Goal: Information Seeking & Learning: Learn about a topic

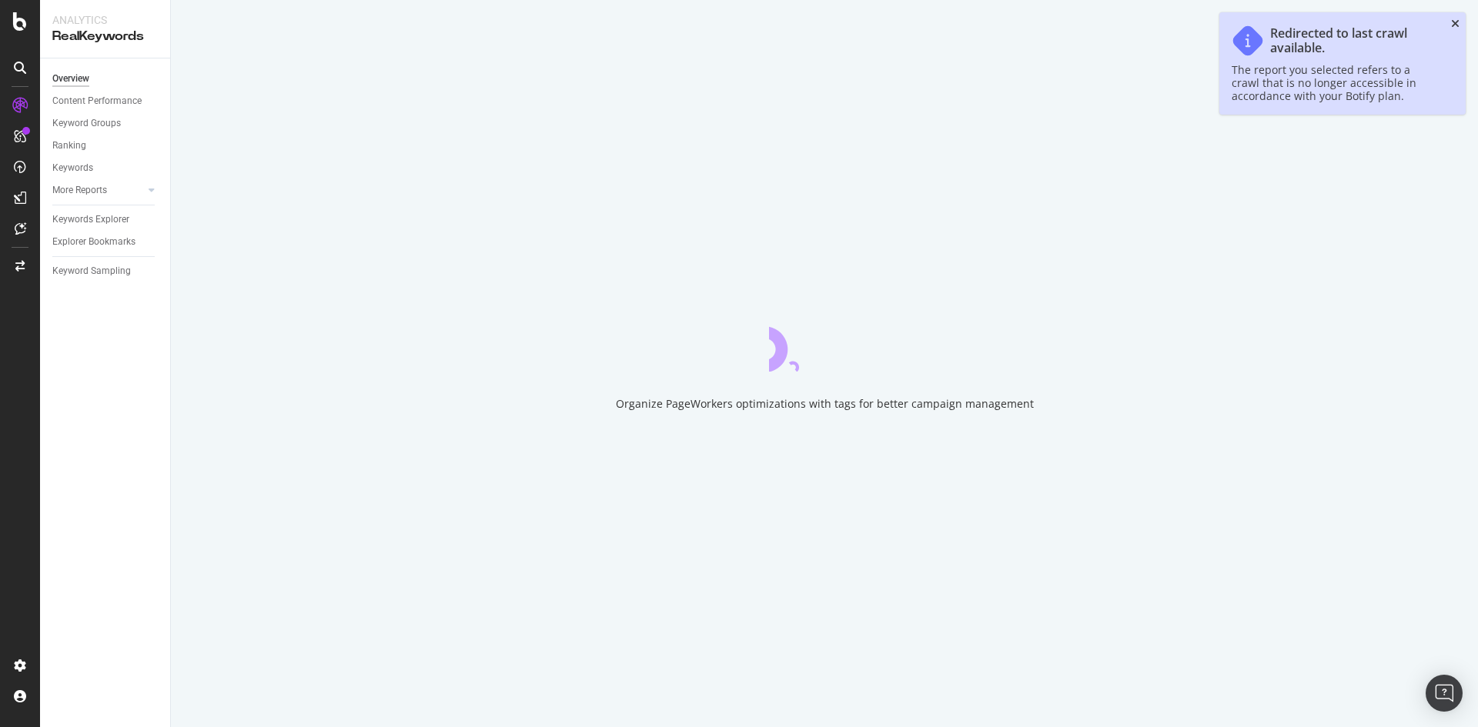
click at [1453, 21] on icon "close toast" at bounding box center [1455, 23] width 8 height 11
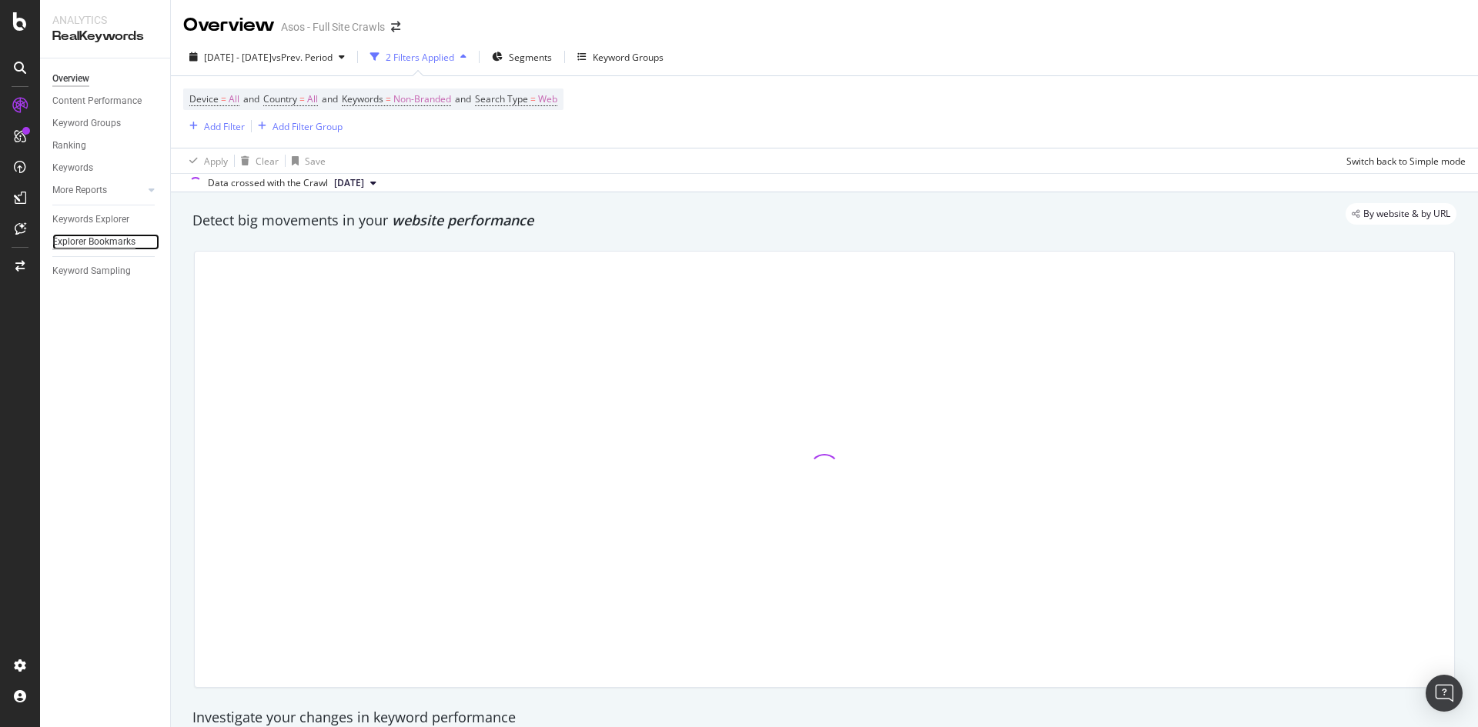
click at [104, 234] on div "Explorer Bookmarks" at bounding box center [93, 242] width 83 height 16
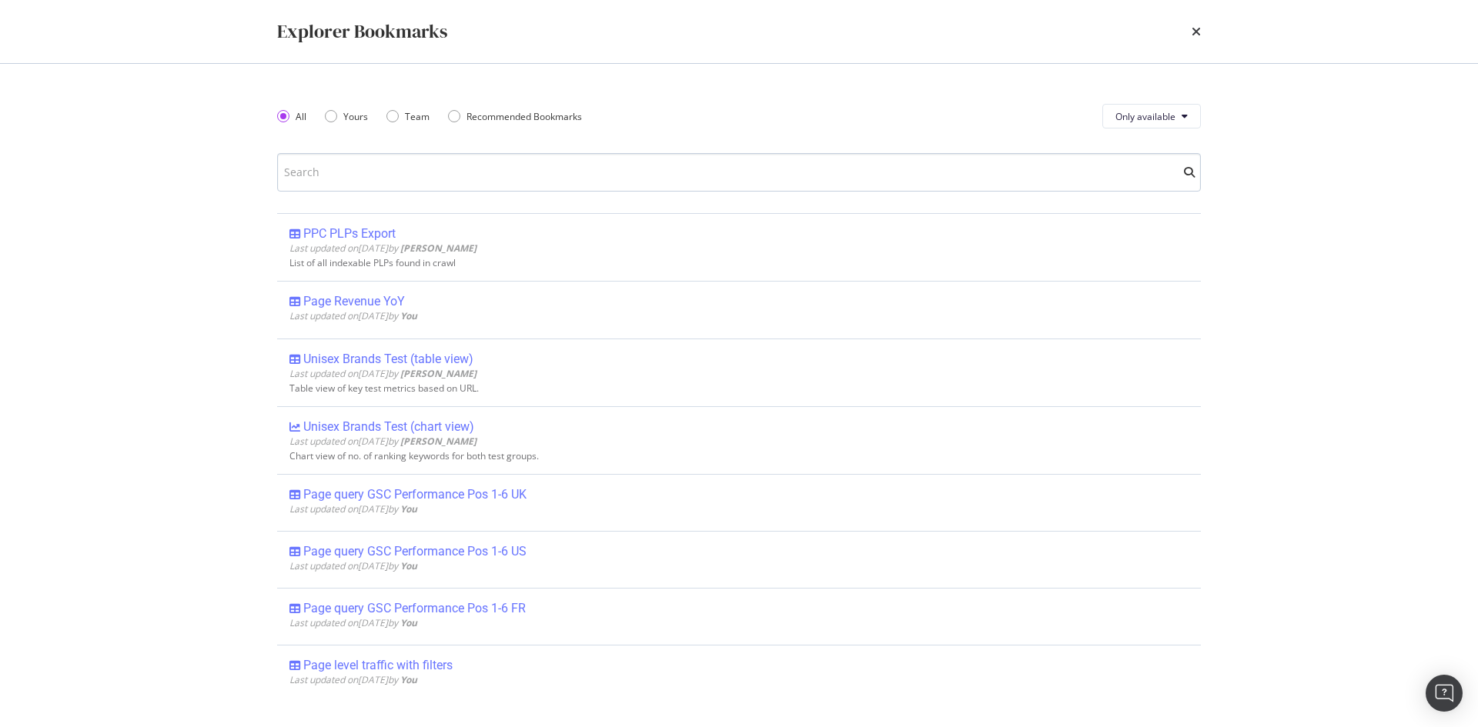
click at [443, 167] on input "modal" at bounding box center [739, 172] width 924 height 38
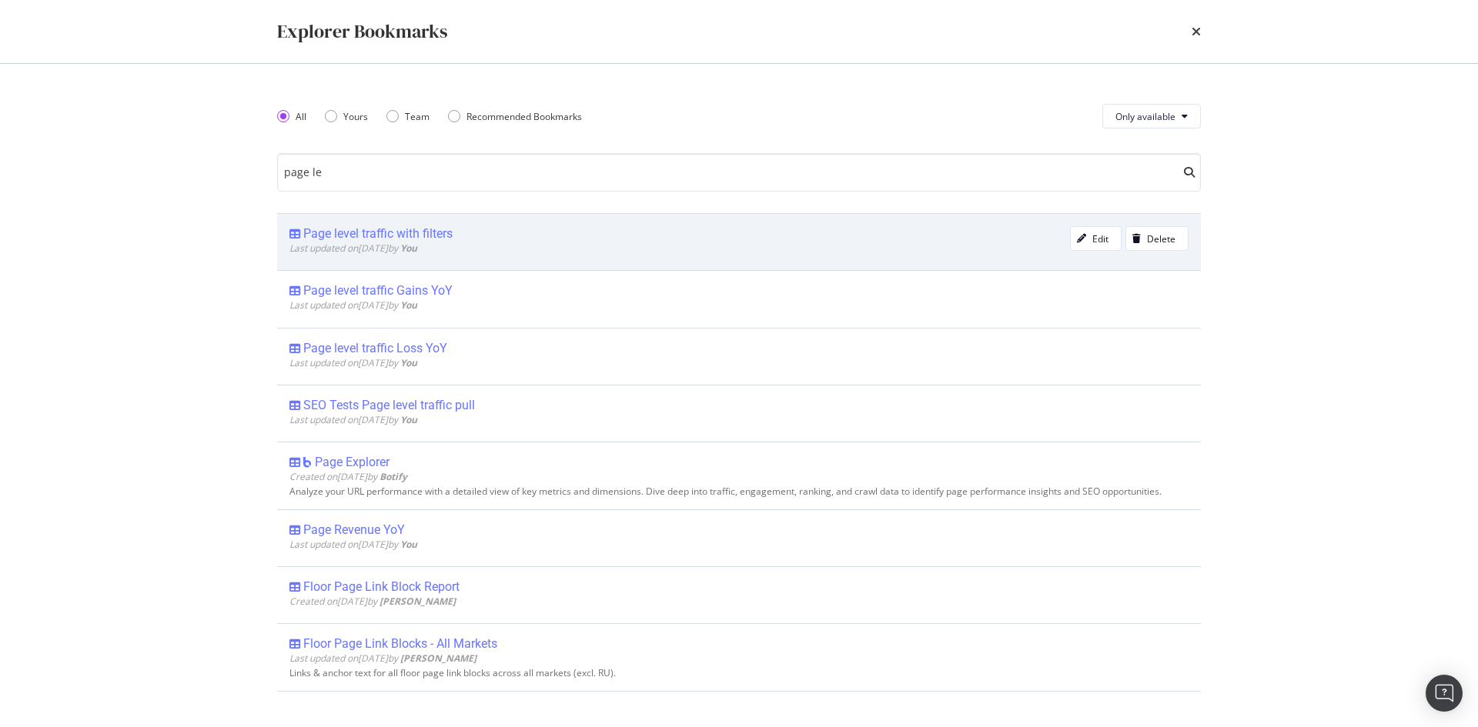
type input "page le"
click at [429, 231] on div "Page level traffic with filters" at bounding box center [377, 233] width 149 height 15
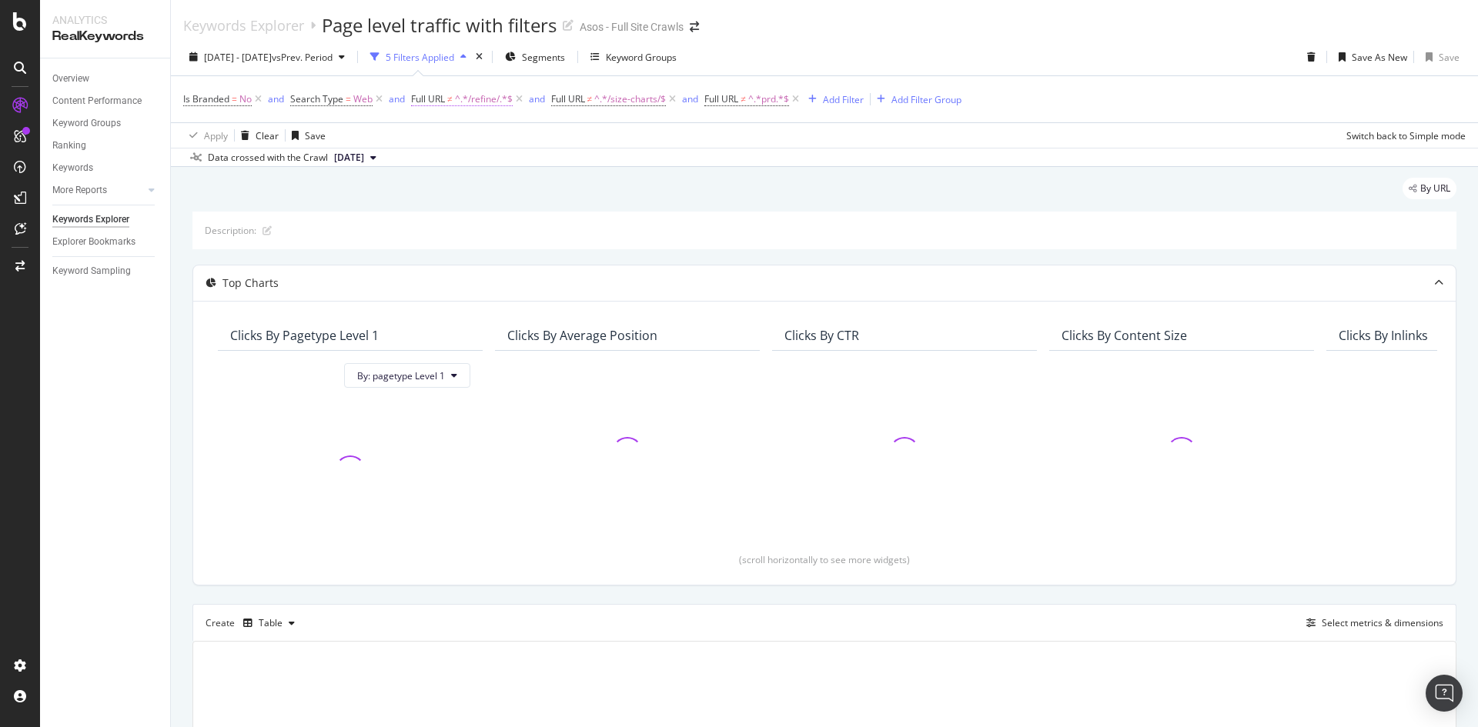
click at [441, 98] on span "Full URL" at bounding box center [428, 98] width 34 height 13
click at [469, 134] on span "Doesn't contain" at bounding box center [459, 135] width 67 height 13
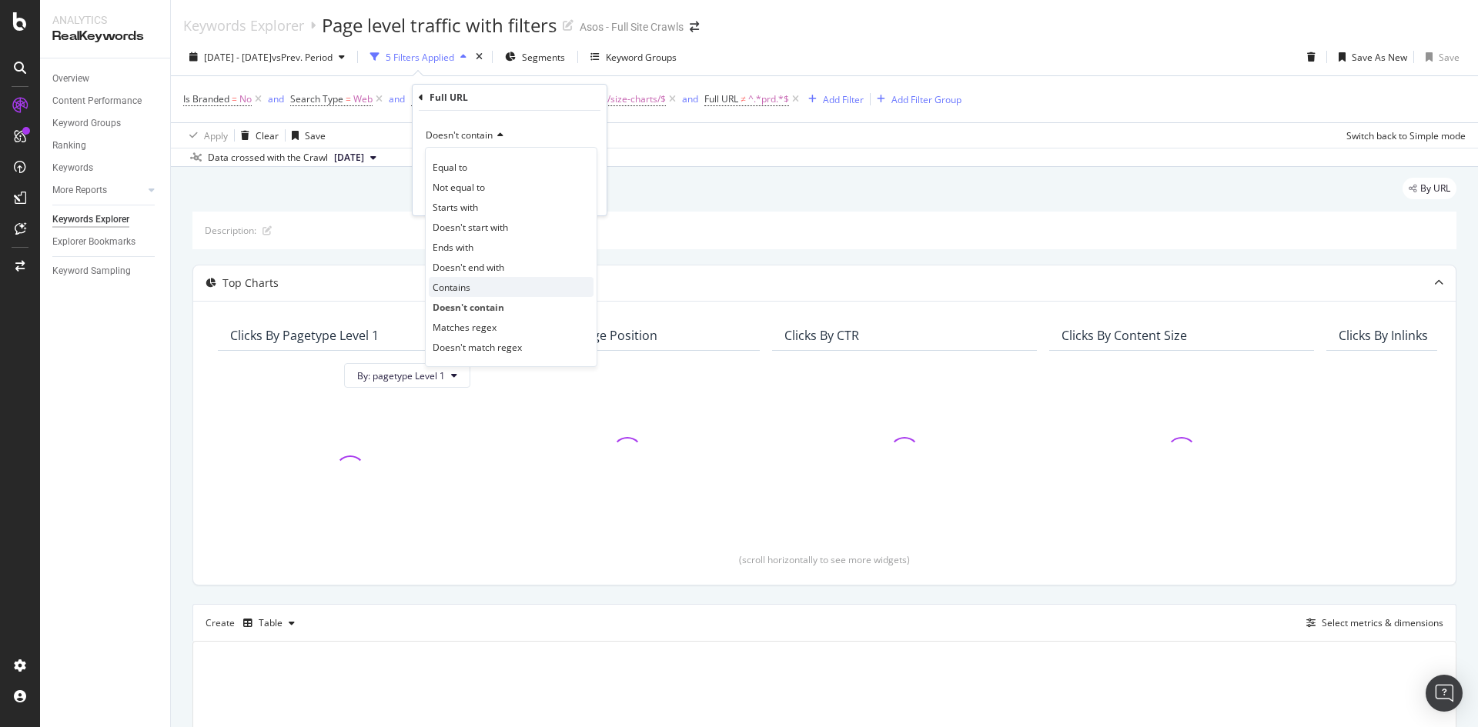
click at [472, 288] on div "Contains" at bounding box center [511, 287] width 165 height 20
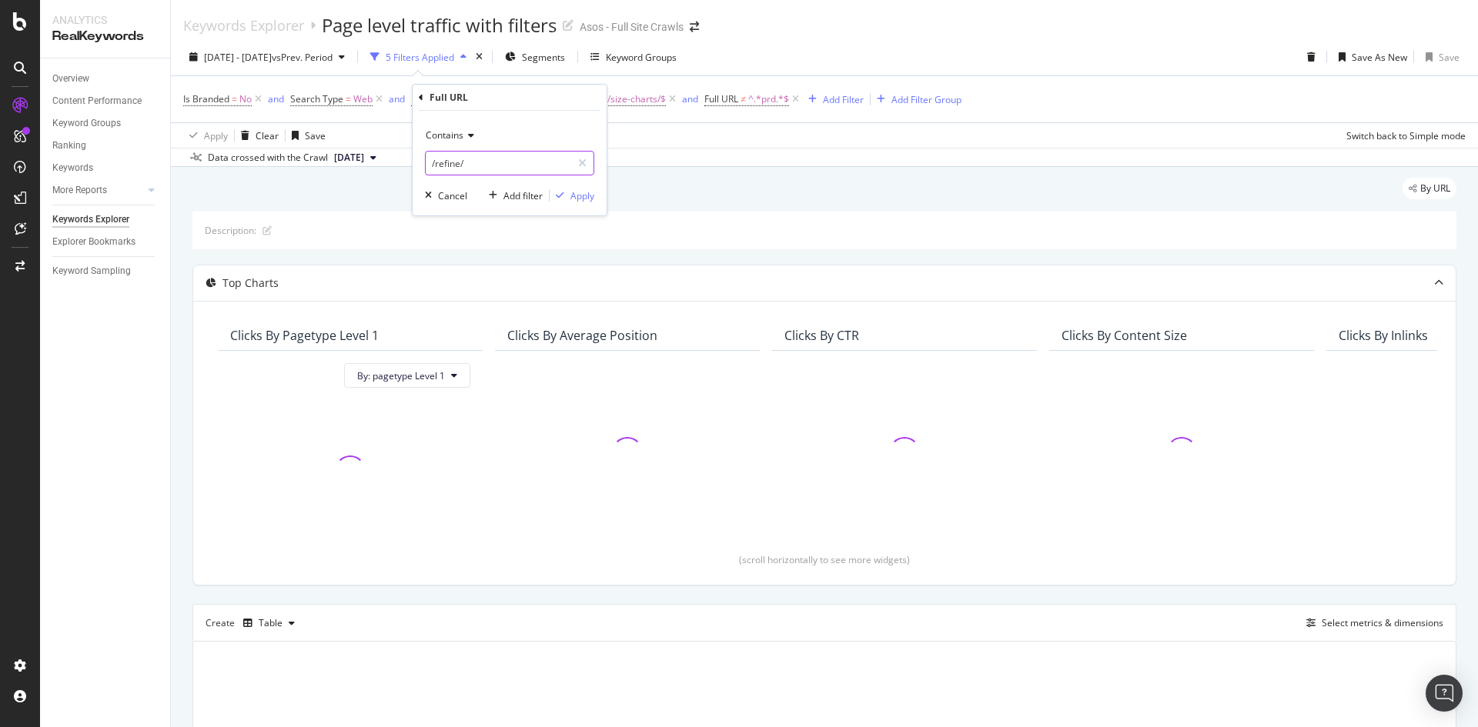
click at [474, 159] on input "/refine/" at bounding box center [498, 163] width 145 height 25
click at [465, 148] on div "Contains" at bounding box center [509, 135] width 169 height 25
click at [465, 139] on icon at bounding box center [468, 135] width 11 height 9
click at [465, 138] on icon at bounding box center [468, 135] width 11 height 9
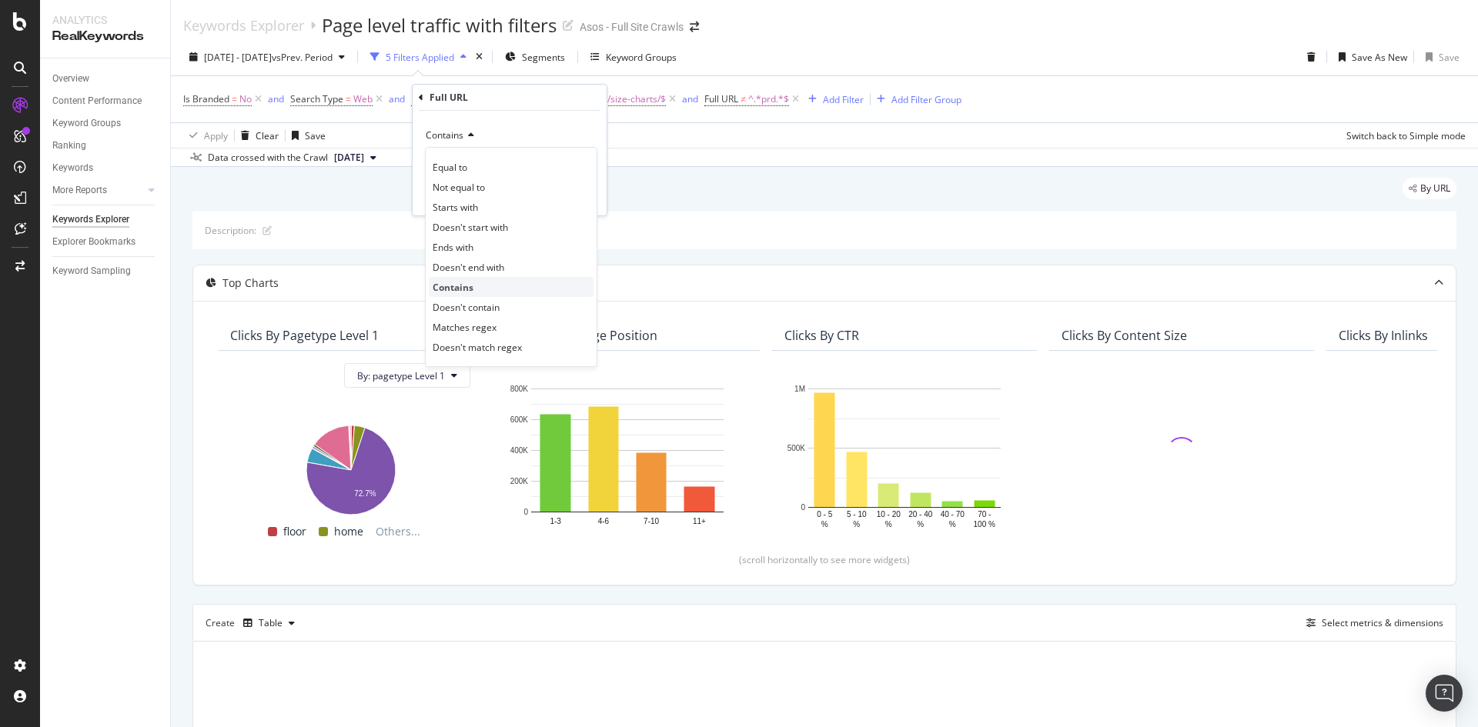
click at [487, 297] on div "Contains" at bounding box center [511, 287] width 165 height 20
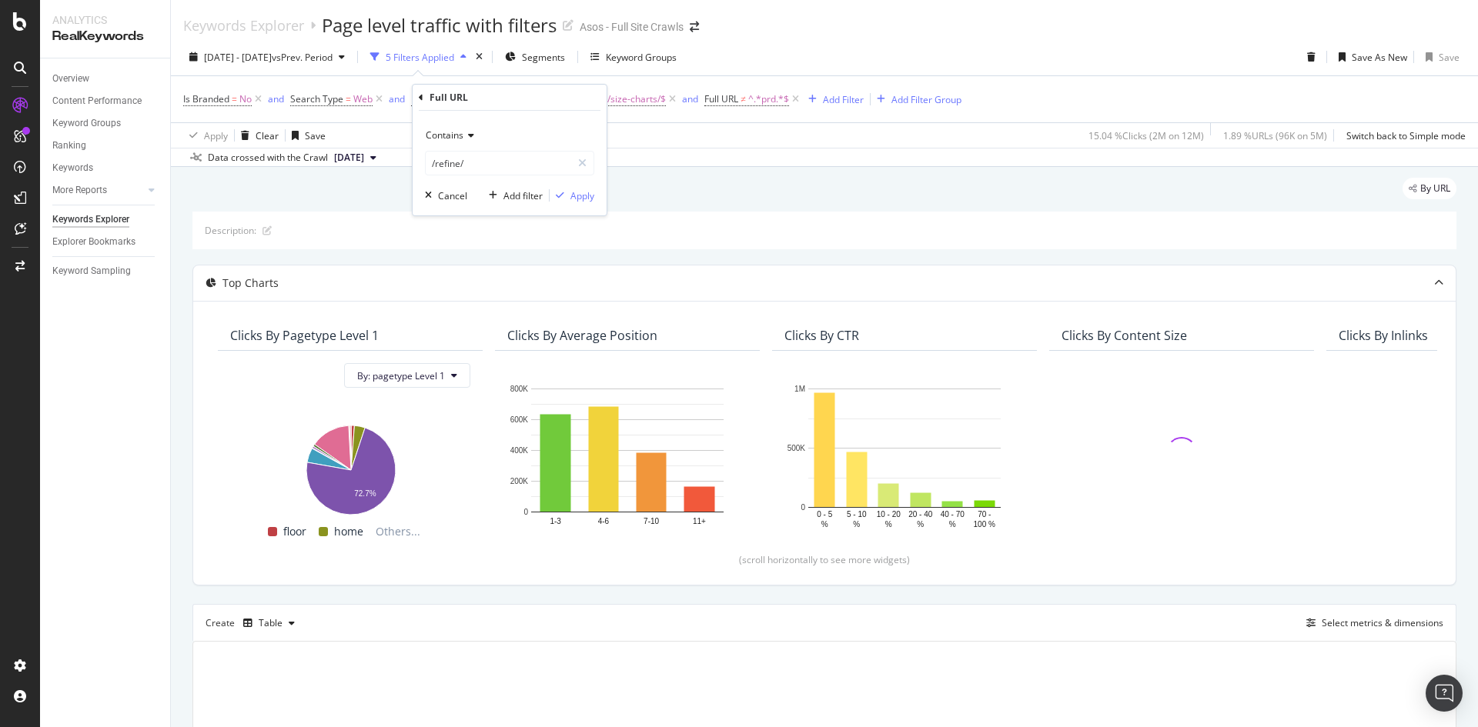
click at [468, 129] on div "Contains" at bounding box center [509, 135] width 169 height 25
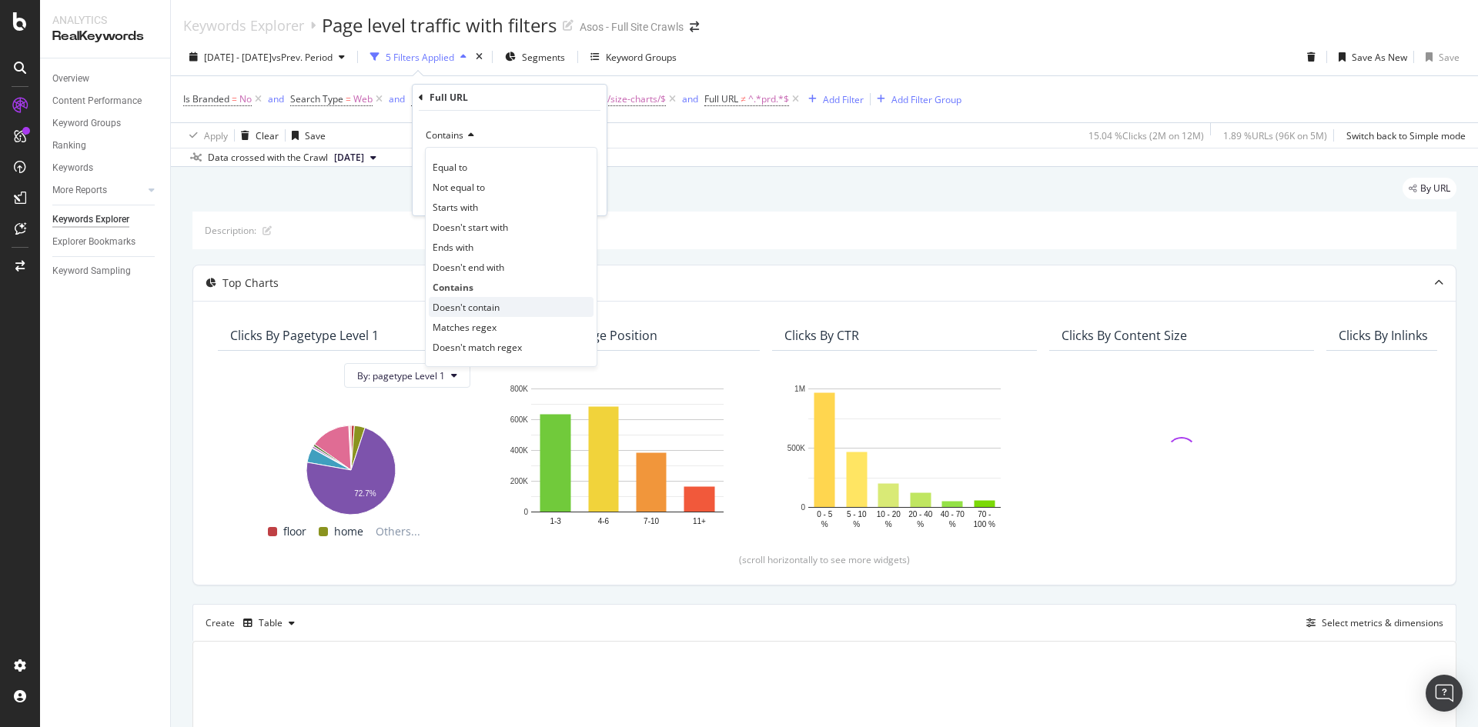
click at [491, 305] on span "Doesn't contain" at bounding box center [466, 307] width 67 height 13
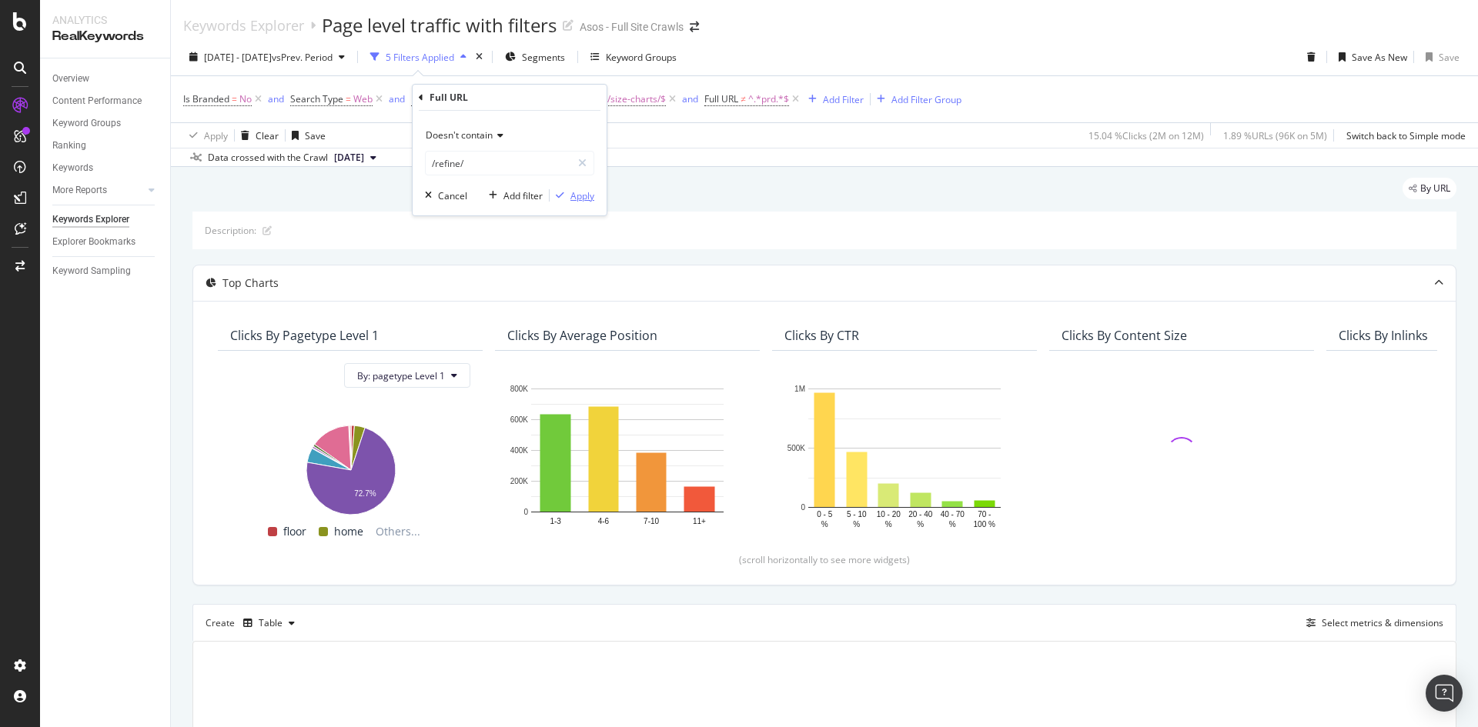
click at [578, 196] on div "Apply" at bounding box center [582, 195] width 24 height 13
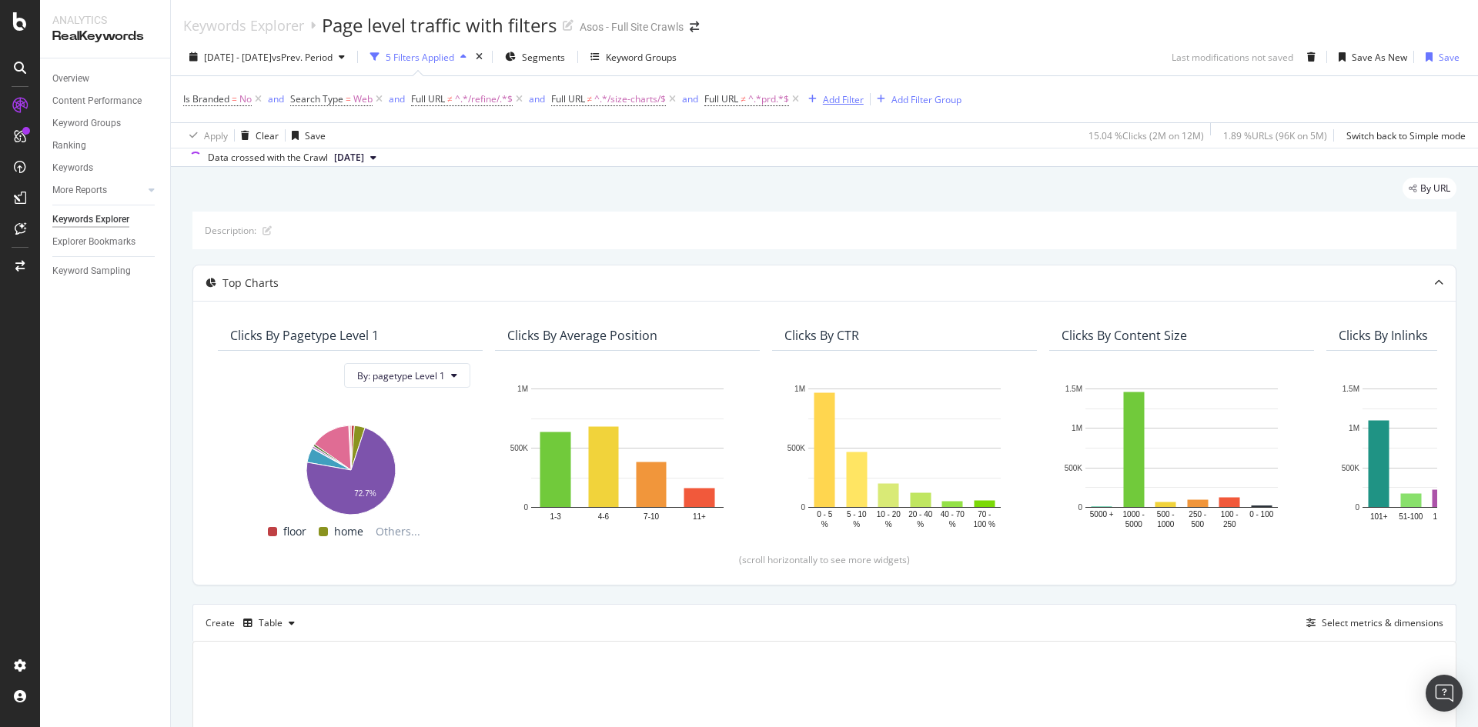
click at [840, 99] on div "Add Filter" at bounding box center [843, 99] width 41 height 13
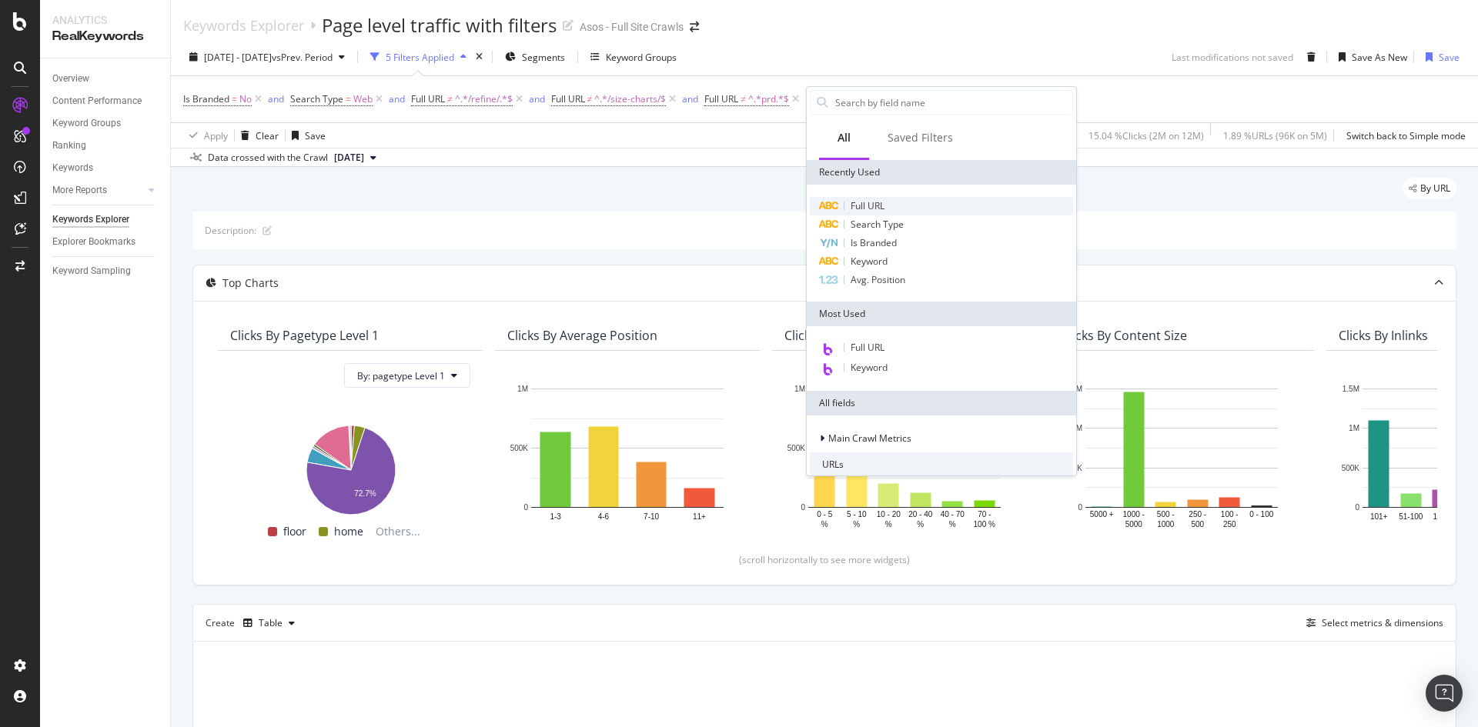
click at [881, 212] on span "Full URL" at bounding box center [868, 205] width 34 height 13
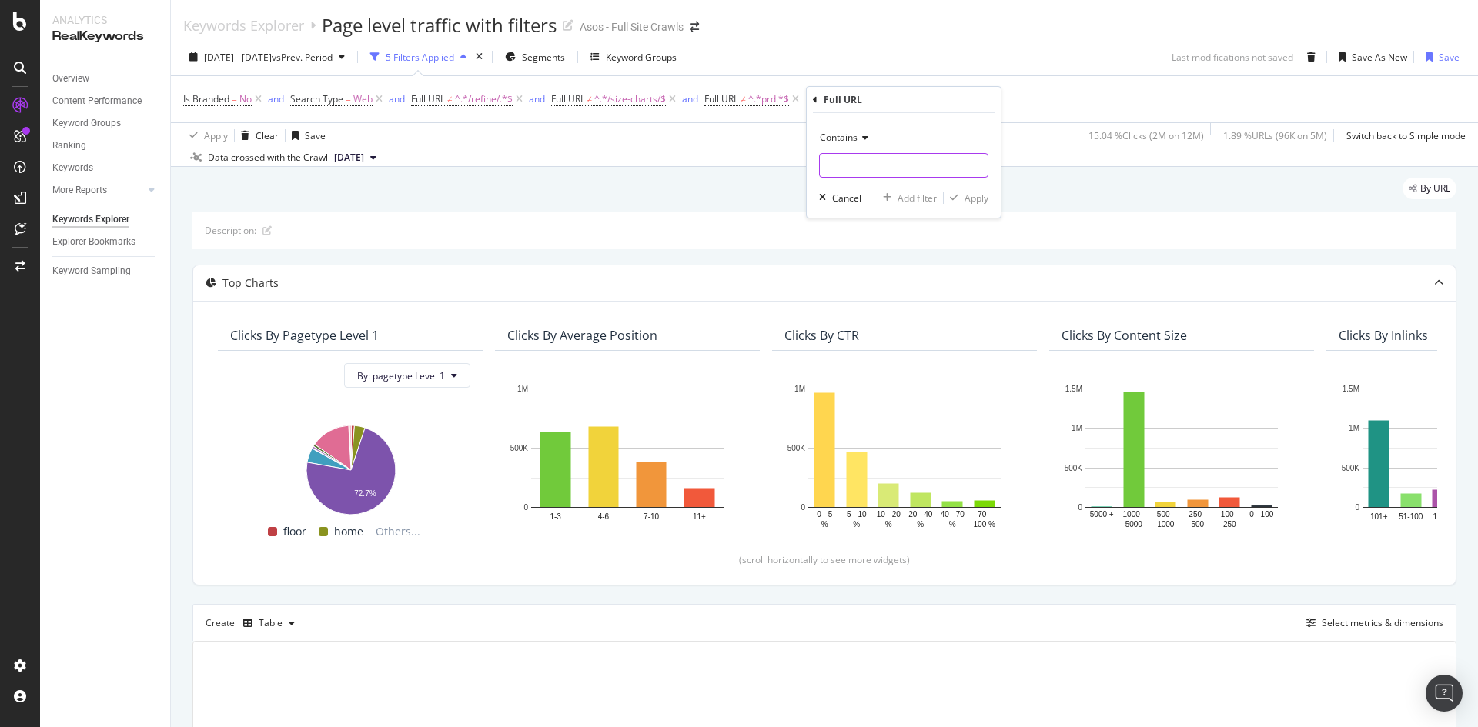
click at [857, 166] on input "text" at bounding box center [904, 165] width 168 height 25
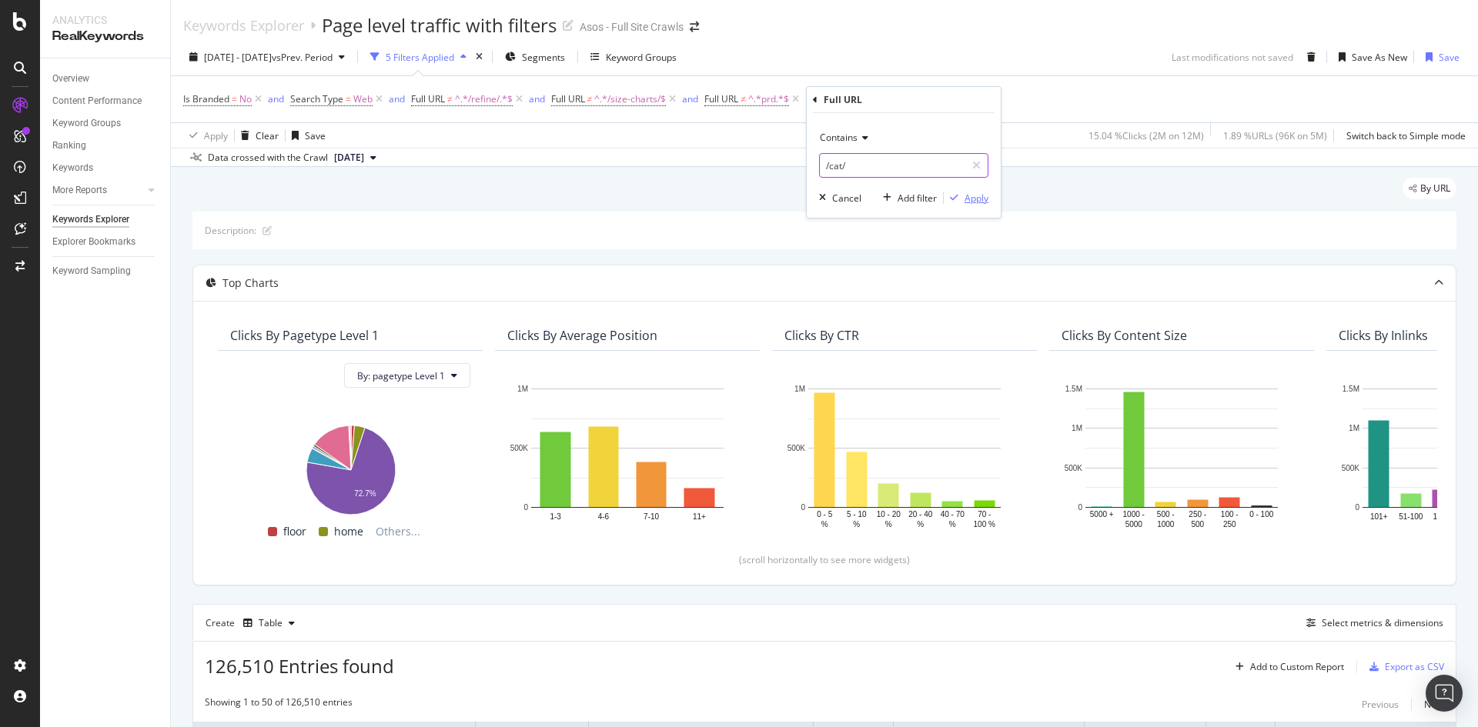
type input "/cat/"
click at [971, 196] on div "Apply" at bounding box center [976, 198] width 24 height 13
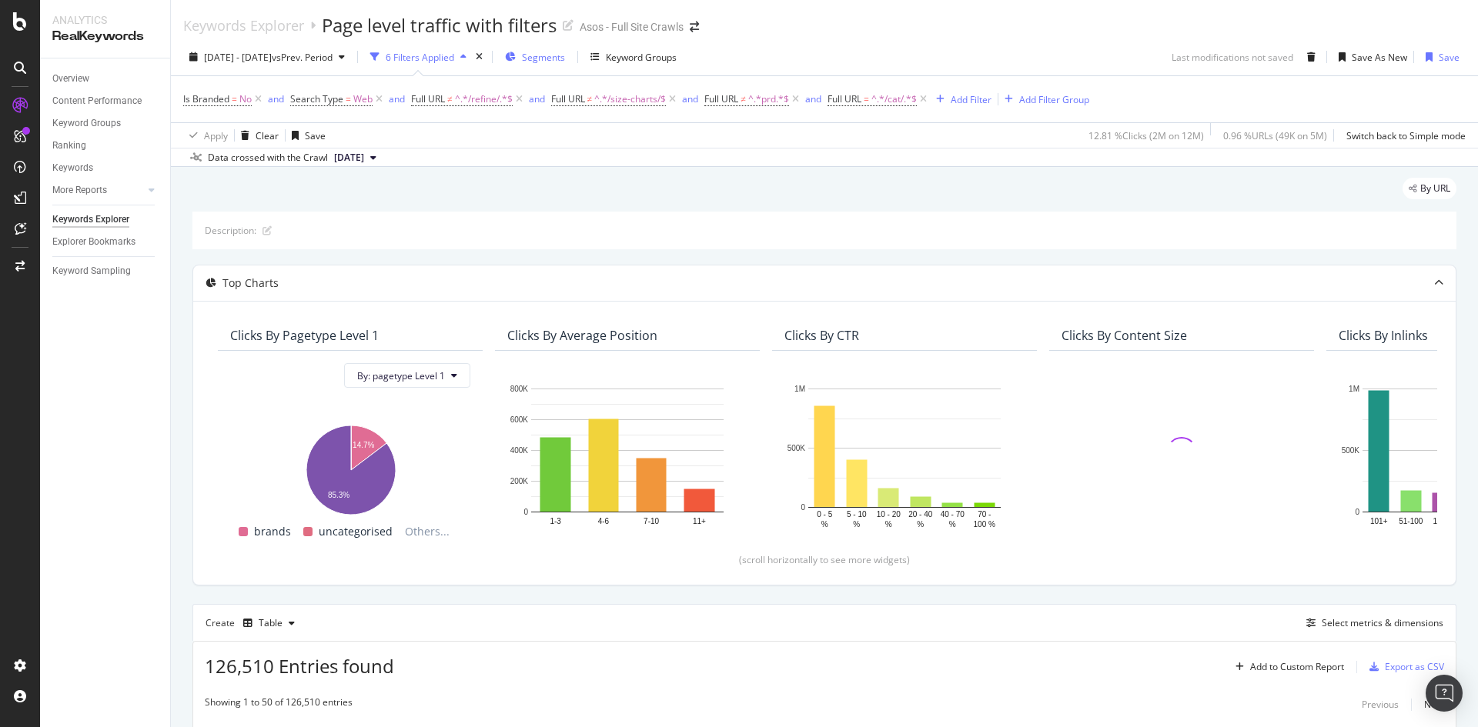
click at [565, 62] on span "Segments" at bounding box center [543, 57] width 43 height 13
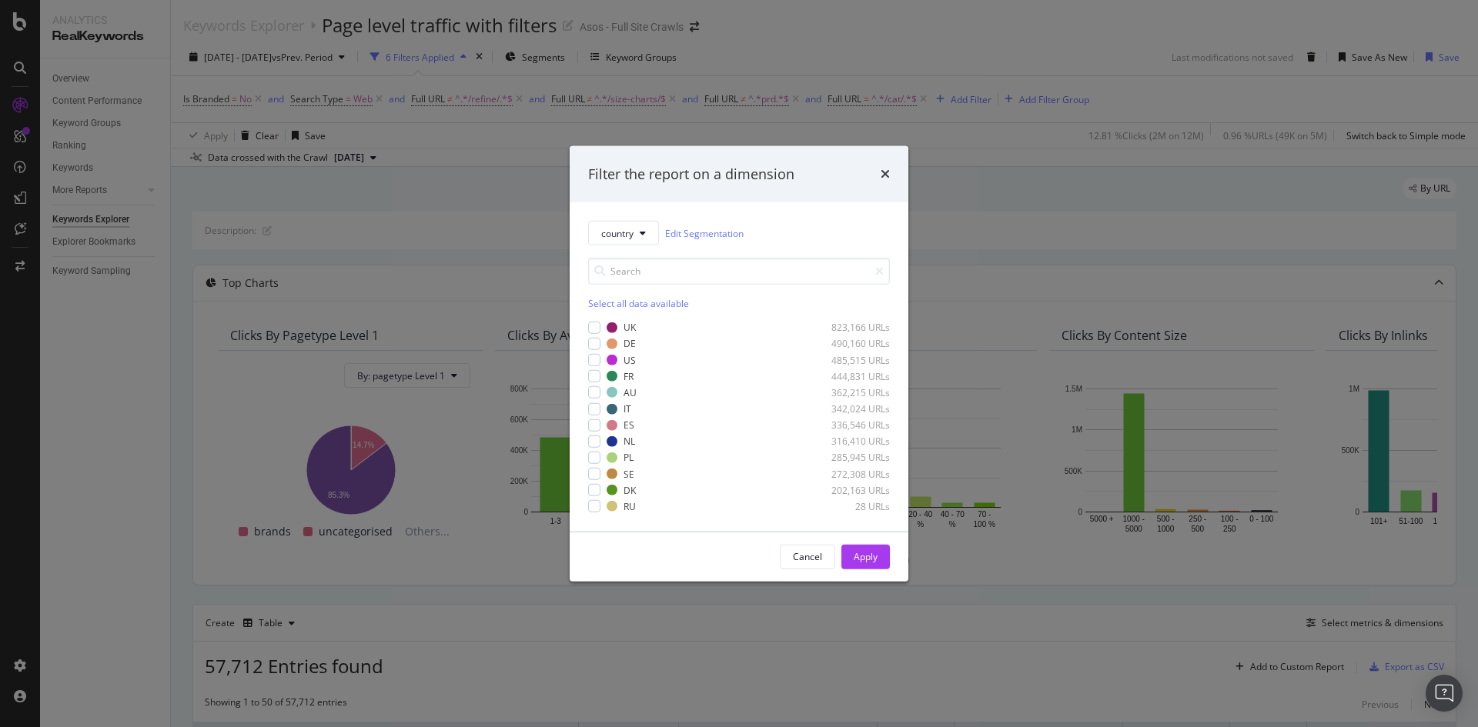
drag, startPoint x: 624, startPoint y: 358, endPoint x: 724, endPoint y: 433, distance: 124.8
click at [625, 358] on div "US 485,515 URLs" at bounding box center [748, 359] width 283 height 13
click at [876, 564] on div "Apply" at bounding box center [866, 557] width 24 height 23
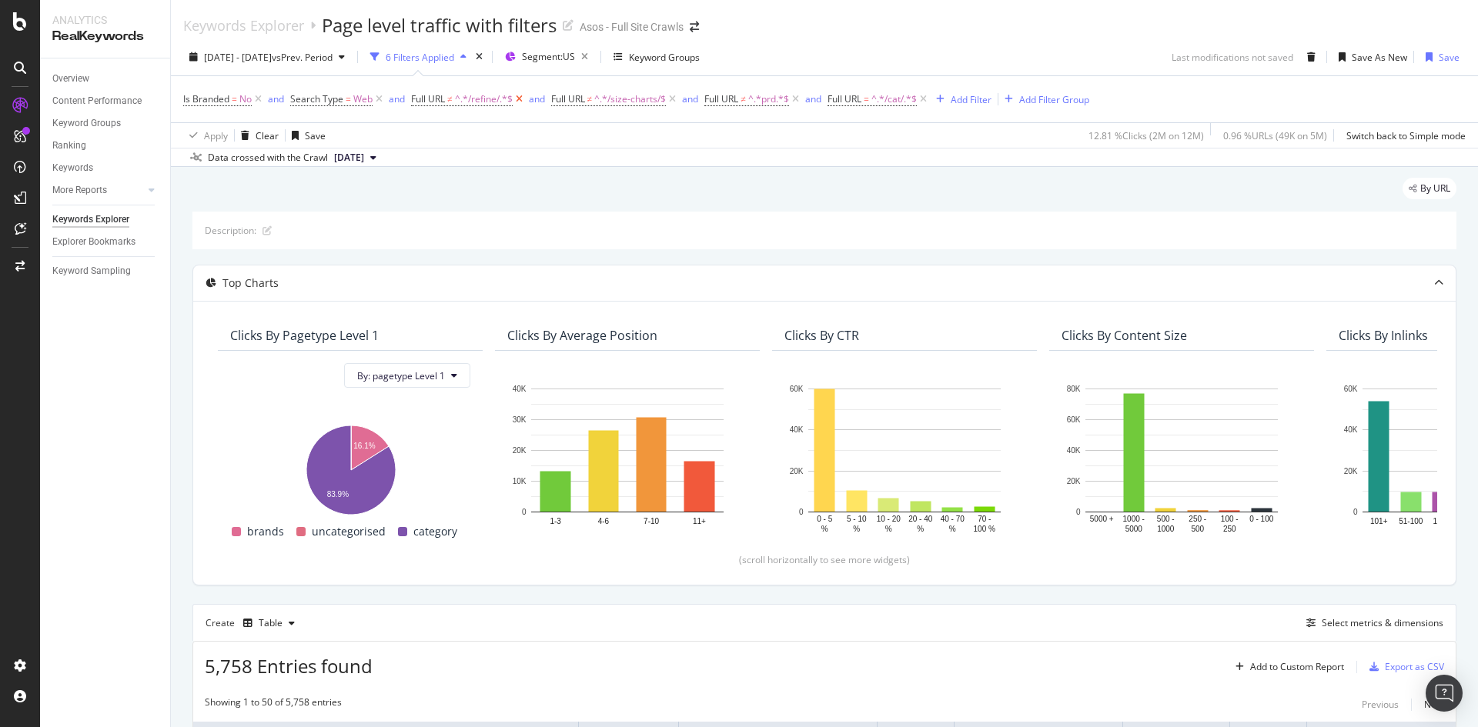
click at [523, 102] on icon at bounding box center [519, 99] width 13 height 15
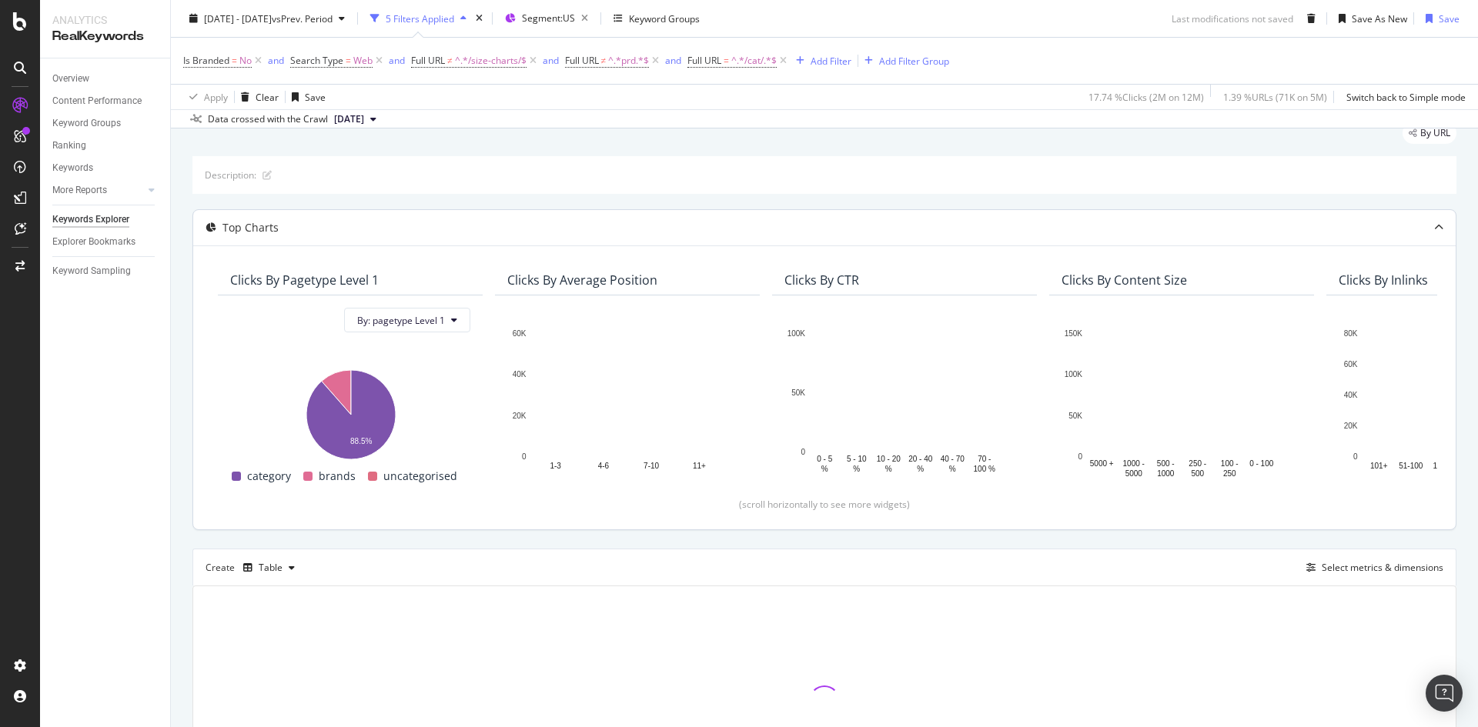
scroll to position [199, 0]
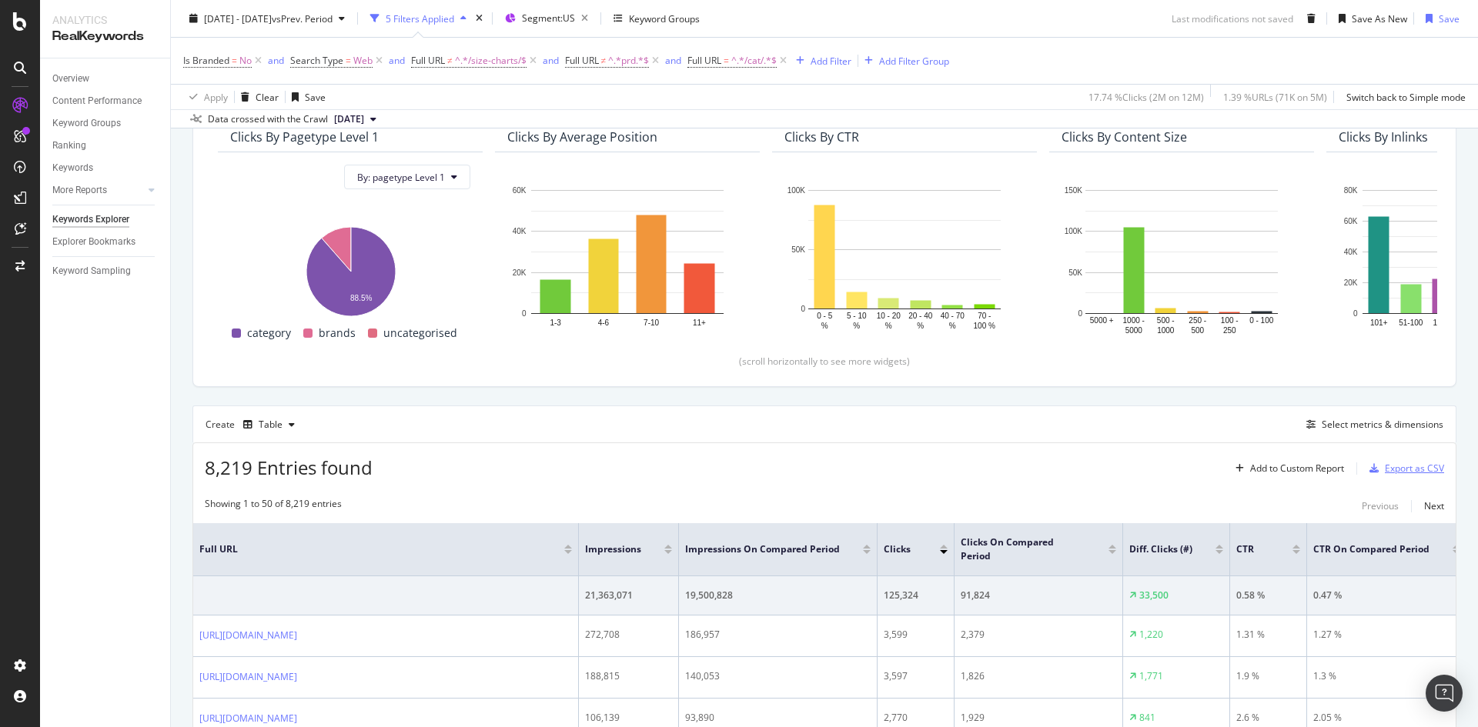
click at [1389, 470] on div "Export as CSV" at bounding box center [1414, 468] width 59 height 13
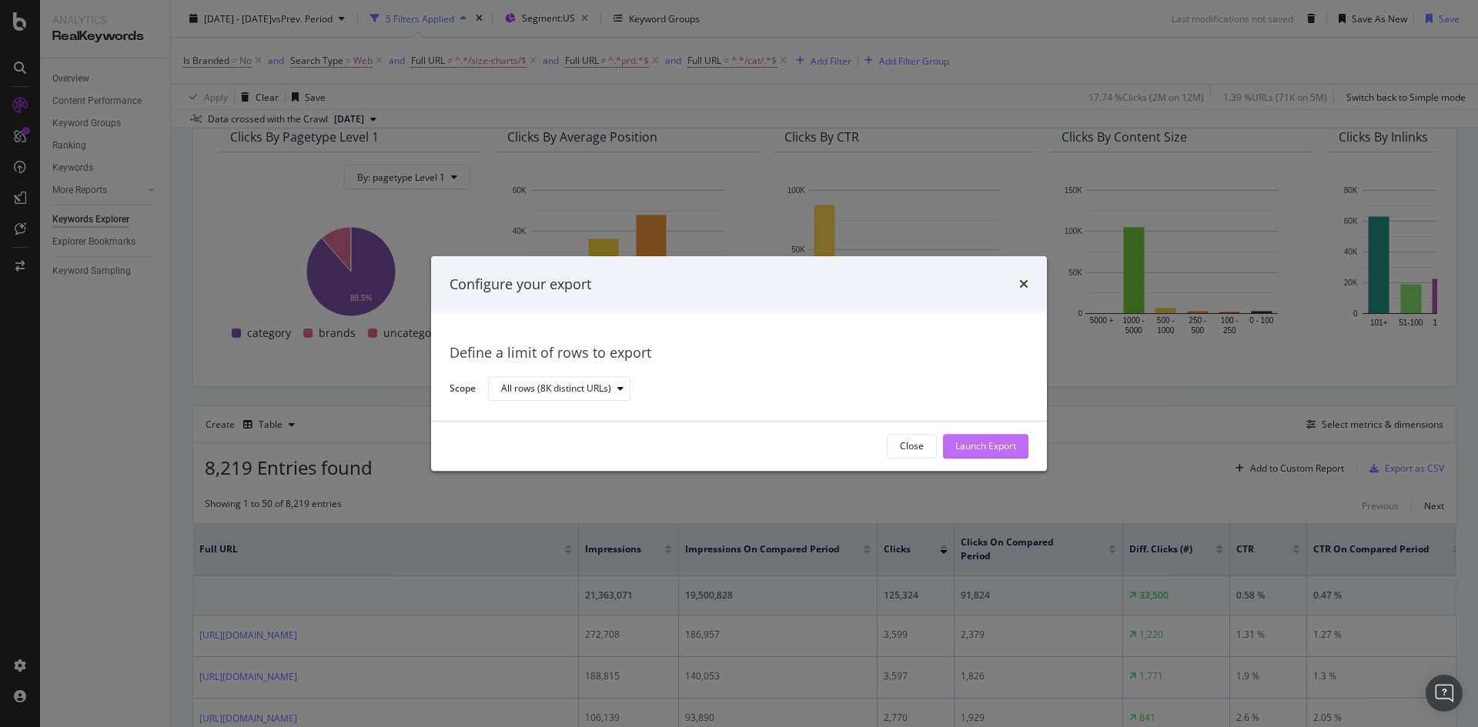
click at [1008, 440] on div "Launch Export" at bounding box center [985, 446] width 61 height 13
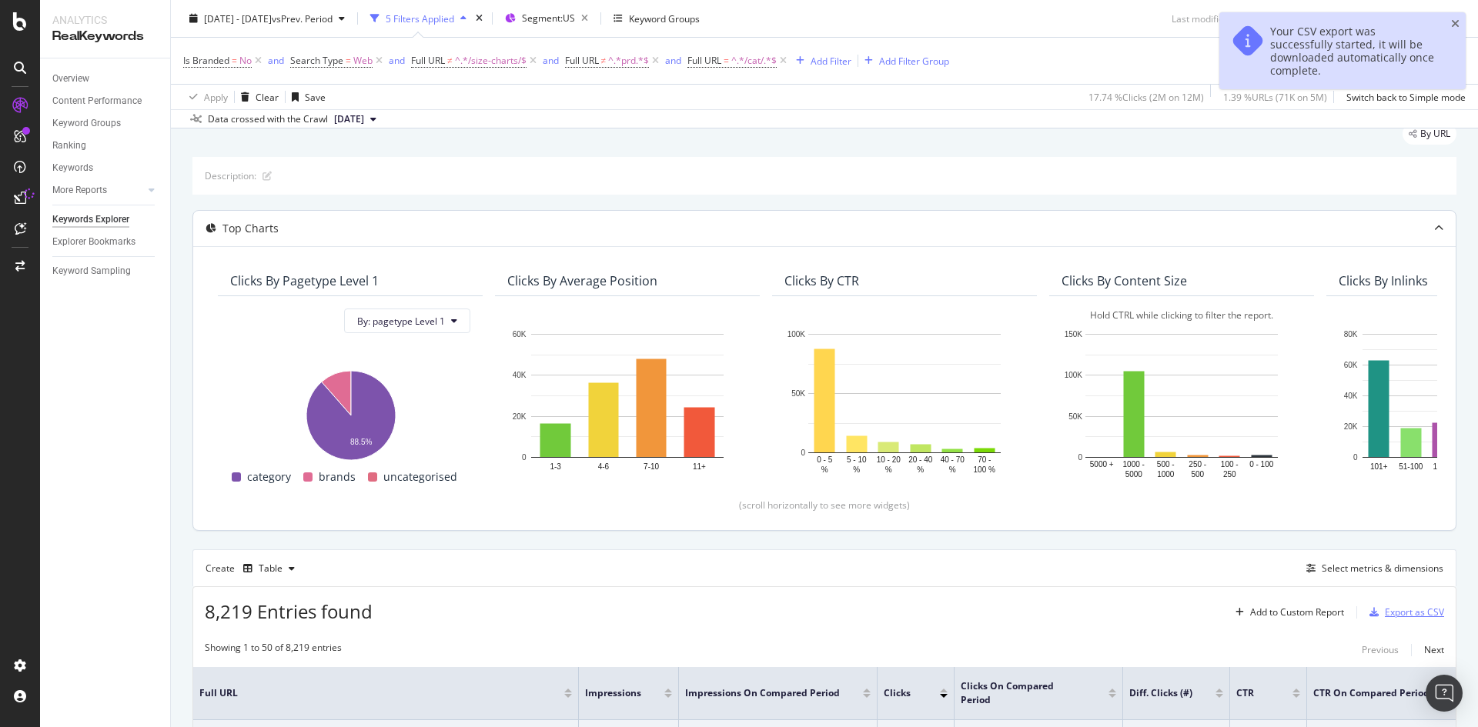
scroll to position [0, 0]
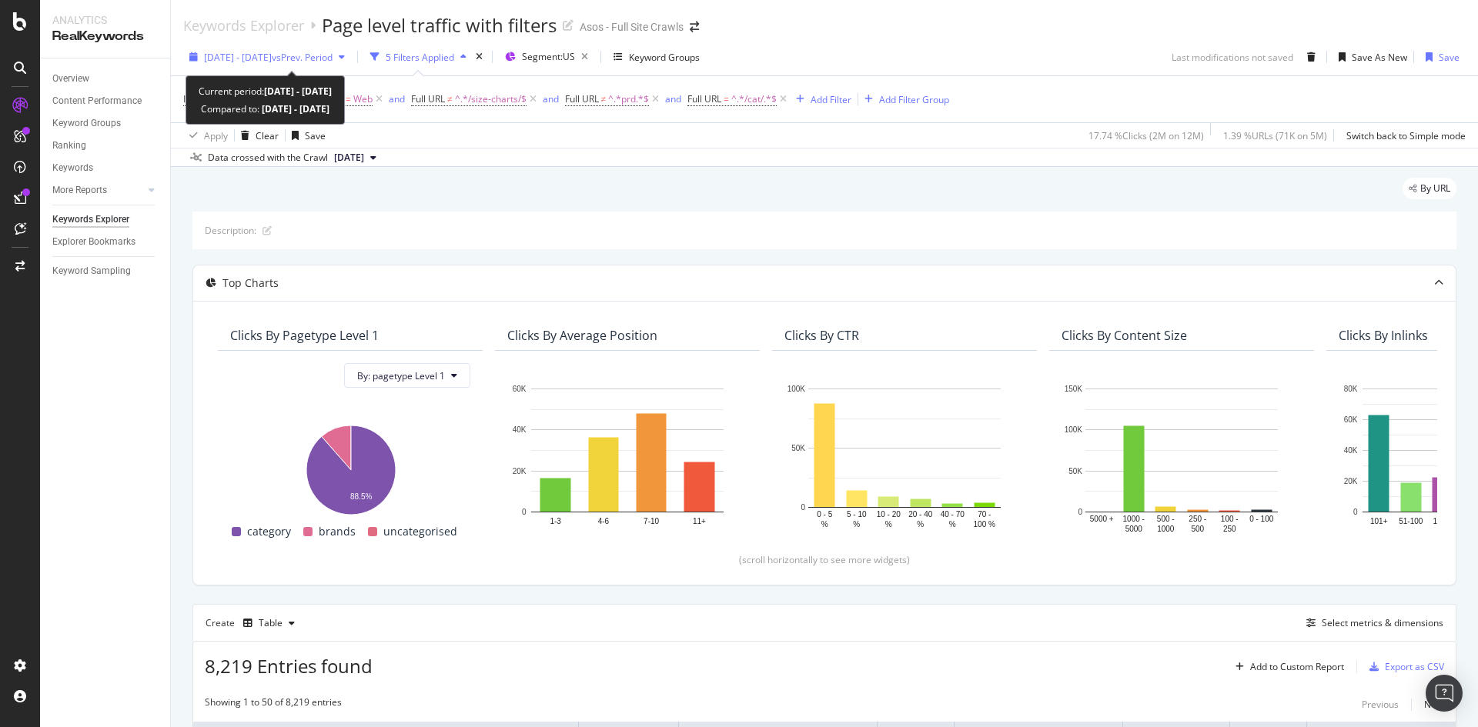
click at [272, 62] on span "[DATE] - [DATE]" at bounding box center [238, 57] width 68 height 13
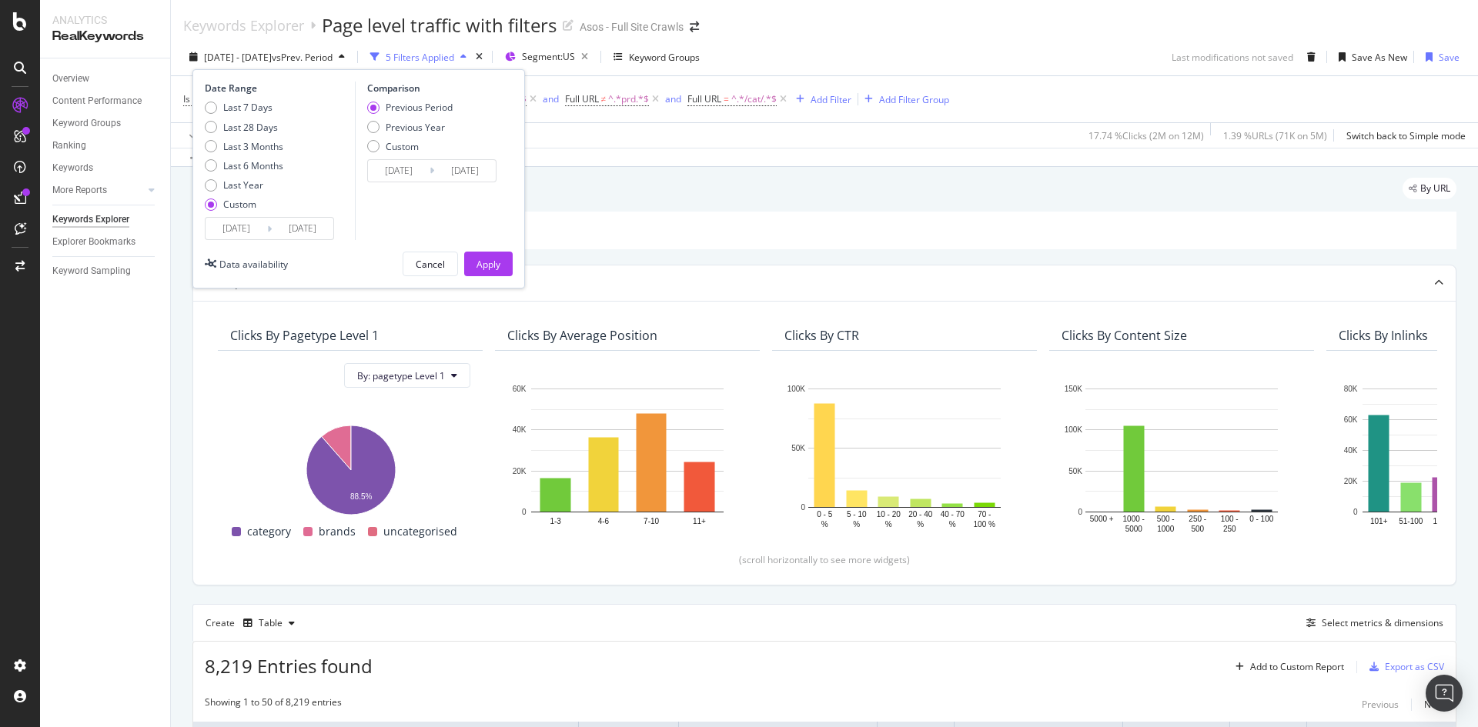
click at [235, 223] on input "[DATE]" at bounding box center [237, 229] width 62 height 22
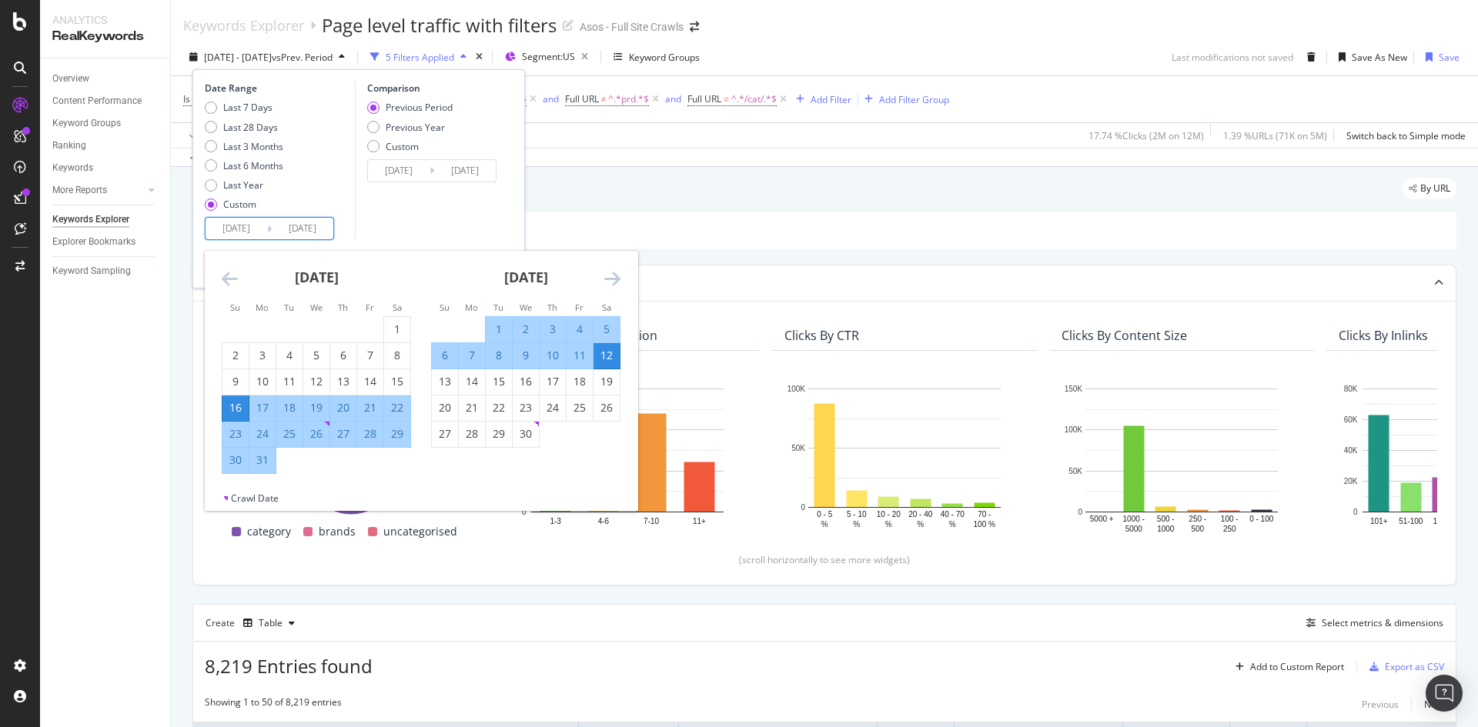
click at [615, 282] on icon "Move forward to switch to the next month." at bounding box center [612, 278] width 16 height 18
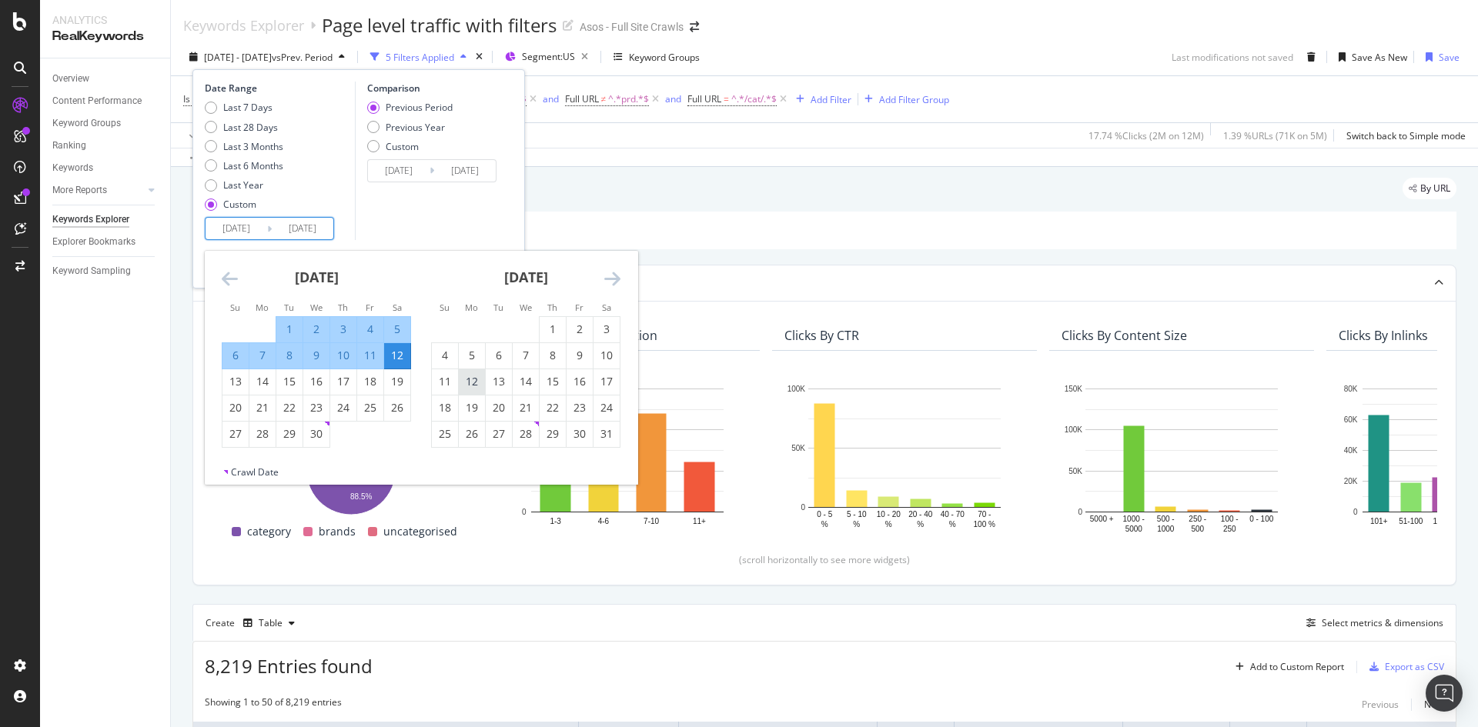
drag, startPoint x: 448, startPoint y: 382, endPoint x: 463, endPoint y: 371, distance: 18.8
click at [447, 382] on div "11" at bounding box center [445, 381] width 26 height 15
type input "[DATE]"
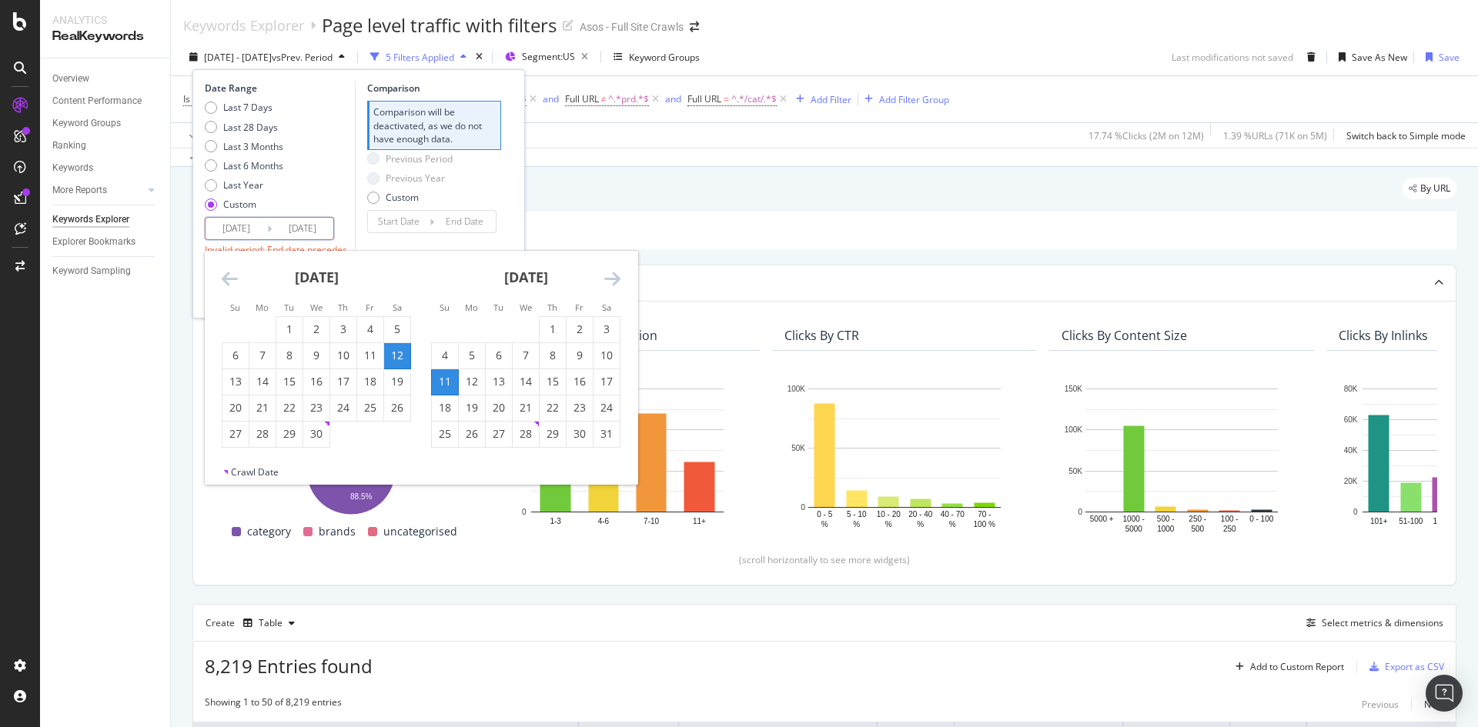
drag, startPoint x: 281, startPoint y: 225, endPoint x: 253, endPoint y: 227, distance: 27.8
click at [276, 226] on input "[DATE]" at bounding box center [303, 229] width 62 height 22
click at [232, 227] on input "[DATE]" at bounding box center [237, 229] width 62 height 22
click at [610, 286] on icon "Move forward to switch to the next month." at bounding box center [612, 278] width 16 height 18
click at [241, 373] on div "11" at bounding box center [235, 381] width 26 height 25
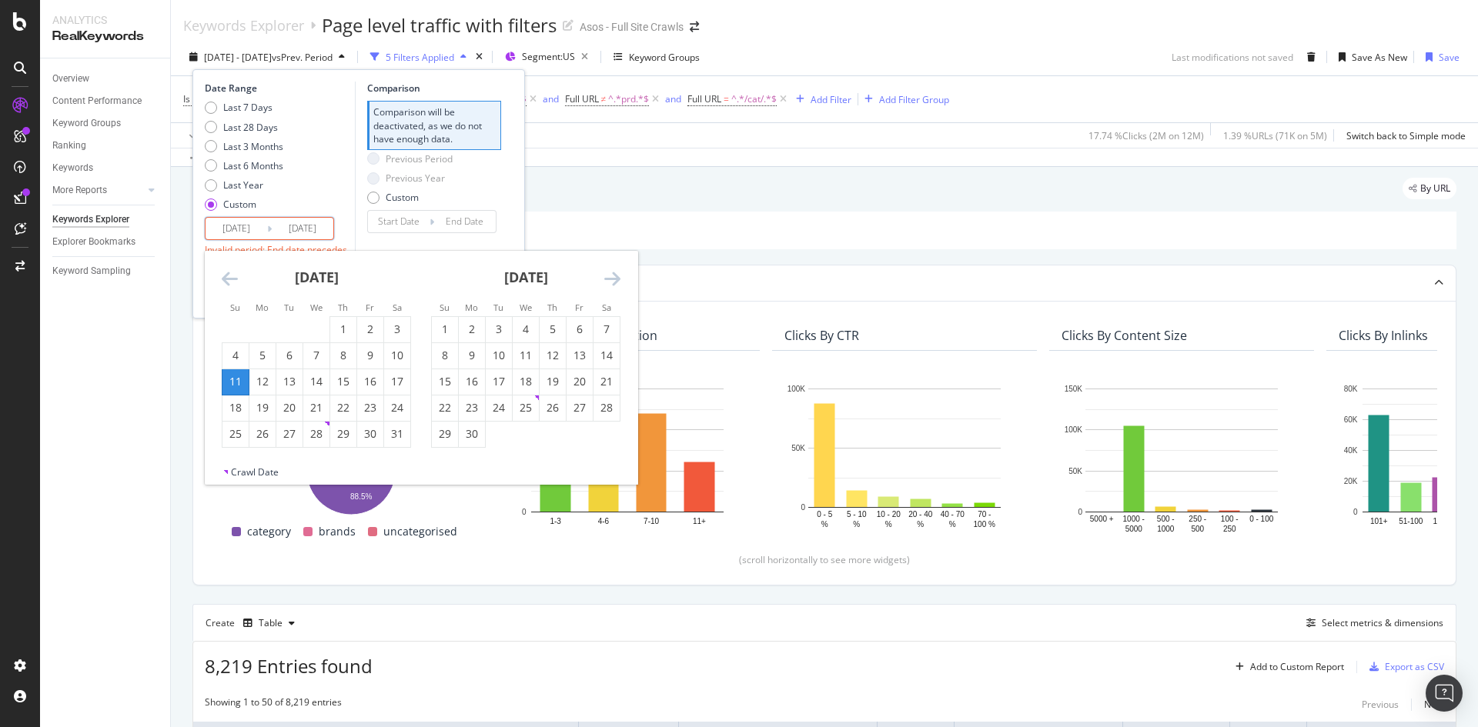
click at [609, 278] on icon "Move forward to switch to the next month." at bounding box center [612, 278] width 16 height 18
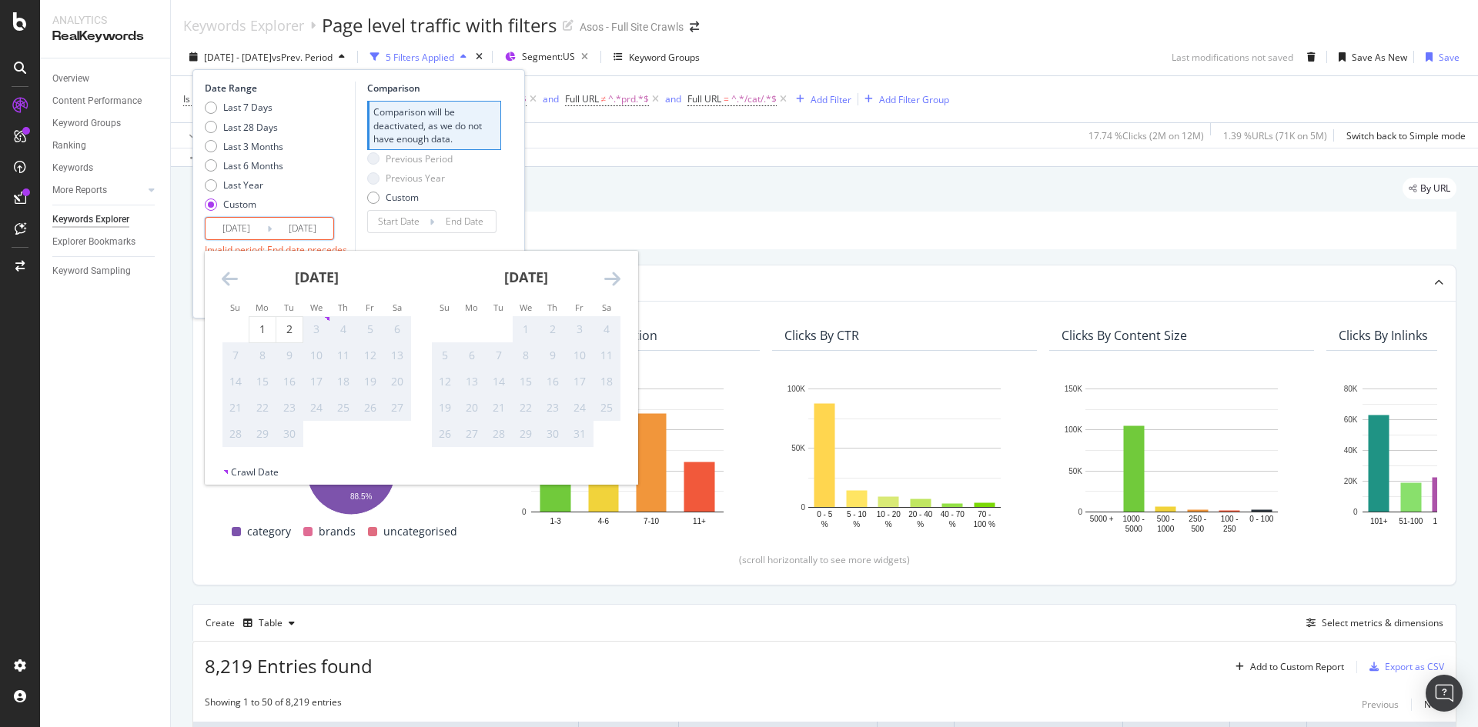
drag, startPoint x: 220, startPoint y: 276, endPoint x: 334, endPoint y: 406, distance: 172.9
click at [223, 276] on div "[DATE] 1 2 3 4 5 6 7 8 9 10 11 12 13 14 15 16 17 18 19 20 21 22 23 24 25 26 27 …" at bounding box center [421, 358] width 433 height 215
click at [236, 282] on icon "Move backward to switch to the previous month." at bounding box center [230, 278] width 16 height 18
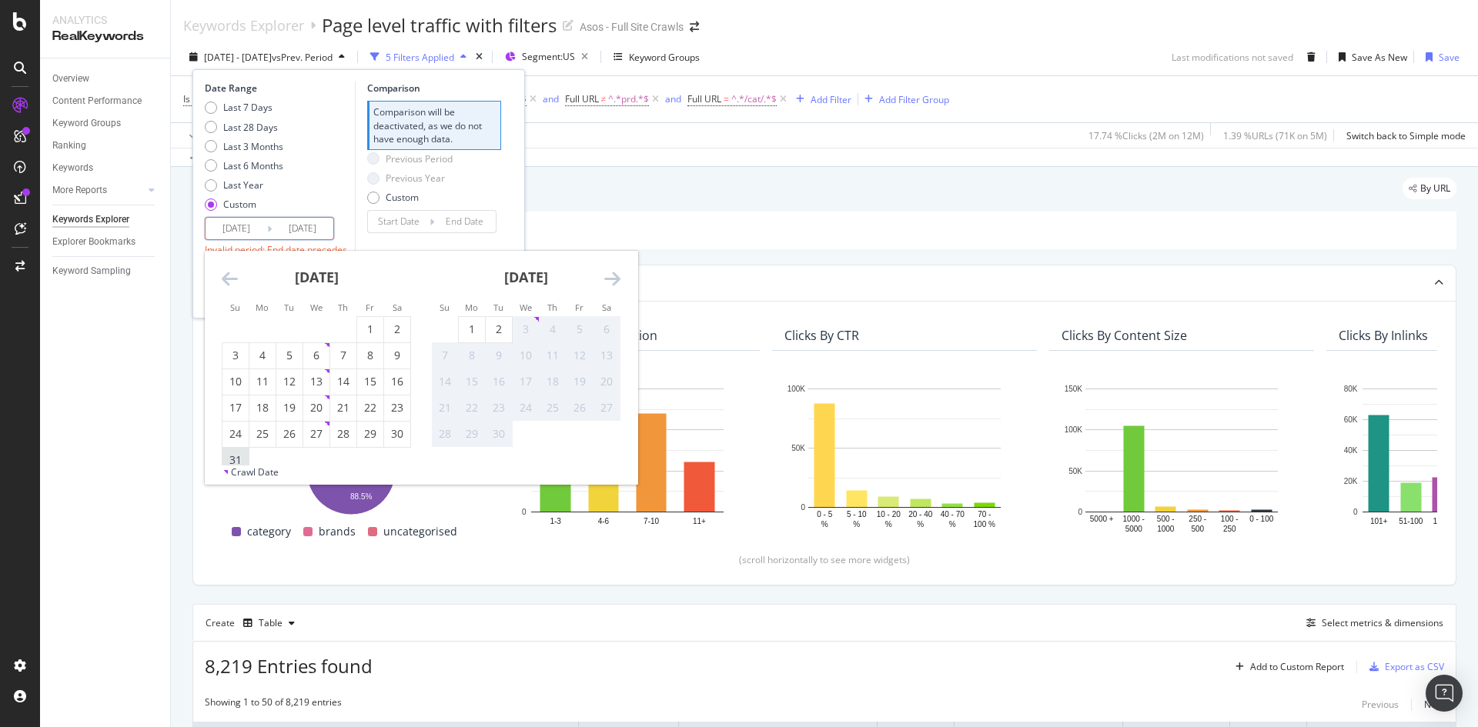
click at [242, 460] on div "31" at bounding box center [235, 460] width 26 height 15
type input "[DATE]"
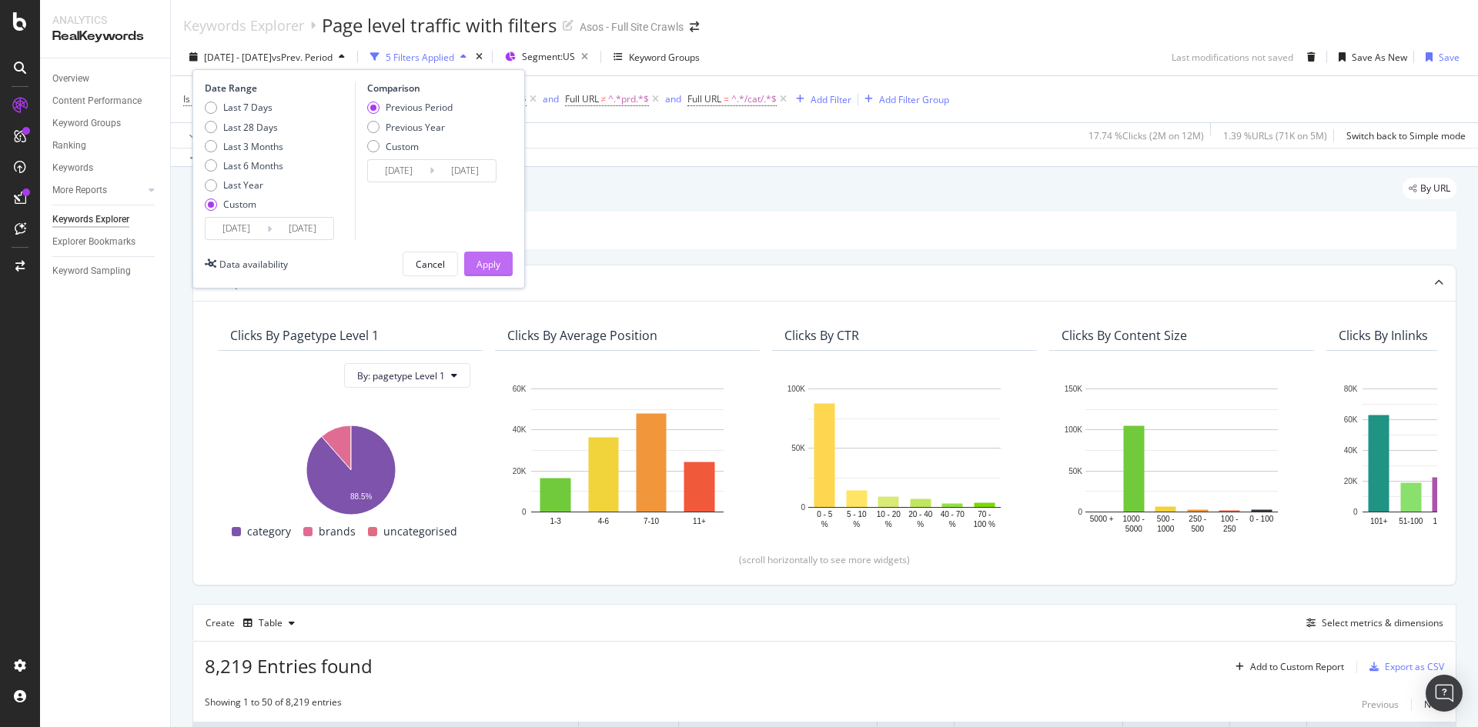
click at [479, 259] on div "Apply" at bounding box center [488, 264] width 24 height 13
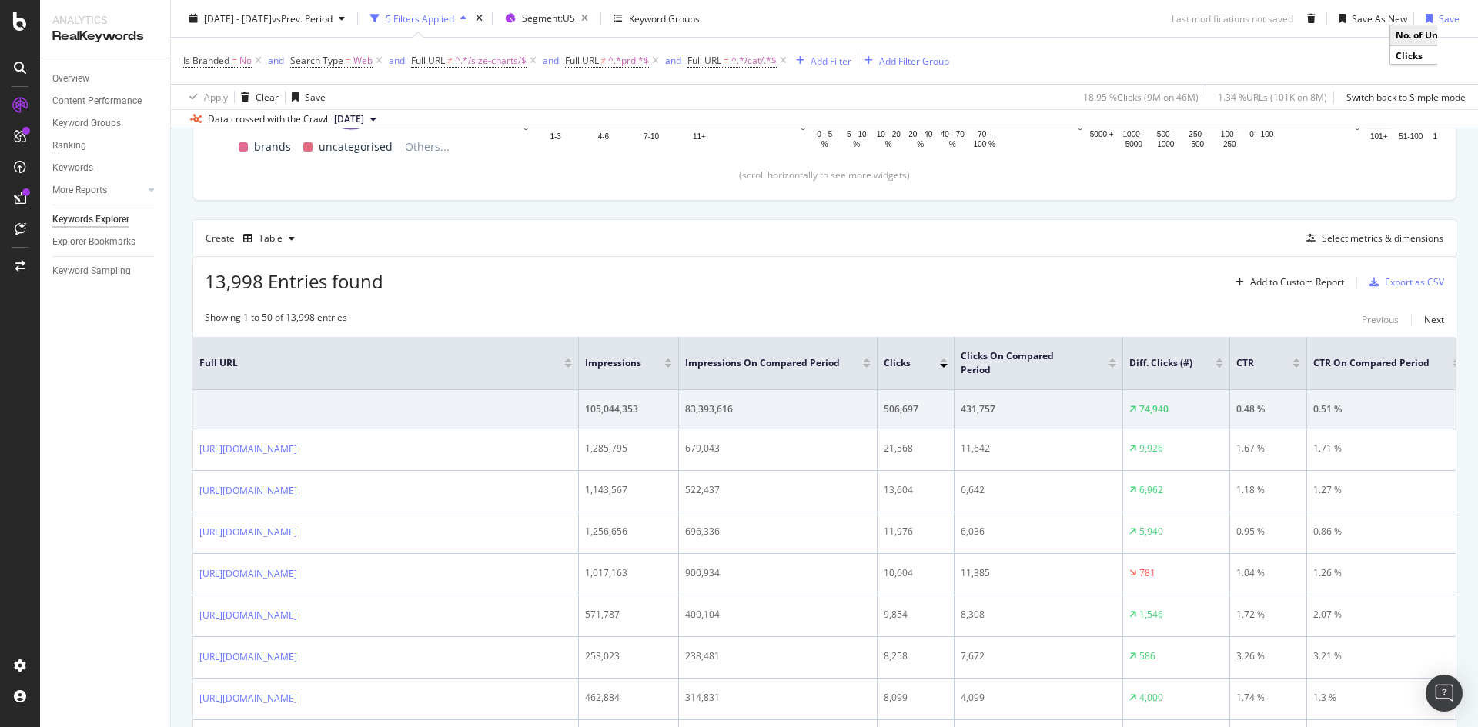
scroll to position [462, 0]
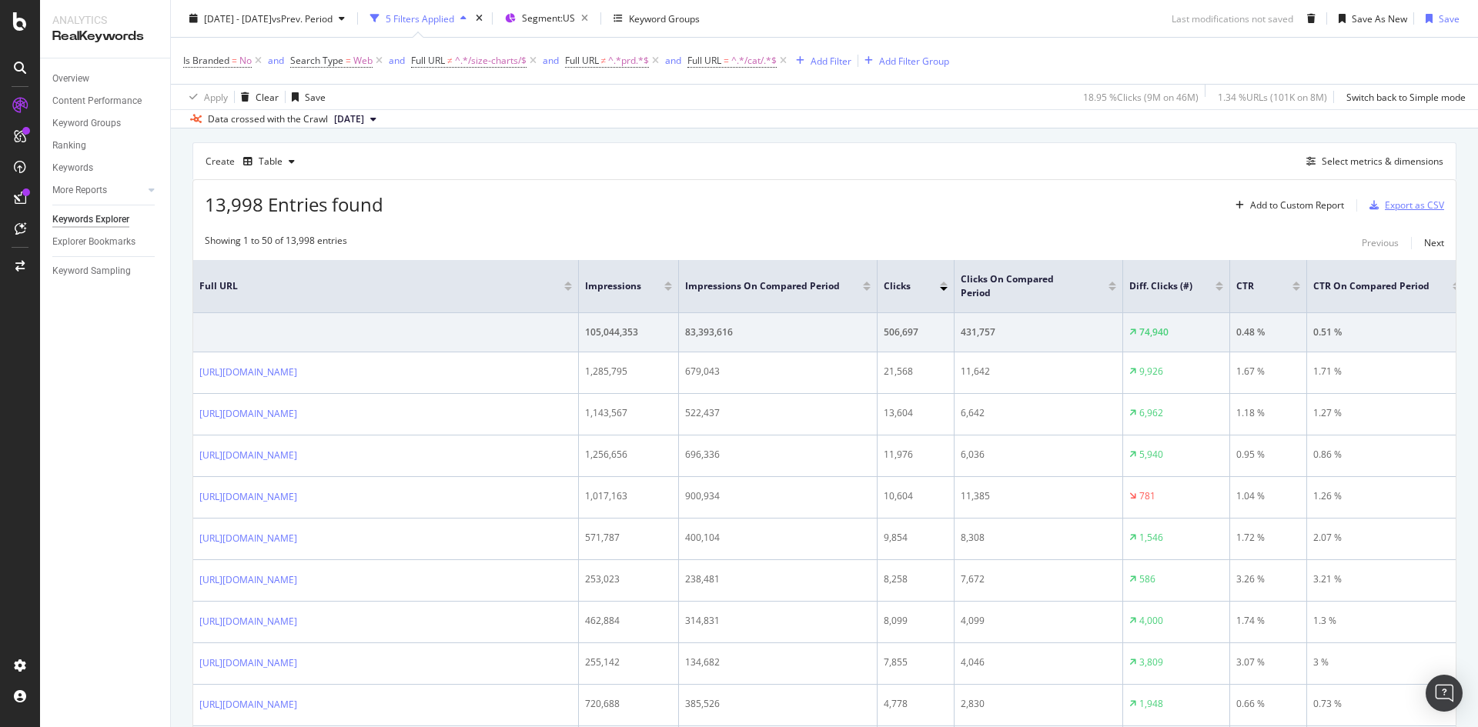
click at [1385, 206] on div "Export as CSV" at bounding box center [1414, 205] width 59 height 13
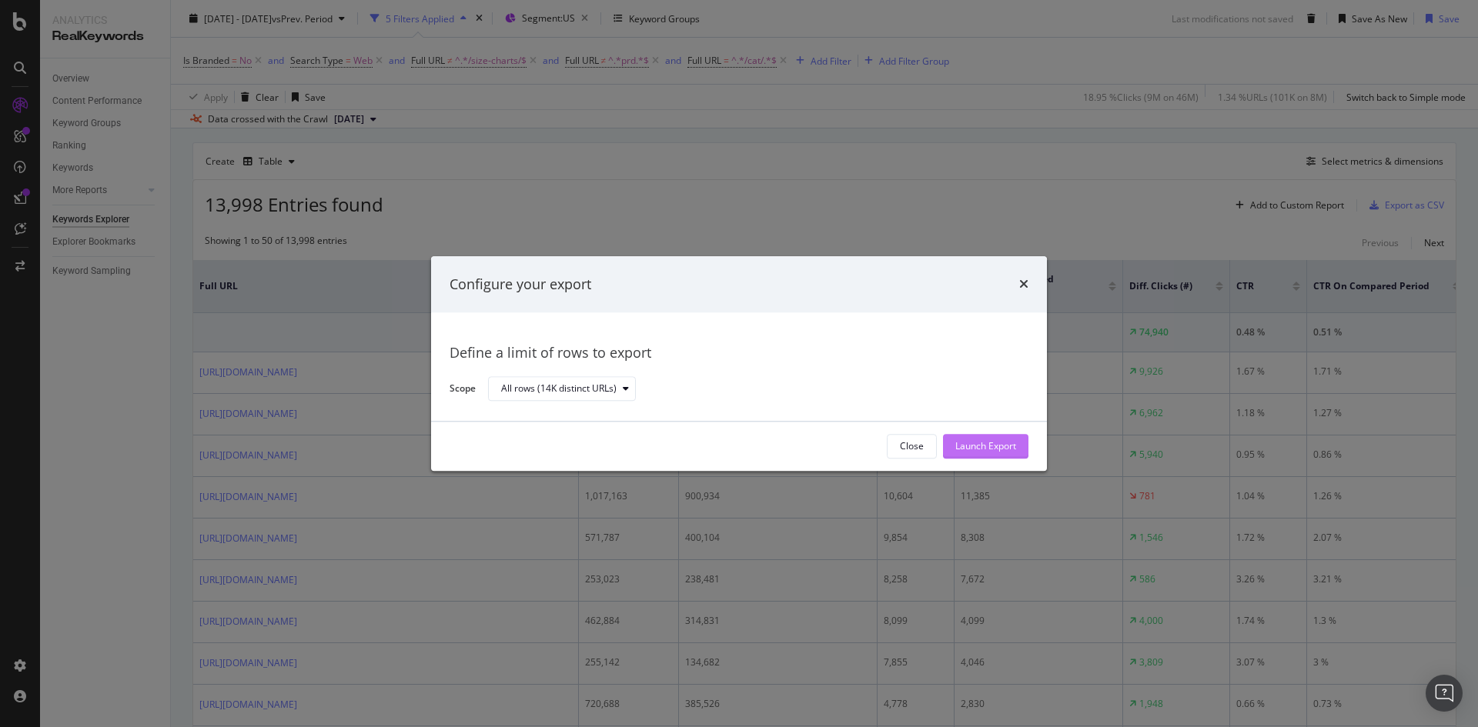
click at [994, 442] on div "Launch Export" at bounding box center [985, 446] width 61 height 13
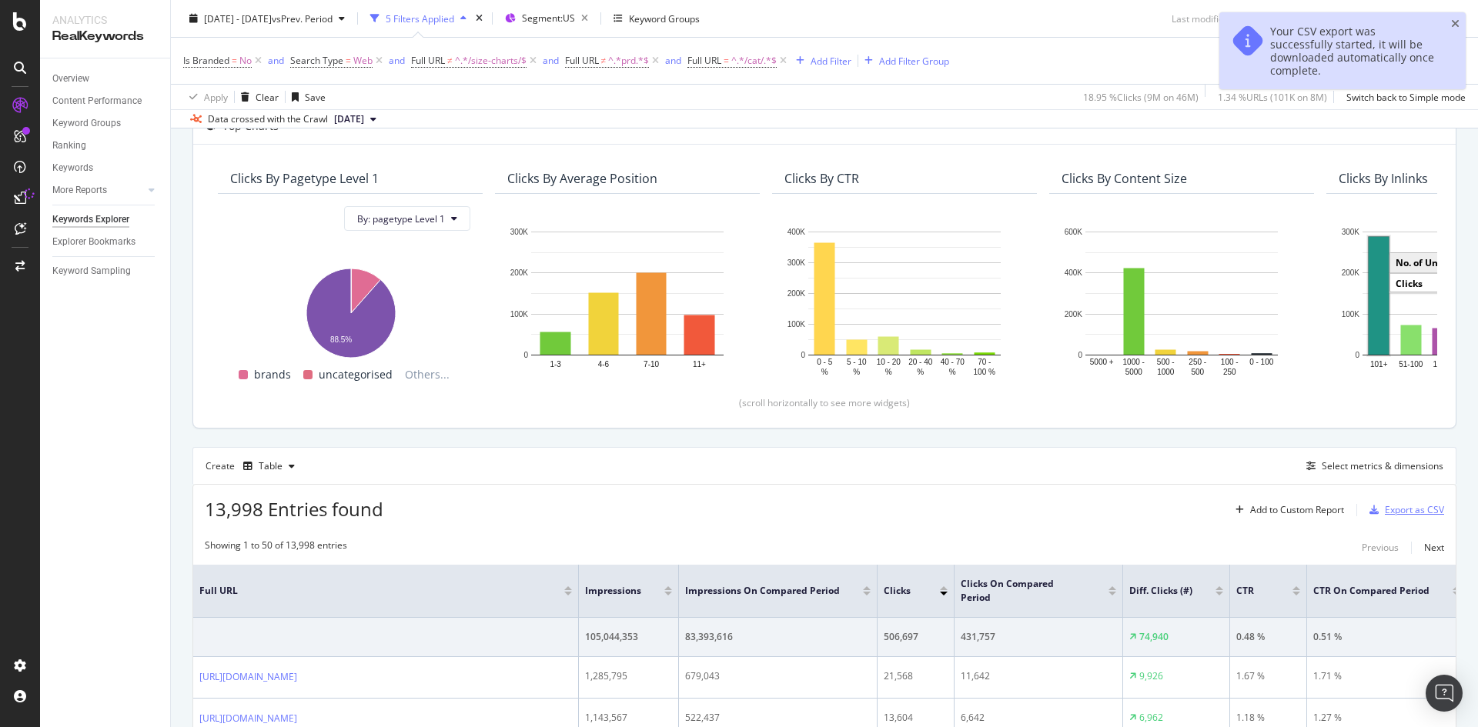
scroll to position [0, 0]
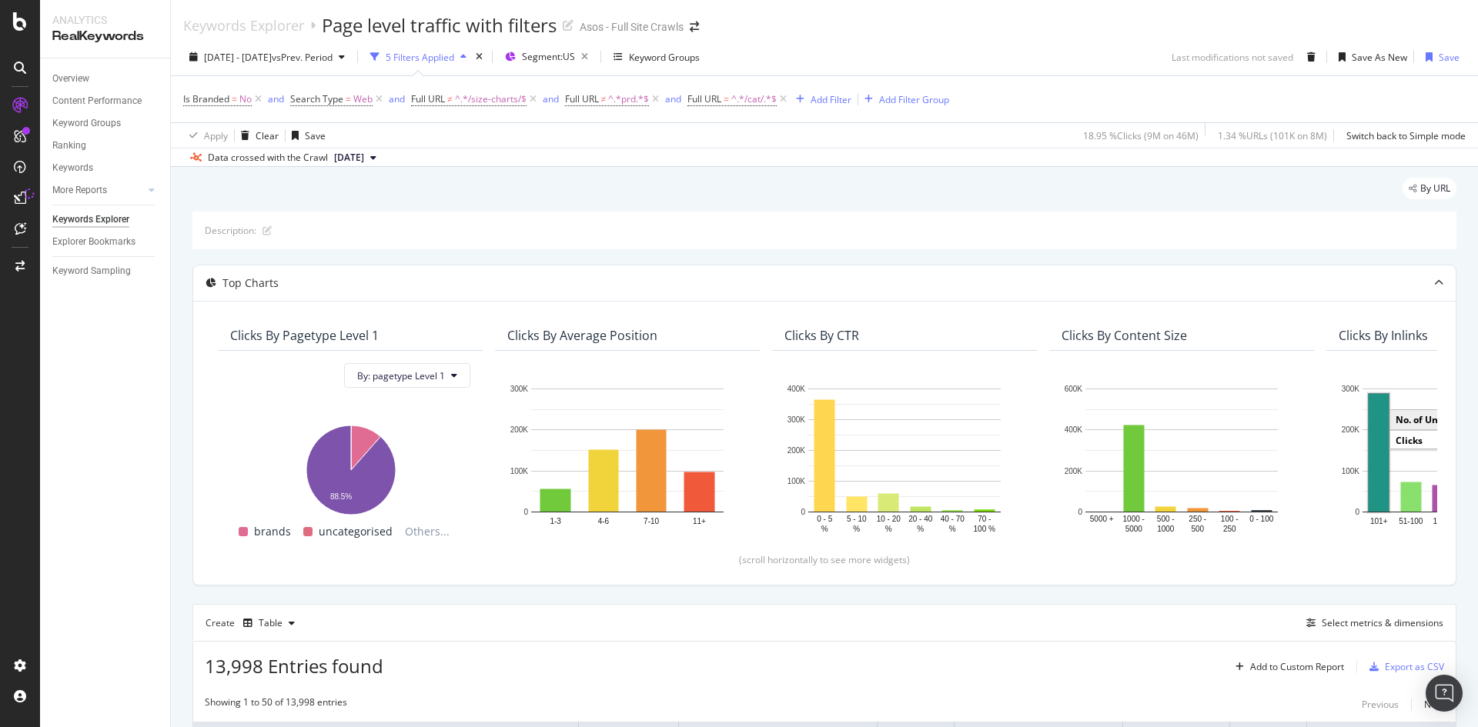
click at [1115, 57] on div "[DATE] - [DATE] vs Prev. Period 5 Filters Applied Segment: US Keyword Groups La…" at bounding box center [824, 60] width 1307 height 31
click at [1071, 24] on div "Keywords Explorer Page level traffic with filters Asos - Full Site Crawls" at bounding box center [824, 19] width 1307 height 38
click at [105, 232] on div "Explorer Bookmarks" at bounding box center [111, 242] width 118 height 22
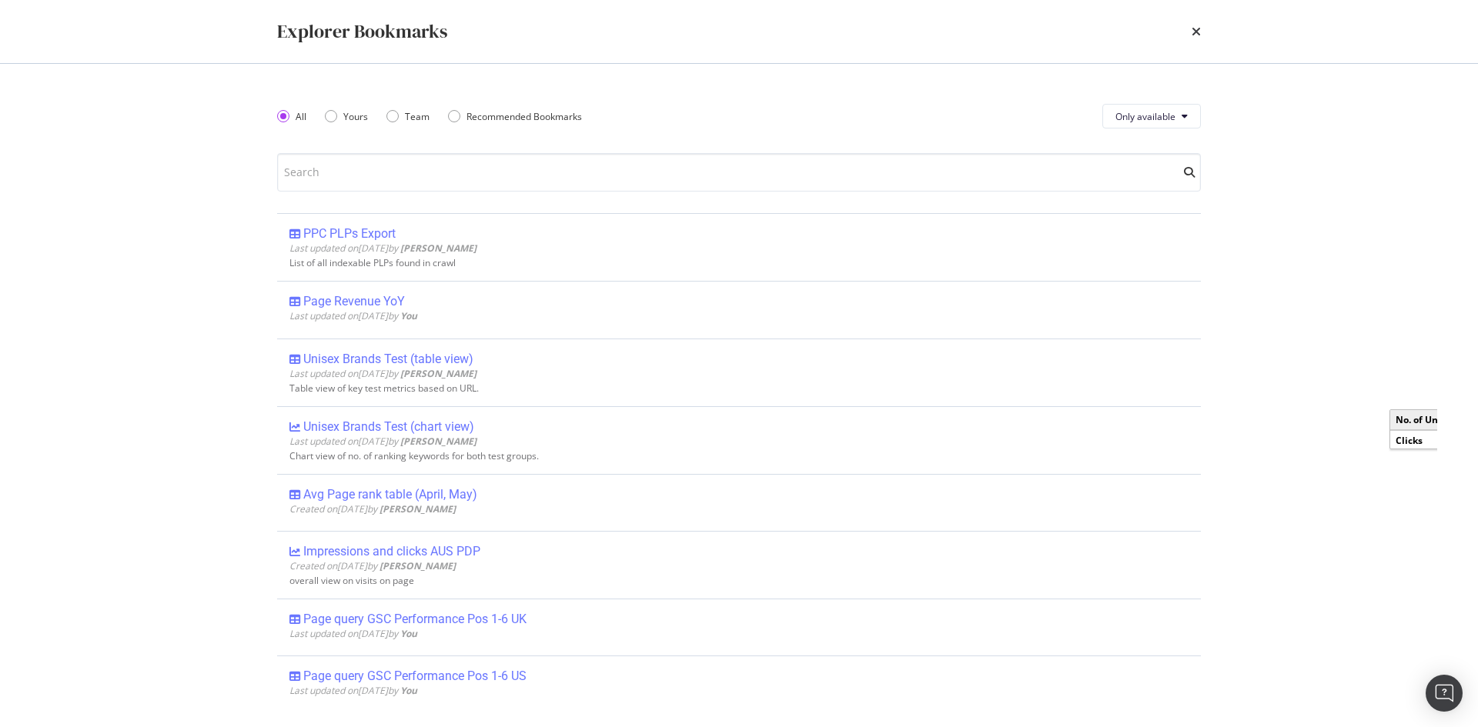
click at [107, 236] on div "Explorer Bookmarks All Yours Team Recommended Bookmarks Only available PPC PLPs…" at bounding box center [739, 363] width 1478 height 727
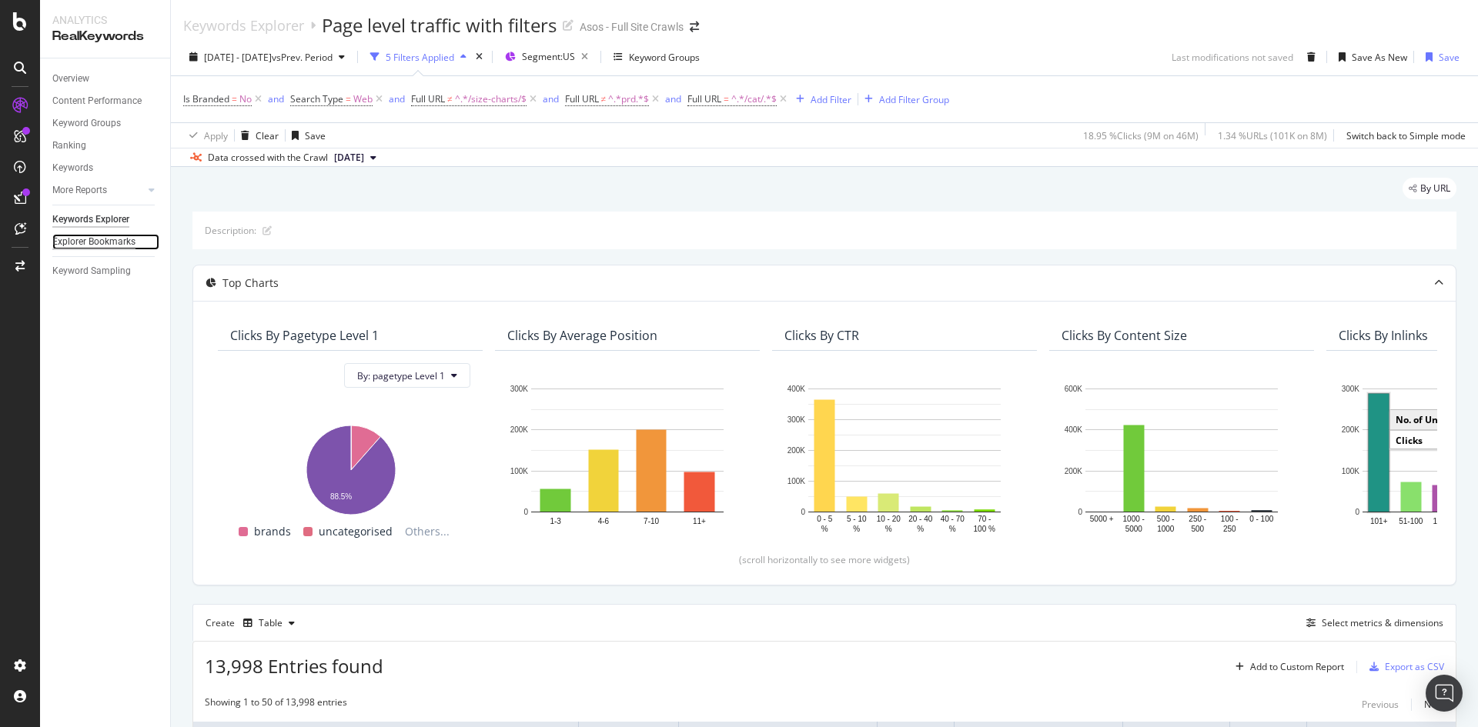
click at [111, 241] on div "Explorer Bookmarks" at bounding box center [93, 242] width 83 height 16
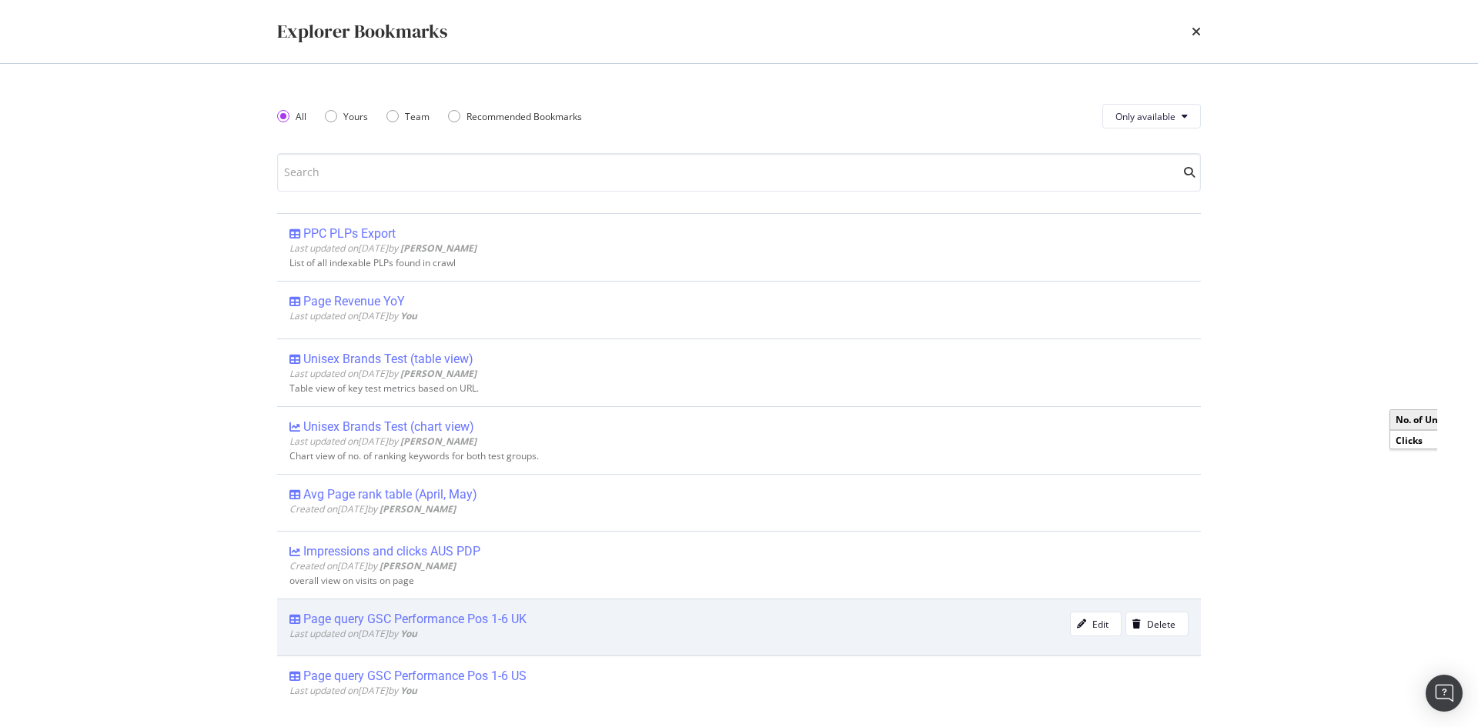
click at [490, 627] on div "Page query GSC Performance Pos 1-6 UK" at bounding box center [414, 619] width 223 height 15
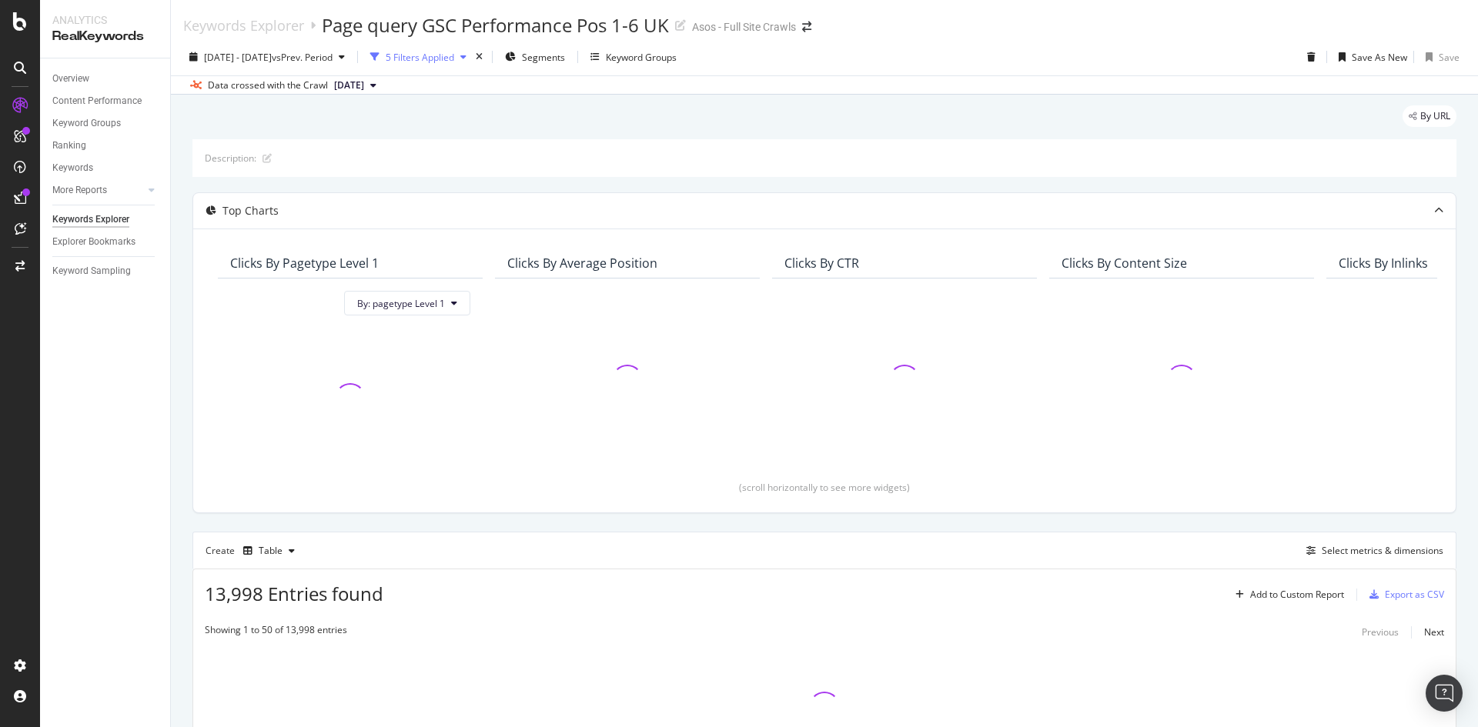
click at [444, 55] on div "5 Filters Applied" at bounding box center [420, 57] width 69 height 13
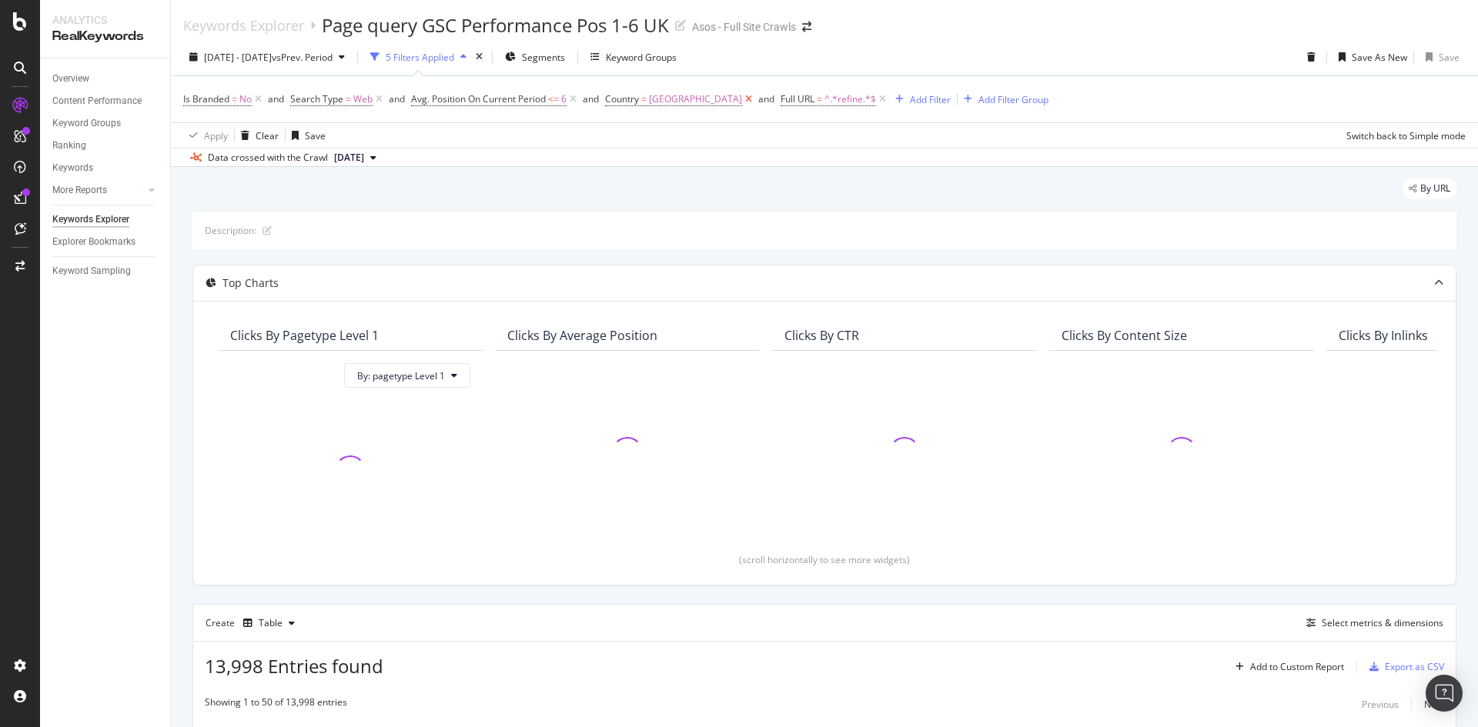
click at [742, 102] on icon at bounding box center [748, 99] width 13 height 15
click at [580, 98] on icon at bounding box center [572, 99] width 13 height 15
click at [470, 94] on span "^.*refine.*$" at bounding box center [481, 100] width 52 height 22
click at [470, 162] on input "/fashion.feed/" at bounding box center [498, 163] width 145 height 25
type input "/fashion-feed/"
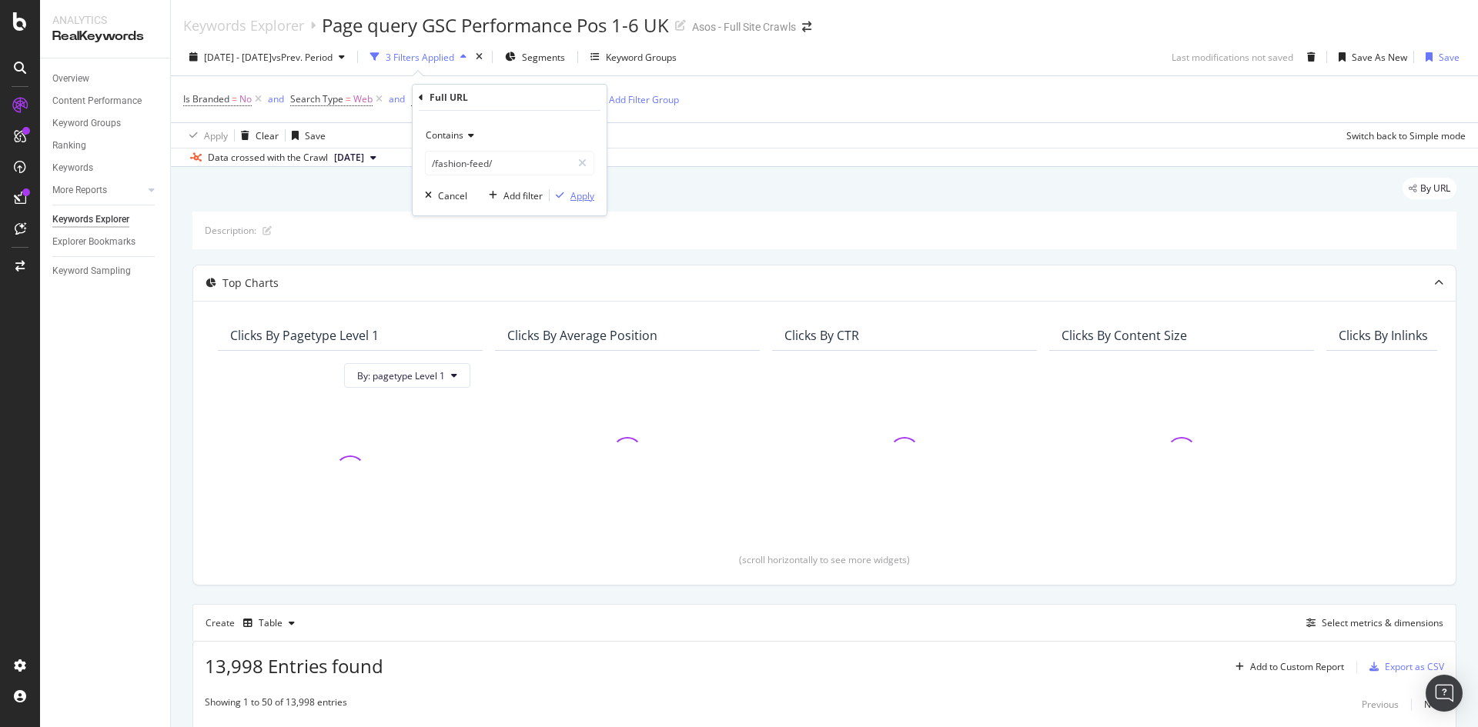
click at [592, 199] on div "Apply" at bounding box center [582, 195] width 24 height 13
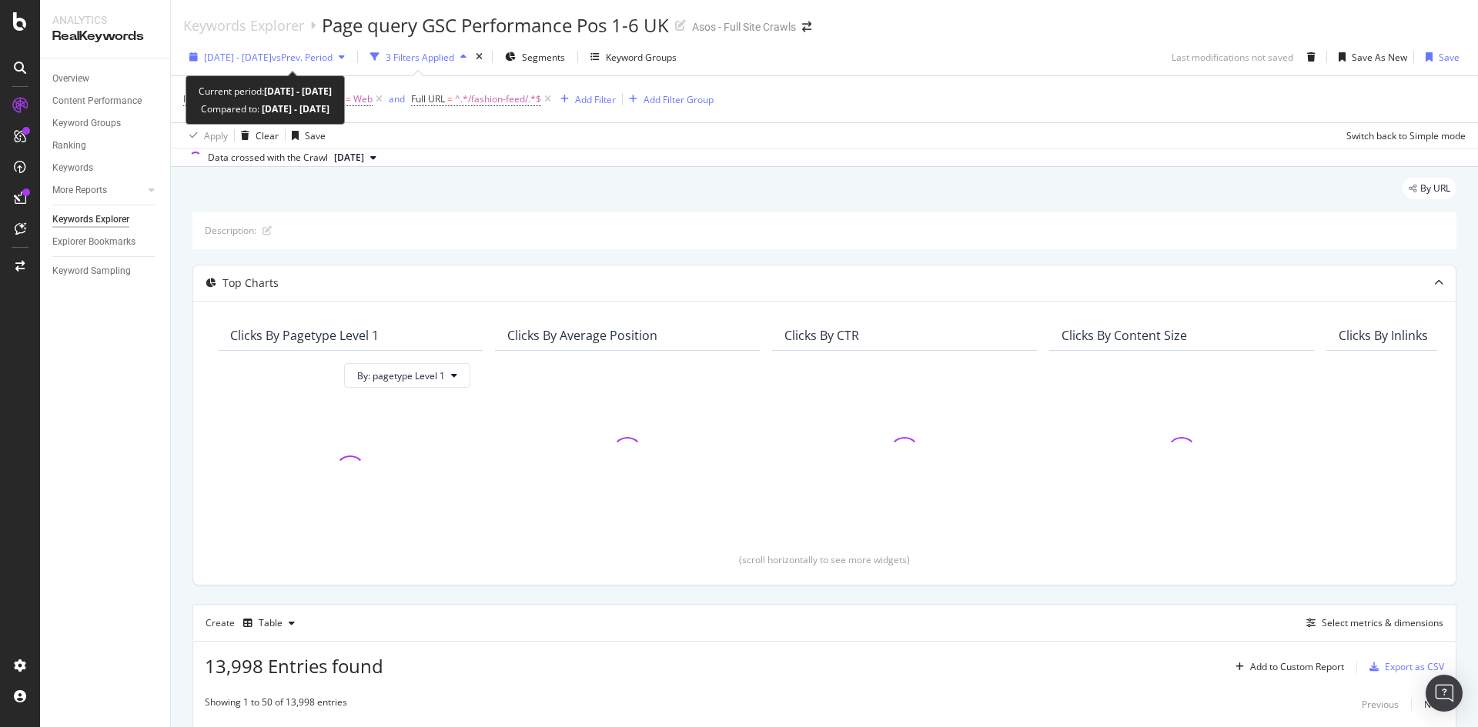
click at [272, 61] on span "[DATE] - [DATE]" at bounding box center [238, 57] width 68 height 13
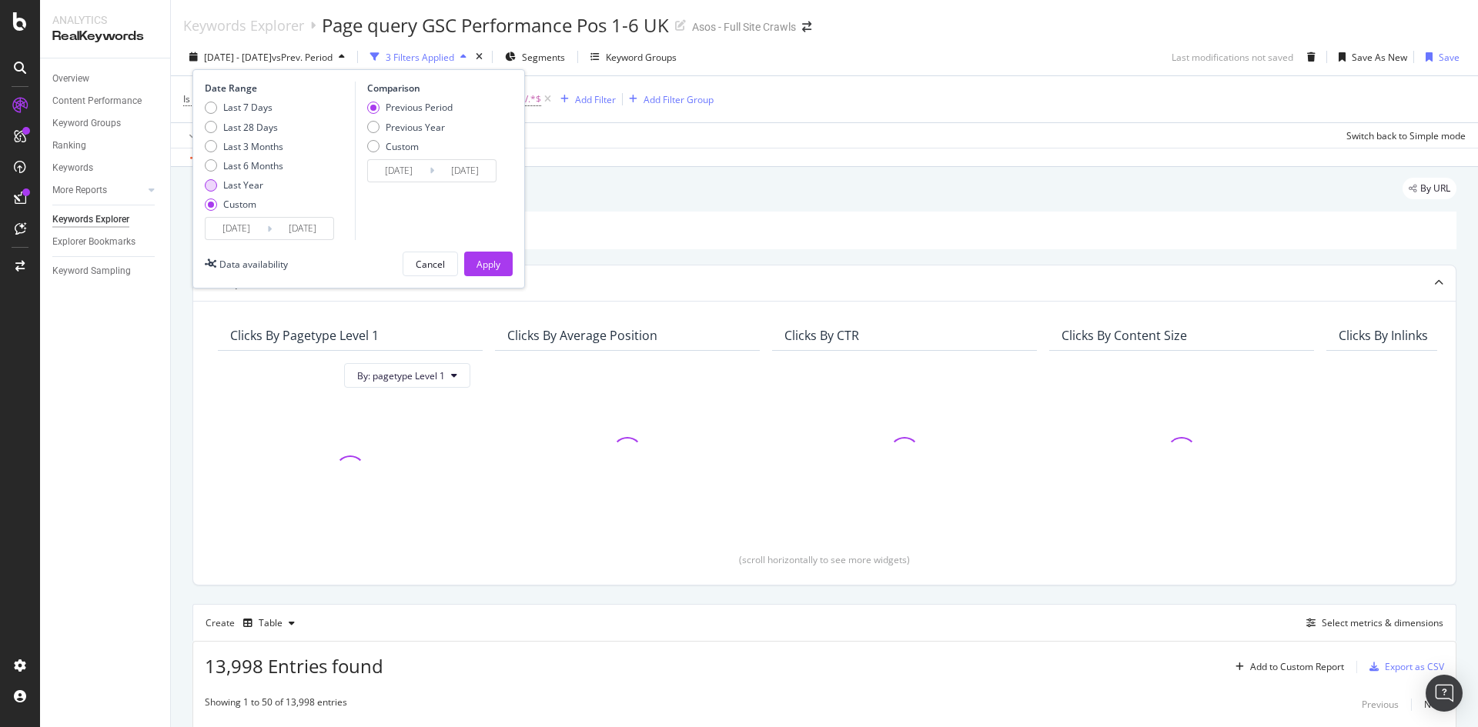
click at [216, 186] on div "Last Year" at bounding box center [211, 185] width 12 height 12
type input "[DATE]"
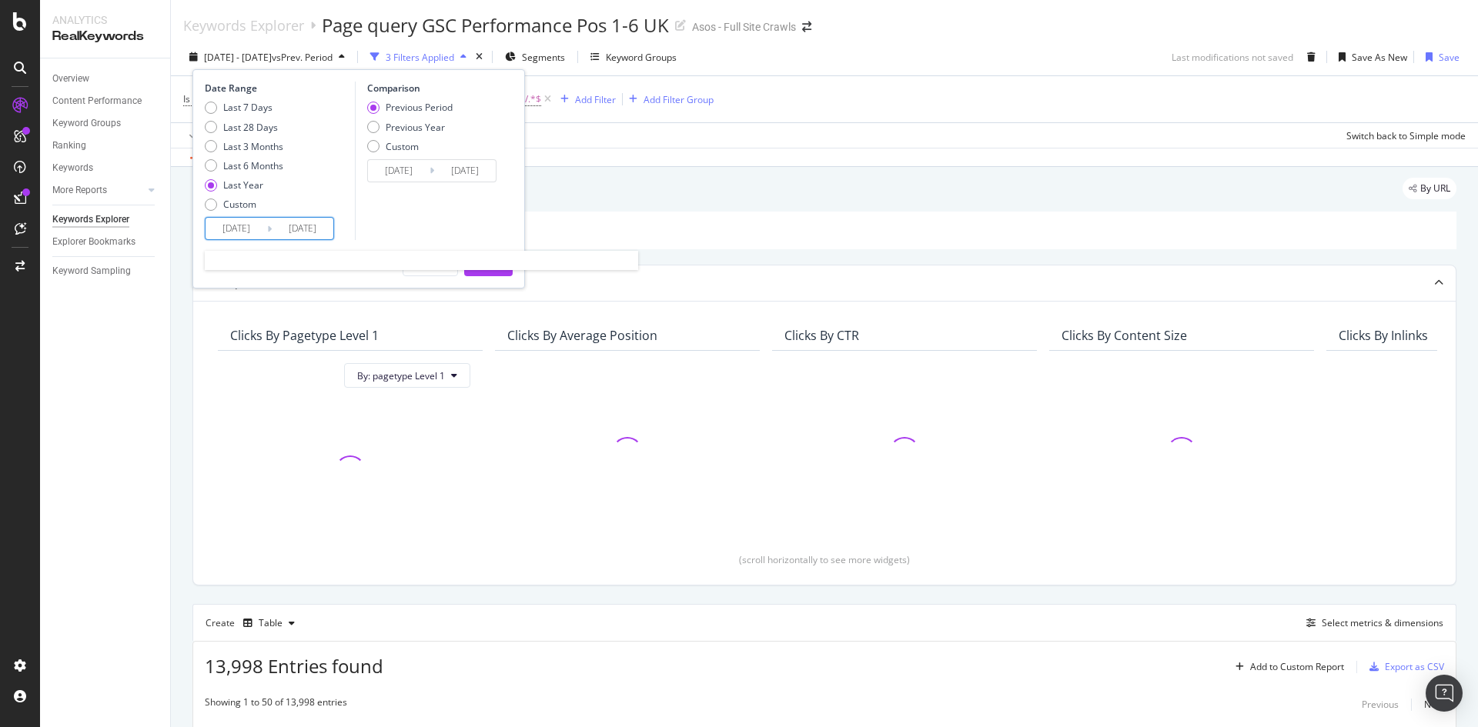
click at [250, 231] on input "[DATE]" at bounding box center [237, 229] width 62 height 22
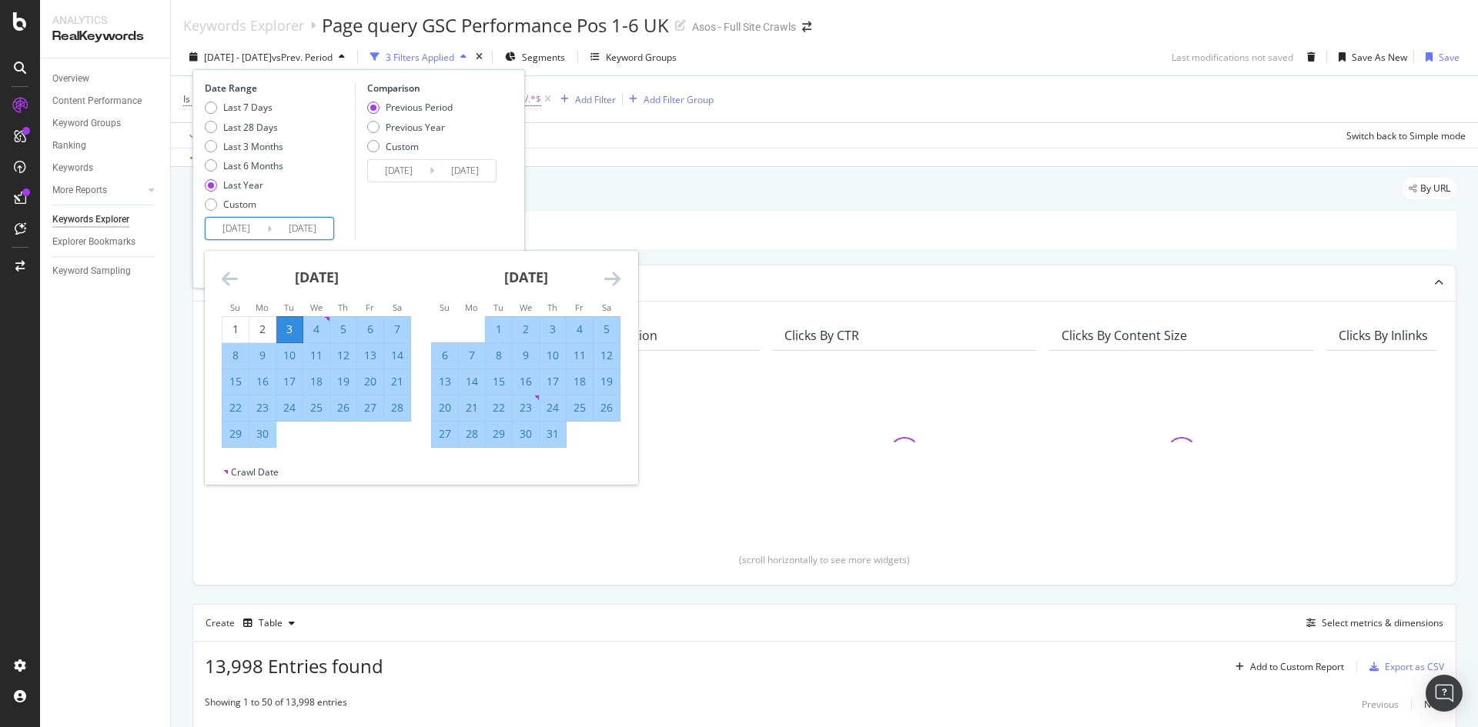
click at [261, 231] on input "[DATE]" at bounding box center [237, 229] width 62 height 22
click at [232, 326] on div "1" at bounding box center [235, 329] width 26 height 15
type input "[DATE]"
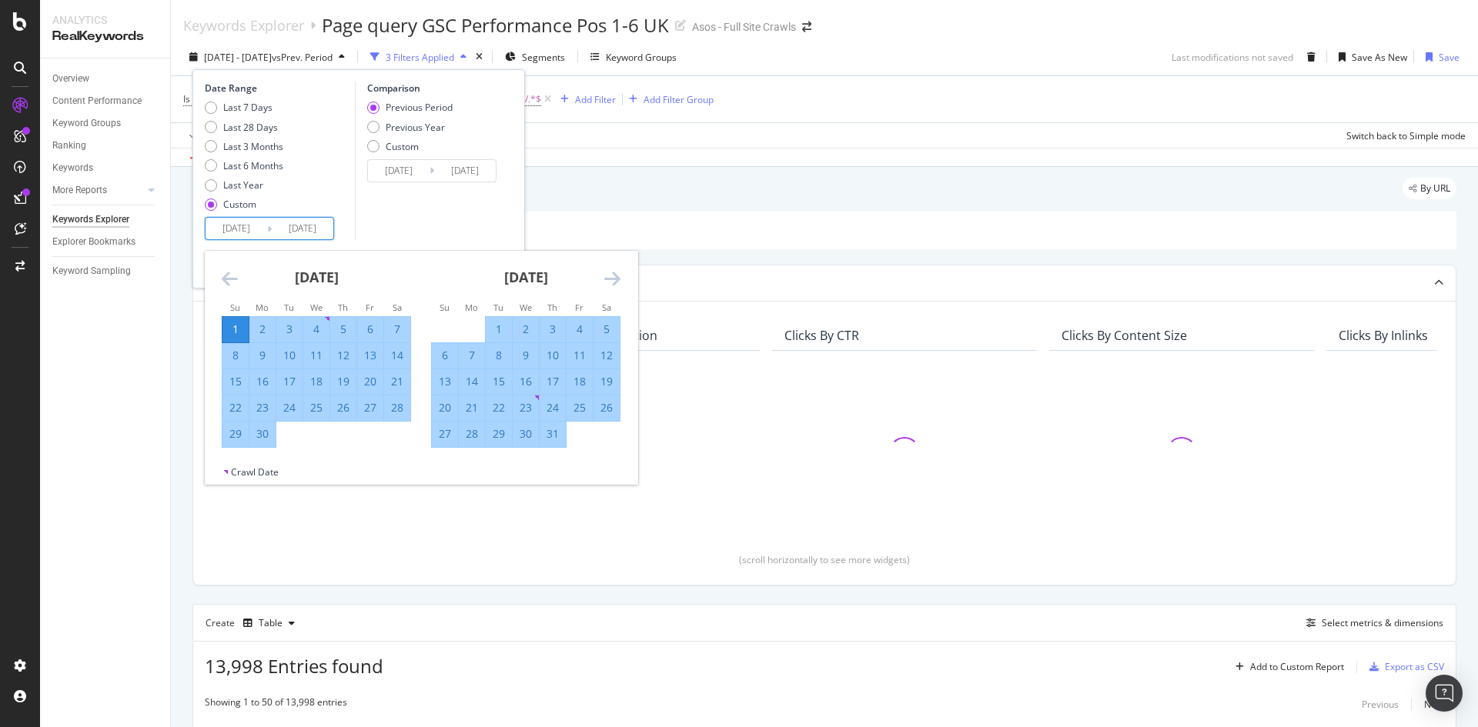
click at [312, 230] on input "[DATE]" at bounding box center [303, 229] width 62 height 22
click at [618, 282] on icon "Move forward to switch to the next month." at bounding box center [612, 278] width 16 height 18
click at [617, 282] on icon "Move forward to switch to the next month." at bounding box center [612, 278] width 16 height 18
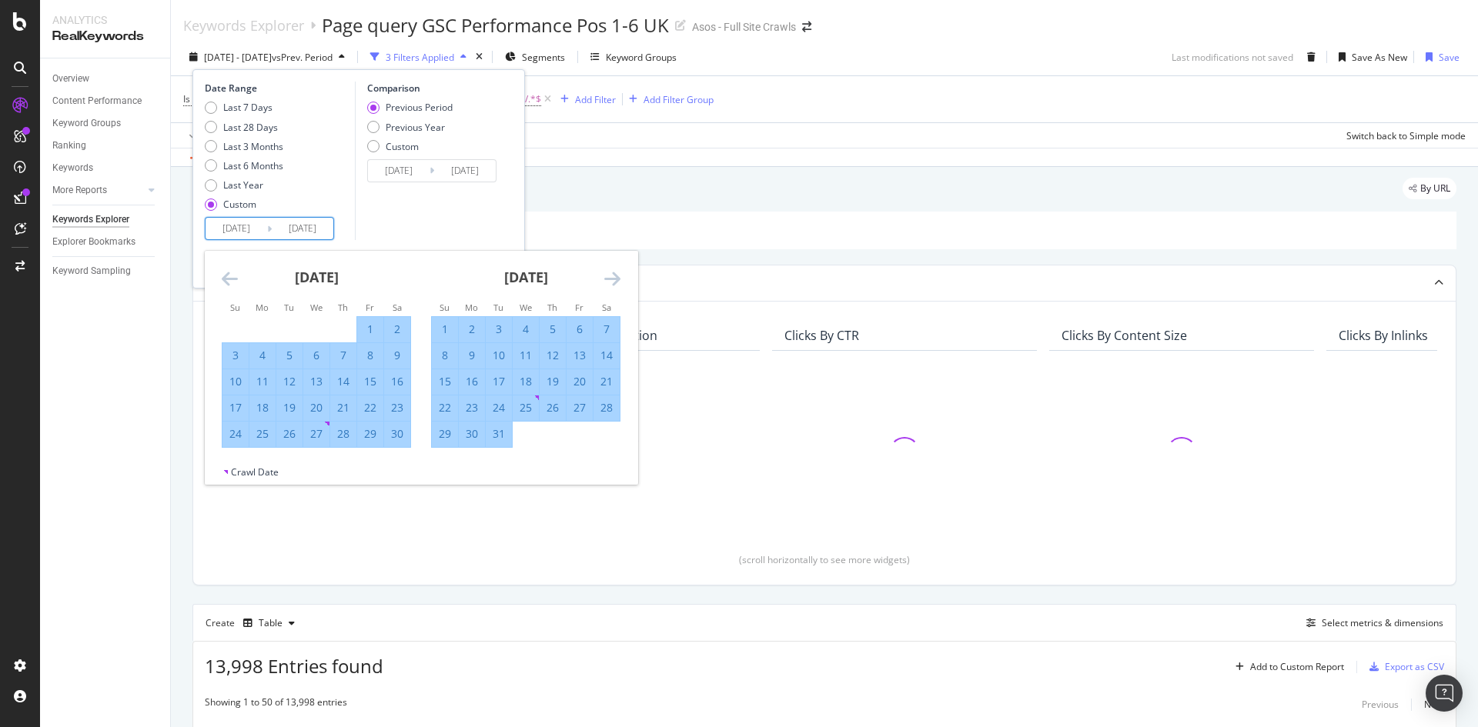
click at [617, 282] on icon "Move forward to switch to the next month." at bounding box center [612, 278] width 16 height 18
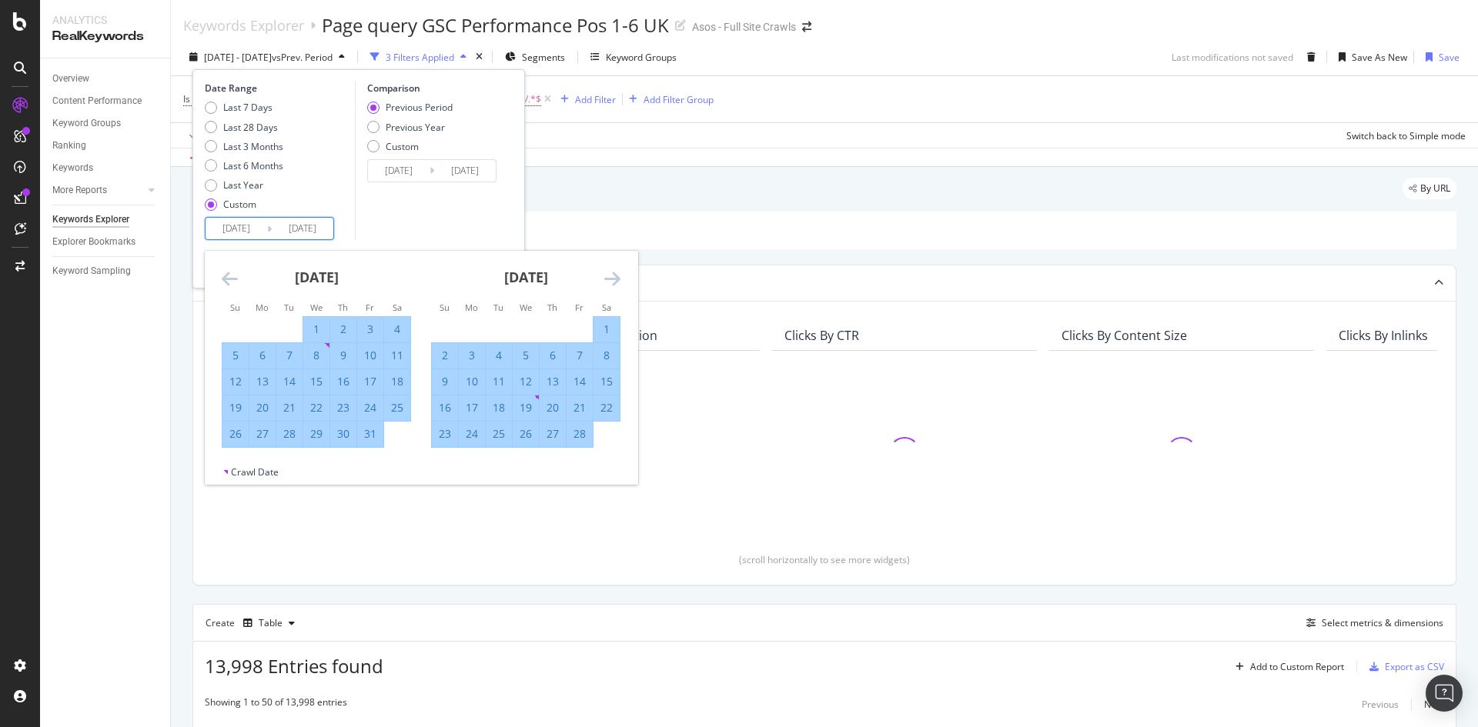
click at [617, 282] on icon "Move forward to switch to the next month." at bounding box center [612, 278] width 16 height 18
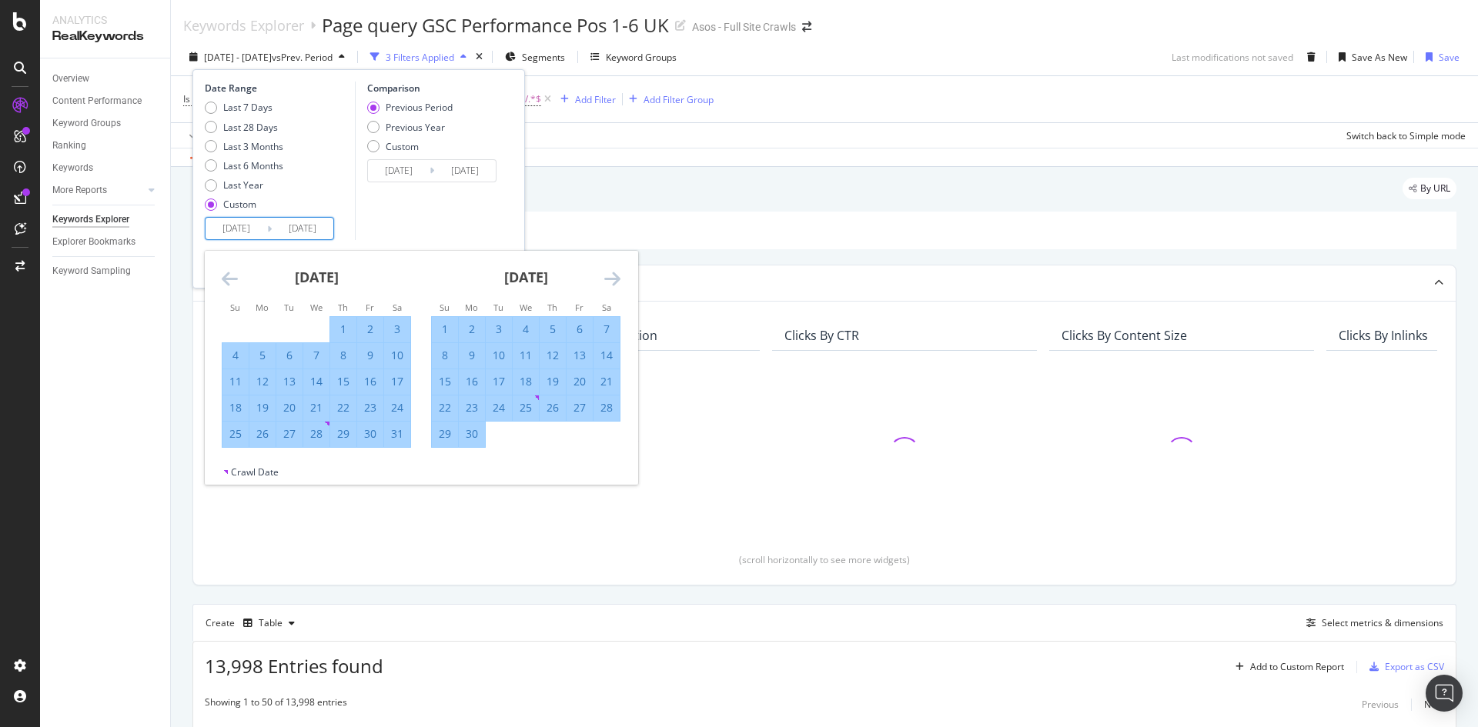
click at [617, 282] on icon "Move forward to switch to the next month." at bounding box center [612, 278] width 16 height 18
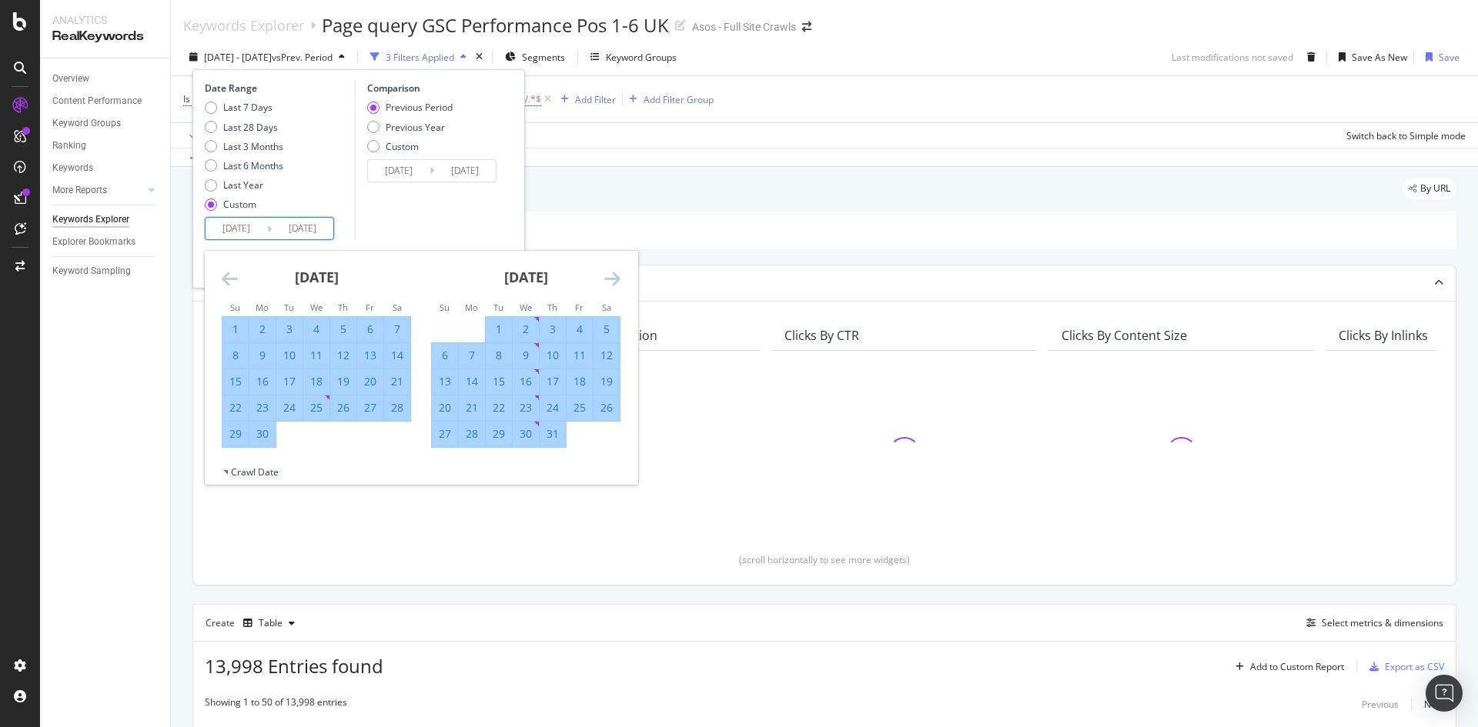
click at [617, 282] on icon "Move forward to switch to the next month." at bounding box center [612, 278] width 16 height 18
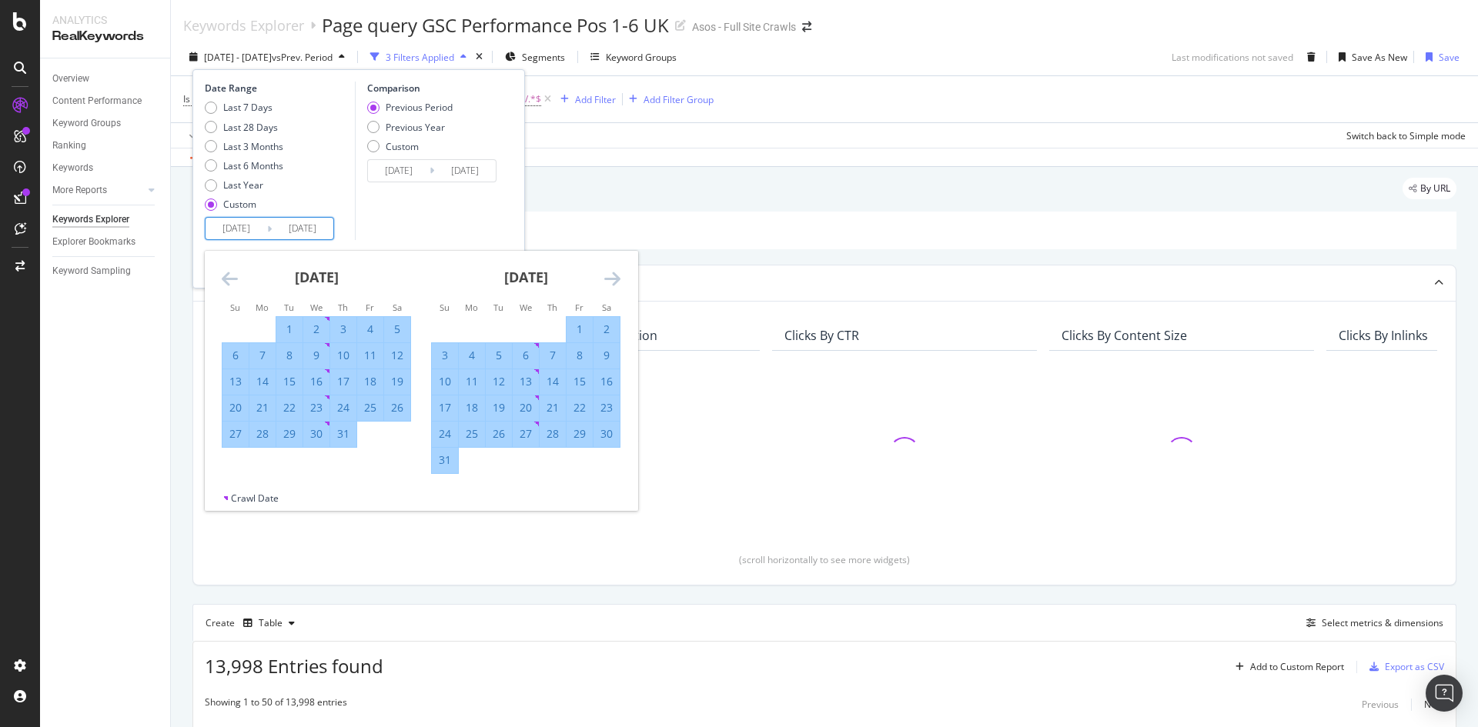
click at [449, 458] on div "31" at bounding box center [445, 460] width 26 height 15
type input "[DATE]"
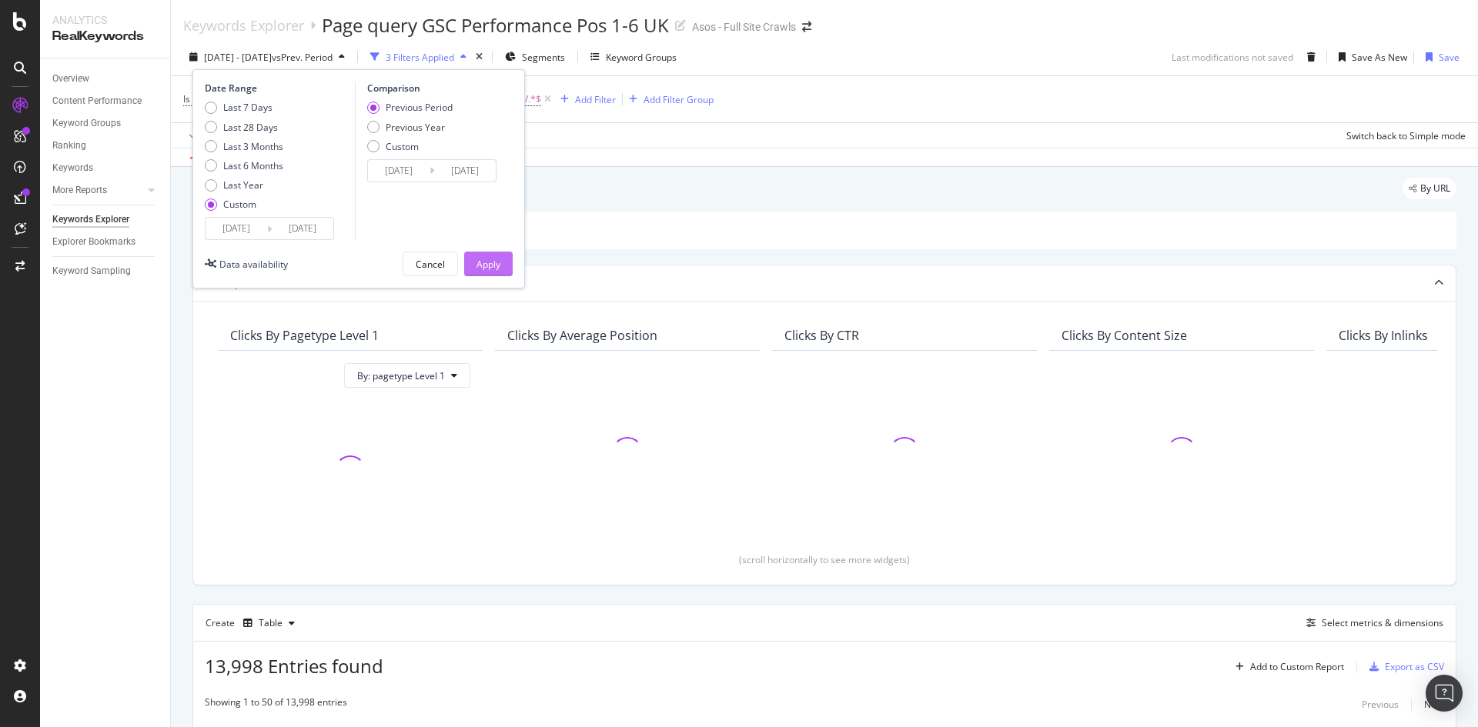
click at [493, 256] on div "Apply" at bounding box center [488, 263] width 24 height 23
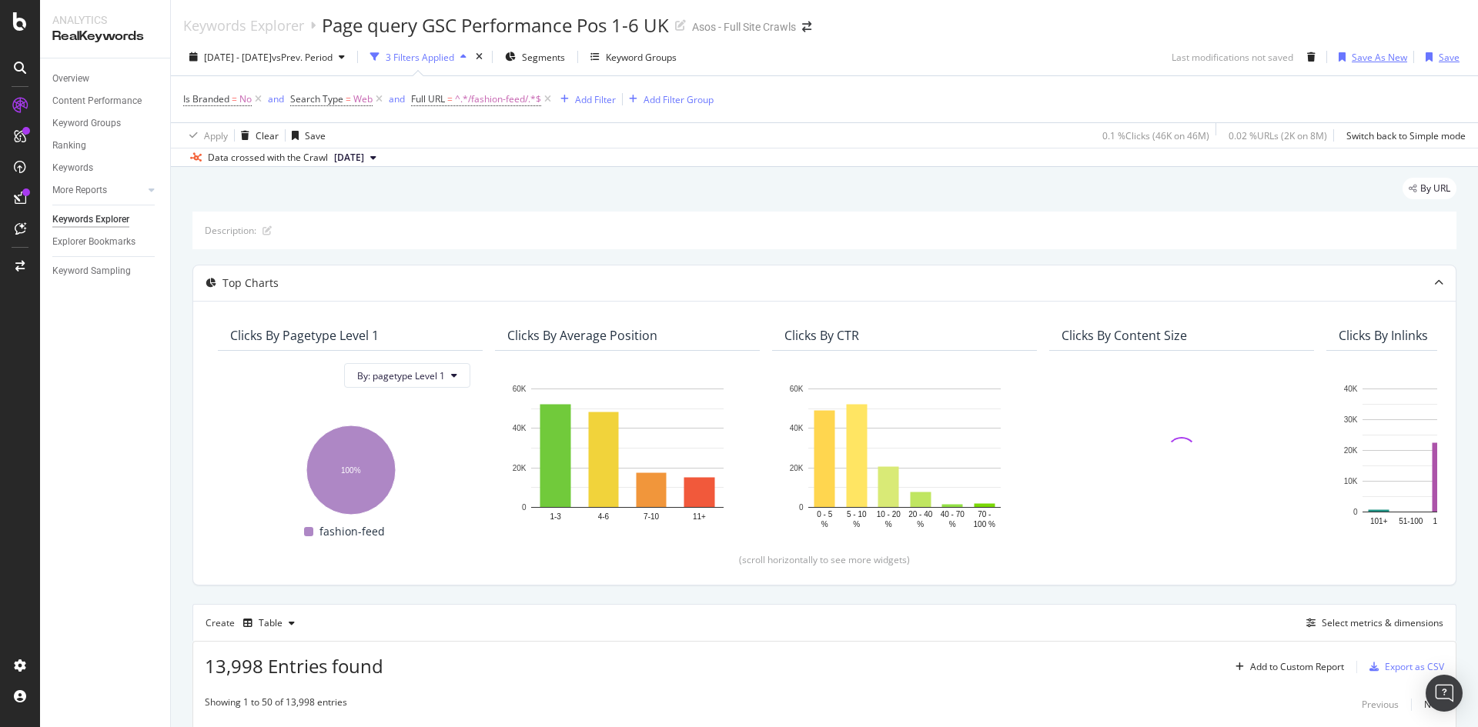
drag, startPoint x: 1423, startPoint y: 55, endPoint x: 1391, endPoint y: 60, distance: 32.8
click at [1424, 55] on div "button" at bounding box center [1428, 56] width 19 height 9
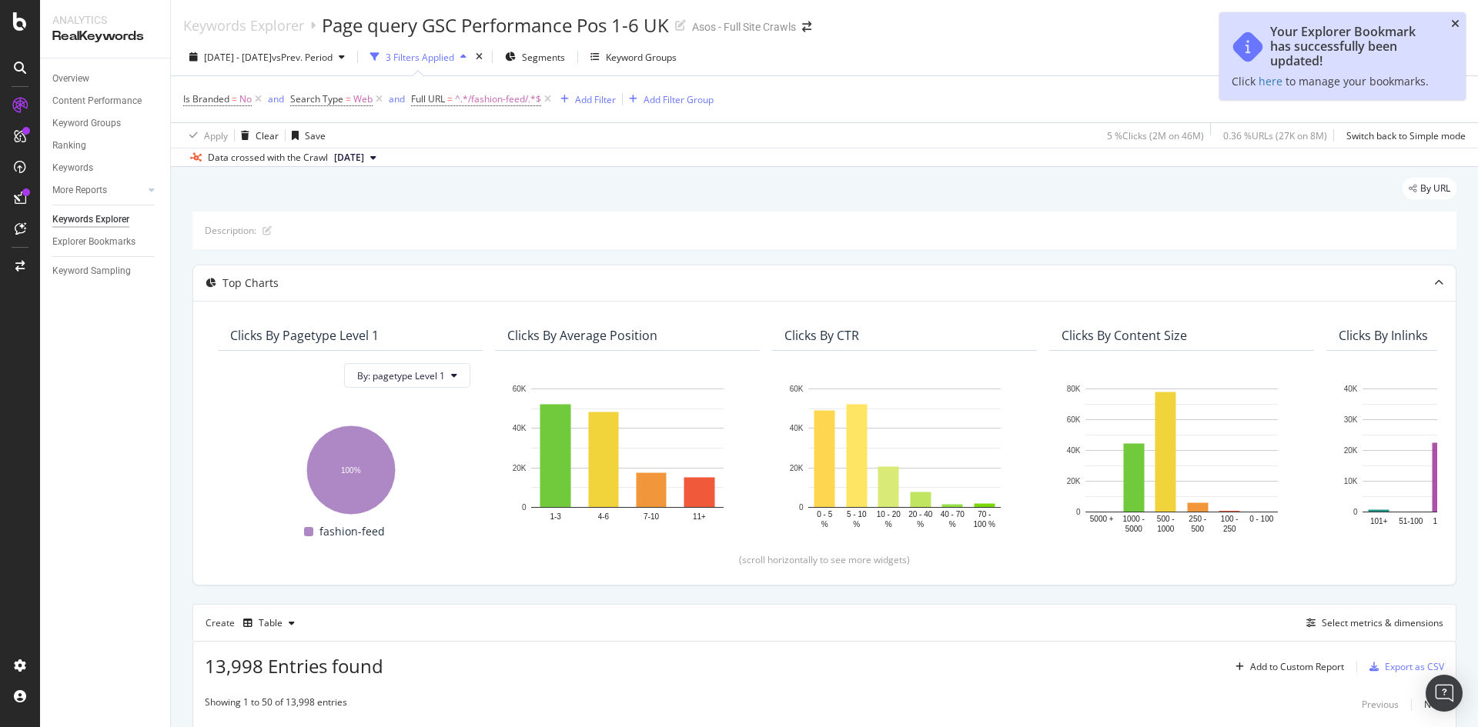
click at [1455, 22] on icon "close toast" at bounding box center [1455, 23] width 8 height 11
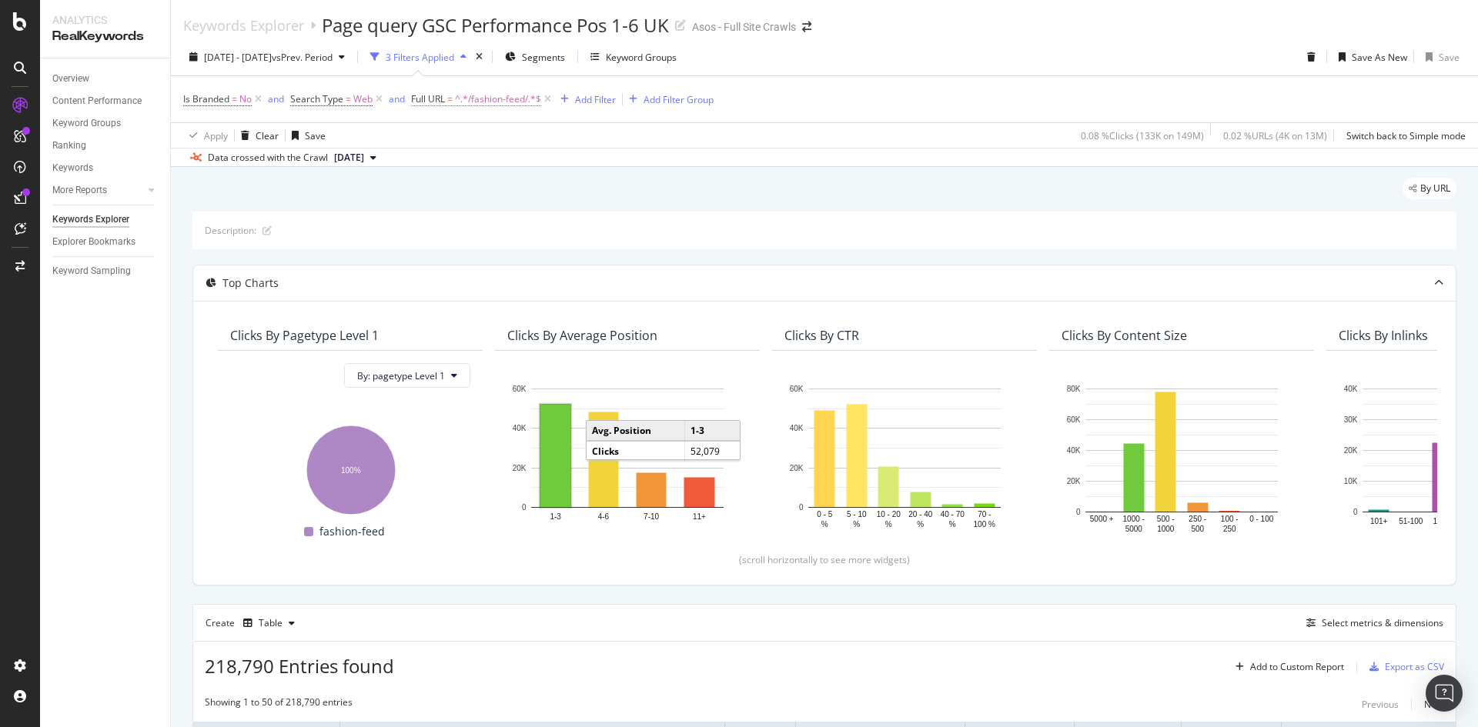
click at [439, 102] on span "Full URL" at bounding box center [428, 98] width 34 height 13
click at [530, 172] on input "/fashion-feed/" at bounding box center [498, 163] width 145 height 25
click at [575, 196] on div "Apply" at bounding box center [582, 195] width 24 height 13
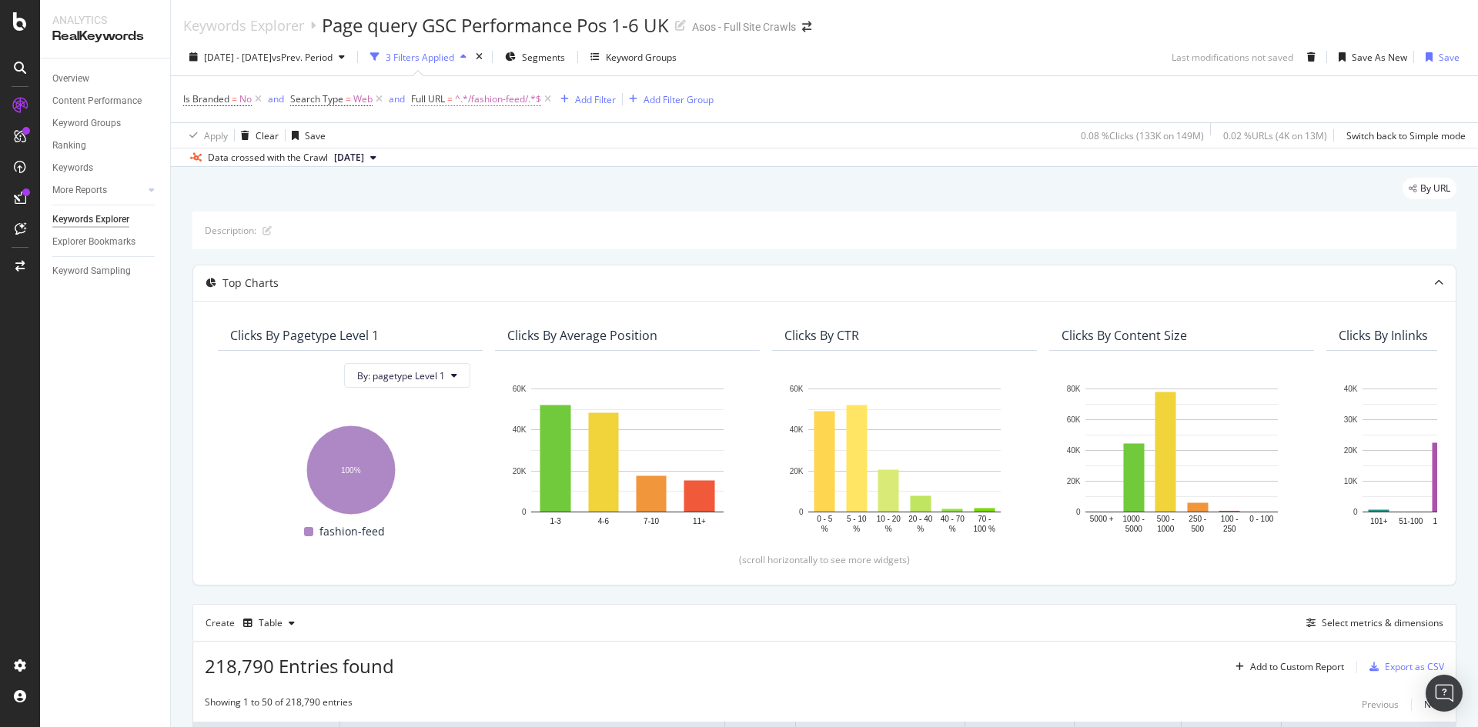
click at [491, 102] on span "^.*/fashion-feed/.*$" at bounding box center [498, 100] width 86 height 22
click at [516, 159] on input "/fashion-feed/" at bounding box center [498, 163] width 145 height 25
type input "fashion-feed"
click at [583, 192] on div "Apply" at bounding box center [582, 195] width 24 height 13
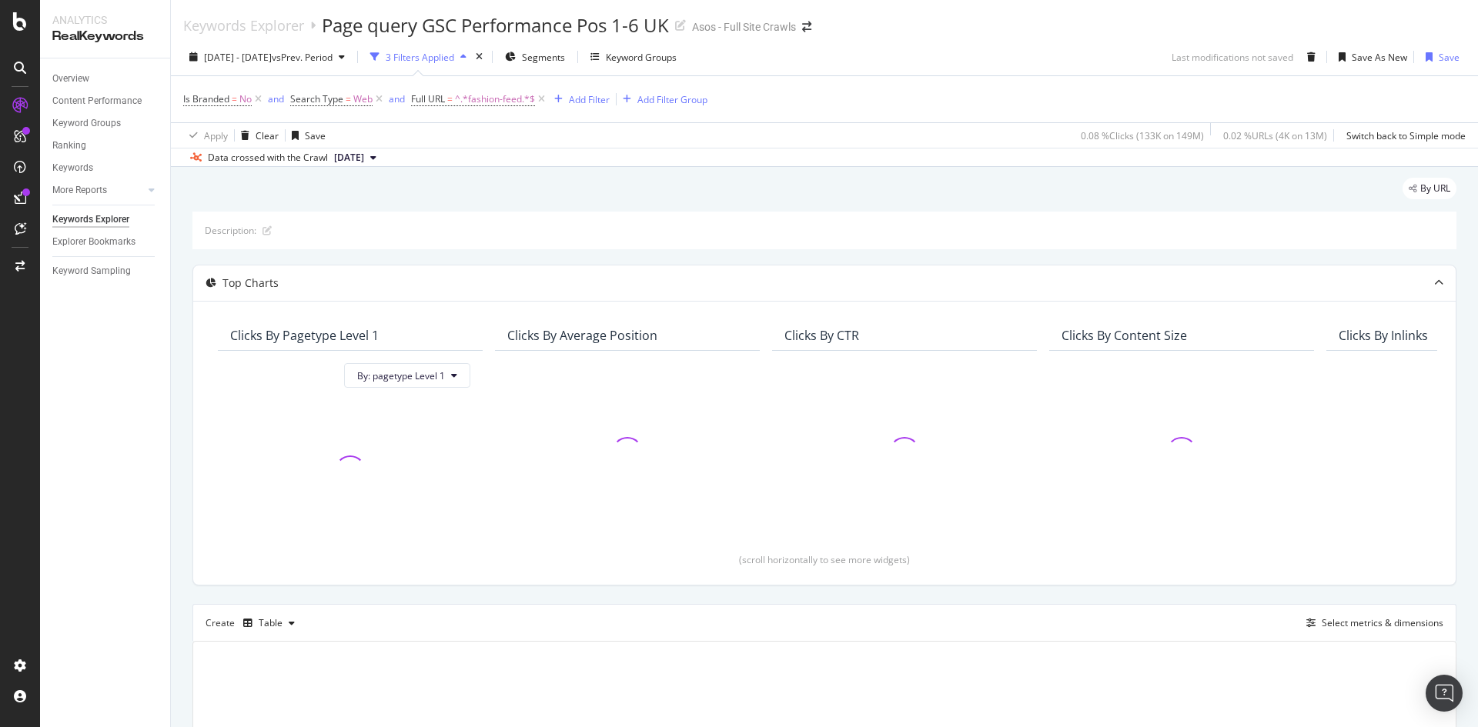
click at [454, 55] on div "3 Filters Applied" at bounding box center [420, 57] width 69 height 13
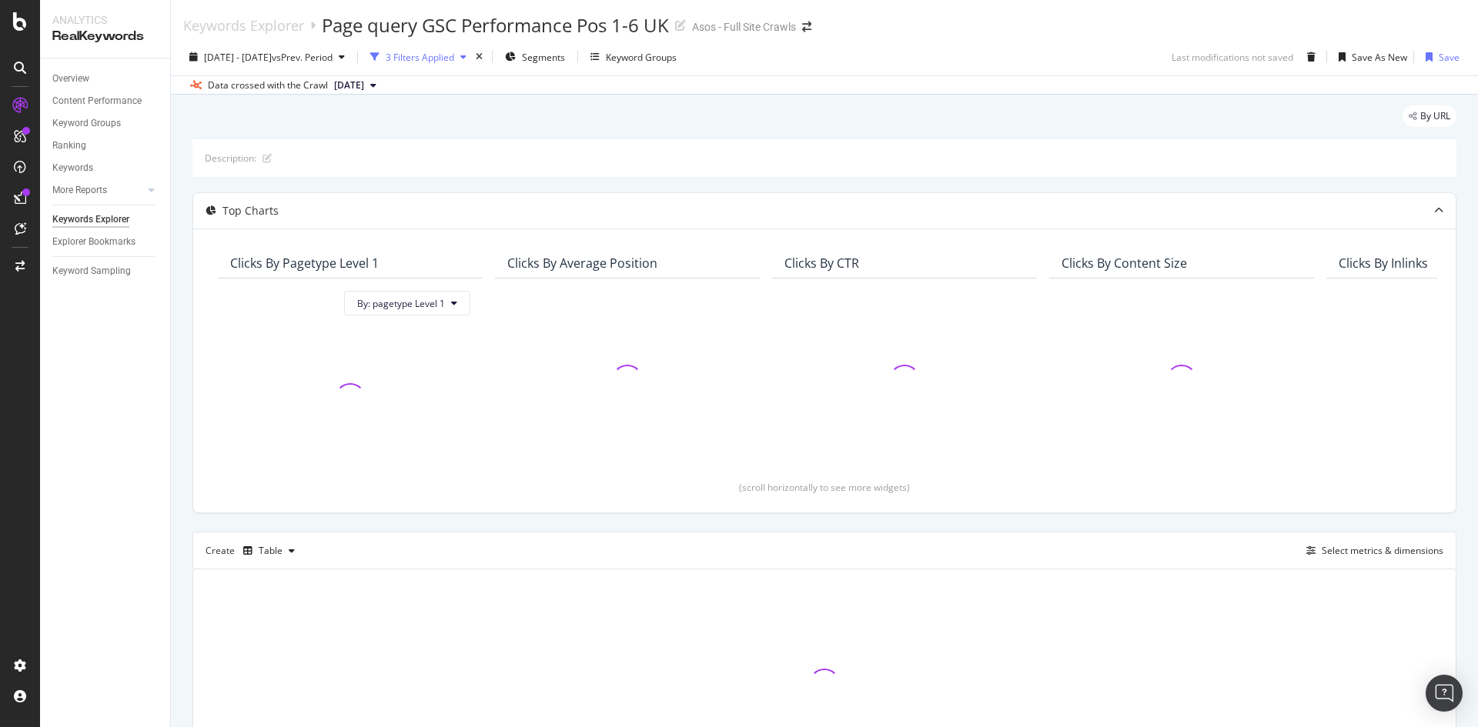
click at [454, 55] on div "3 Filters Applied" at bounding box center [420, 57] width 69 height 13
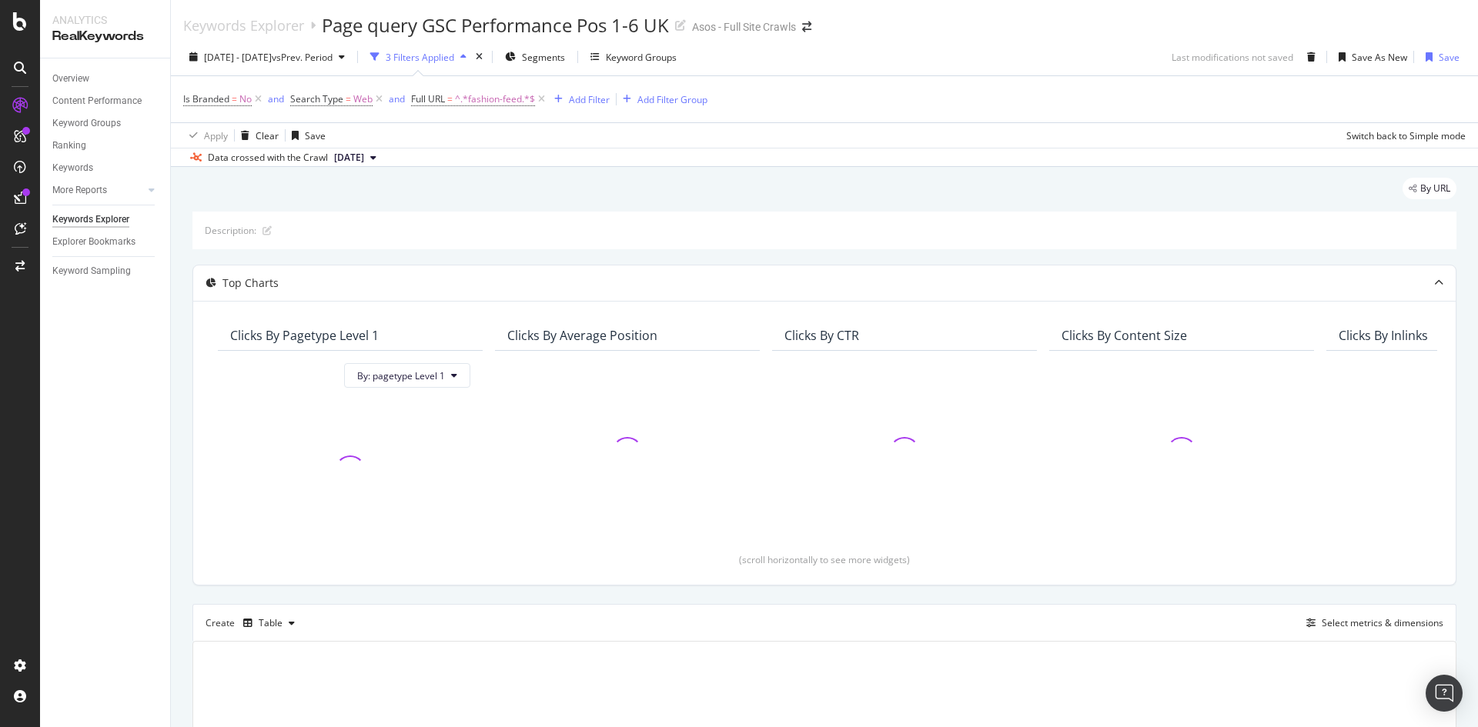
click at [454, 55] on div "3 Filters Applied" at bounding box center [420, 57] width 69 height 13
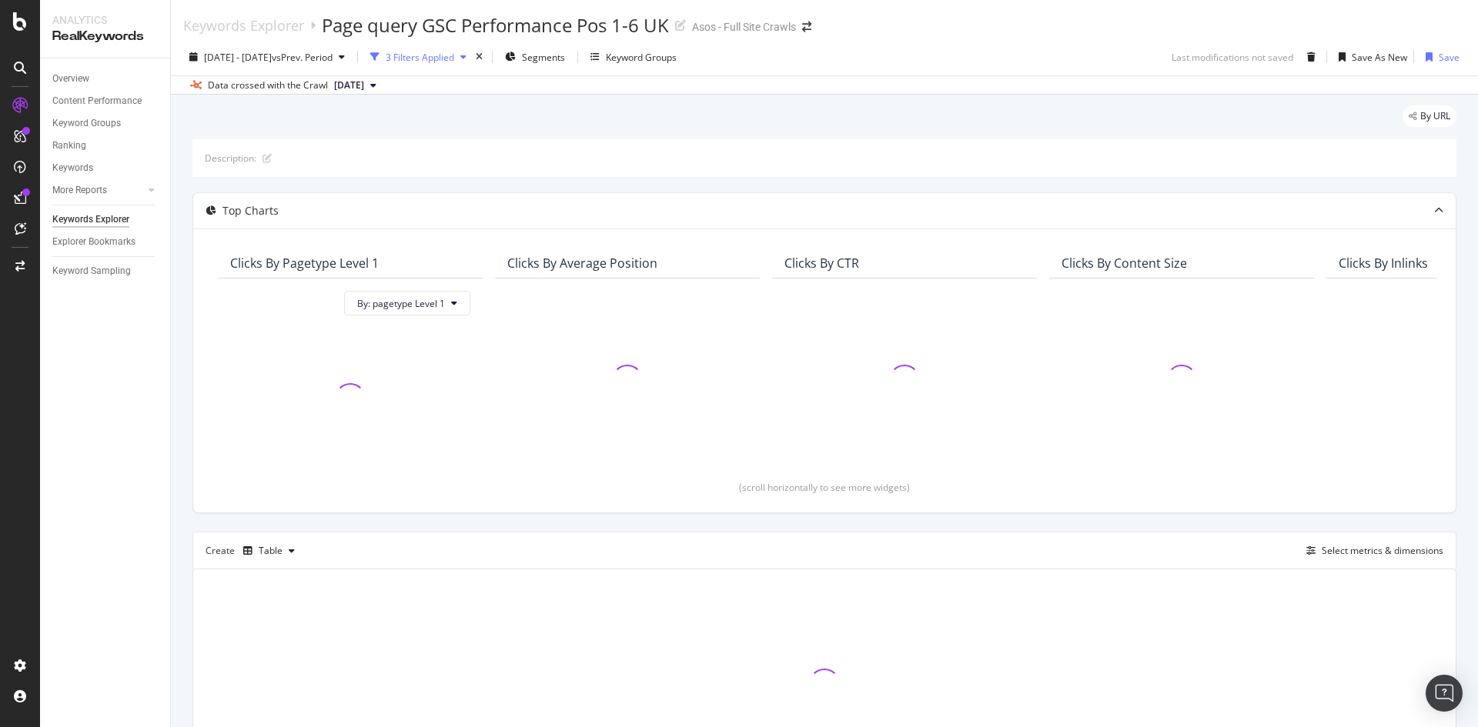
click at [454, 55] on div "3 Filters Applied" at bounding box center [420, 57] width 69 height 13
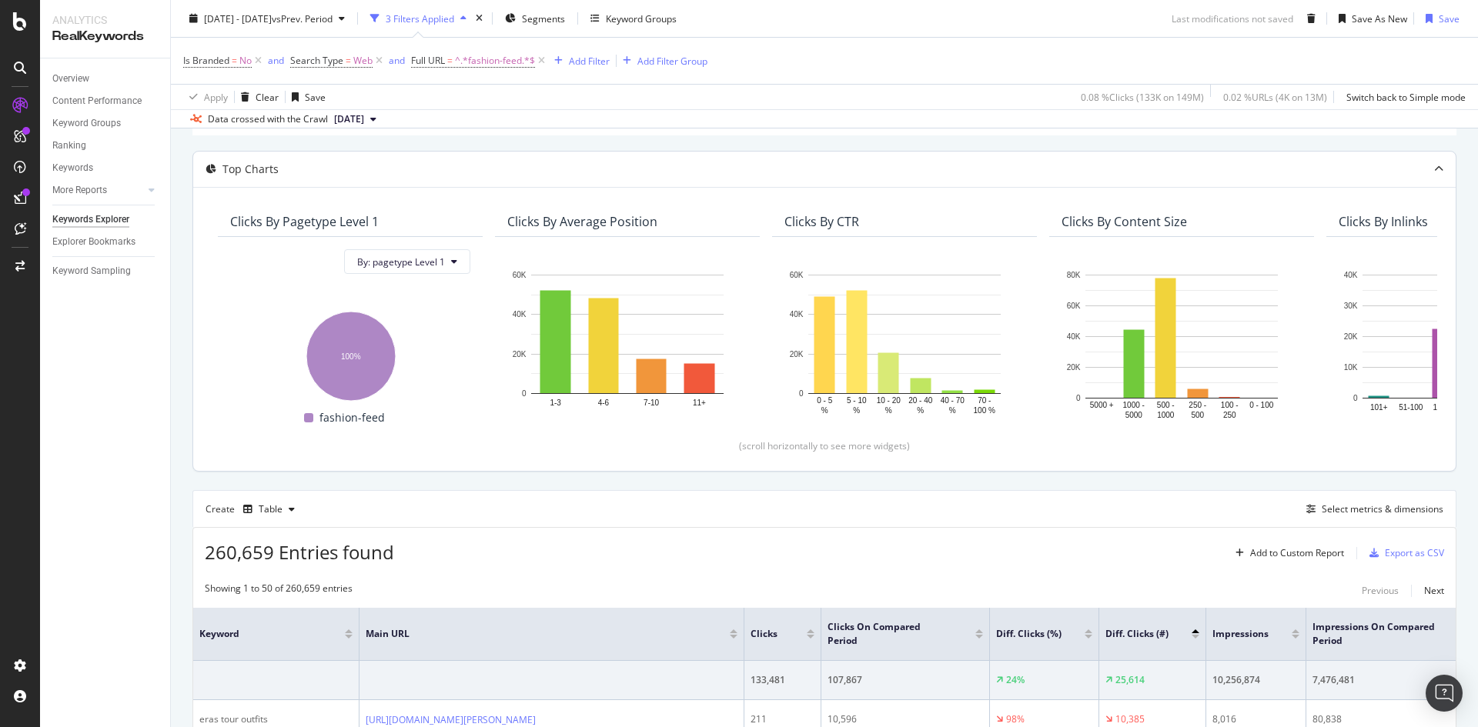
scroll to position [308, 0]
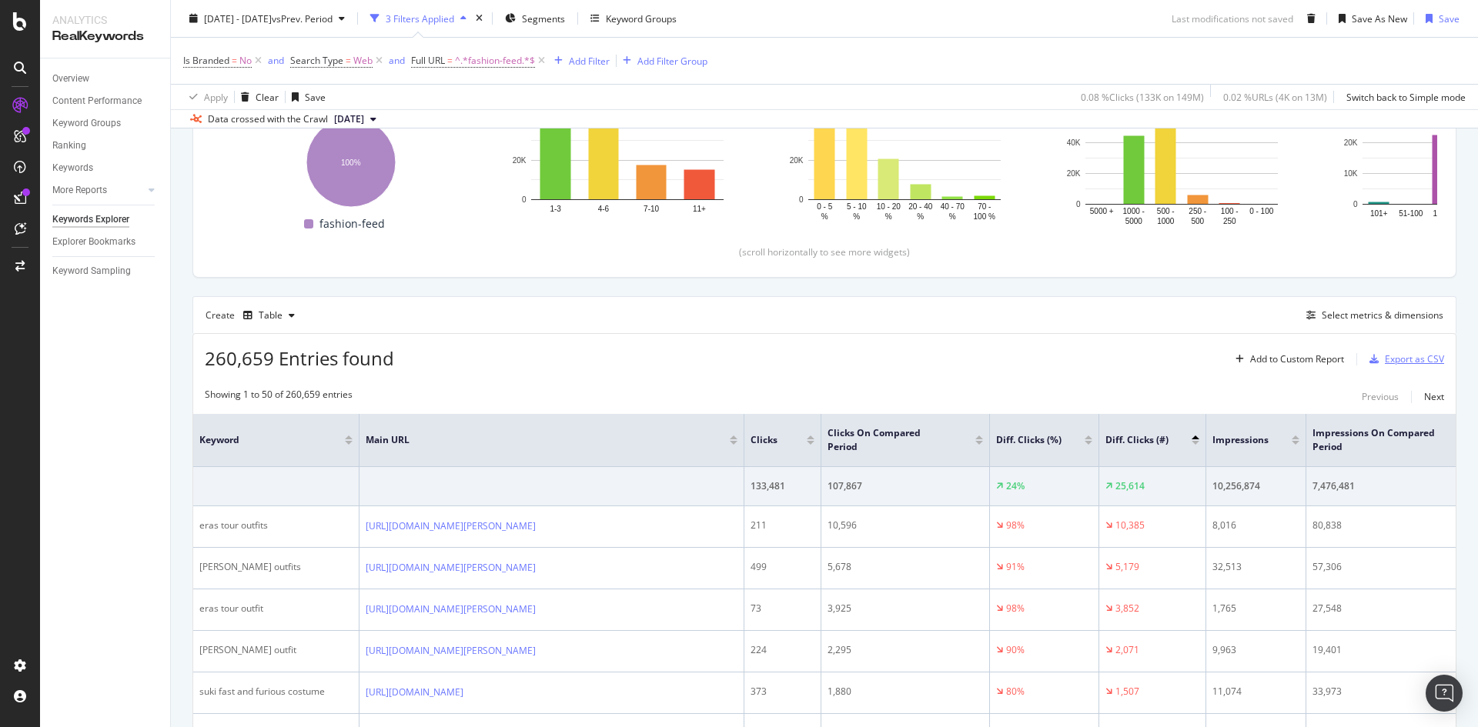
click at [1398, 355] on div "Export as CSV" at bounding box center [1414, 359] width 59 height 13
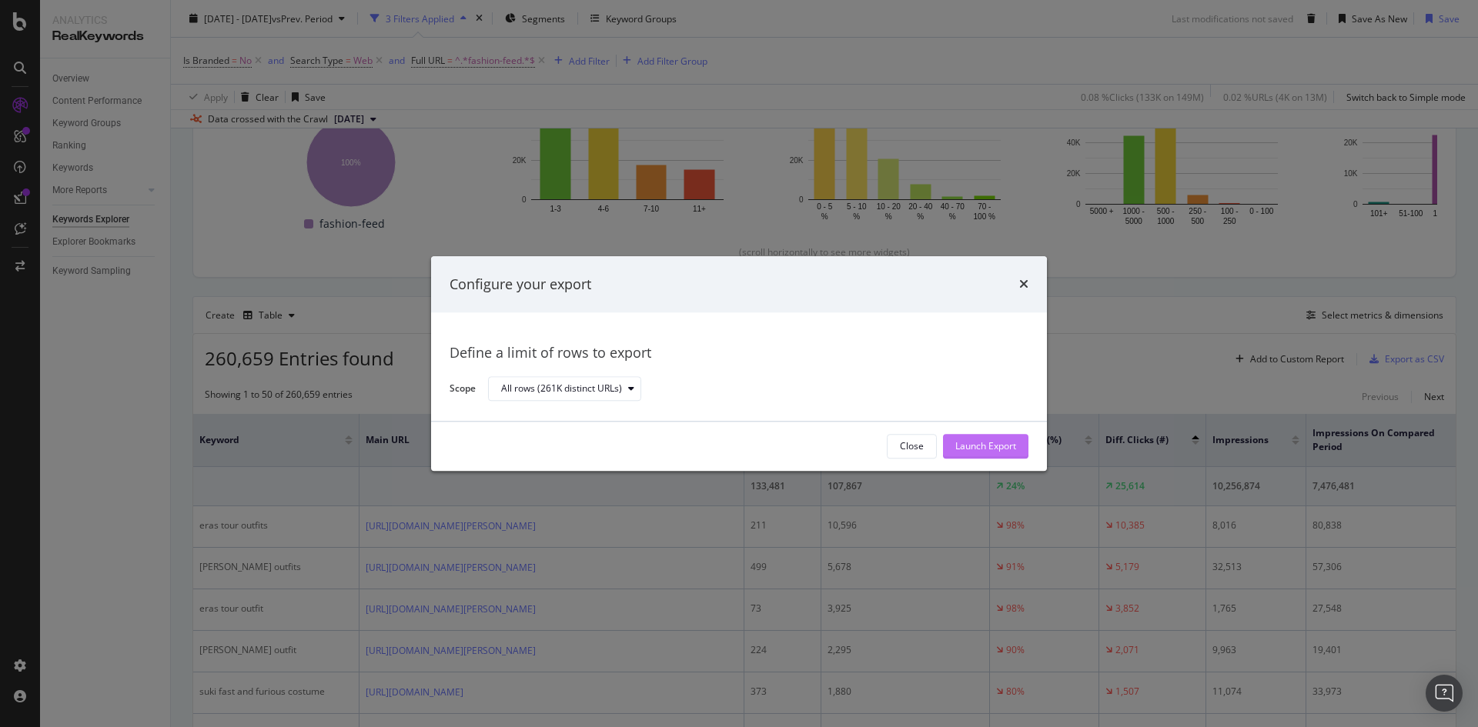
click at [989, 446] on div "Launch Export" at bounding box center [985, 446] width 61 height 13
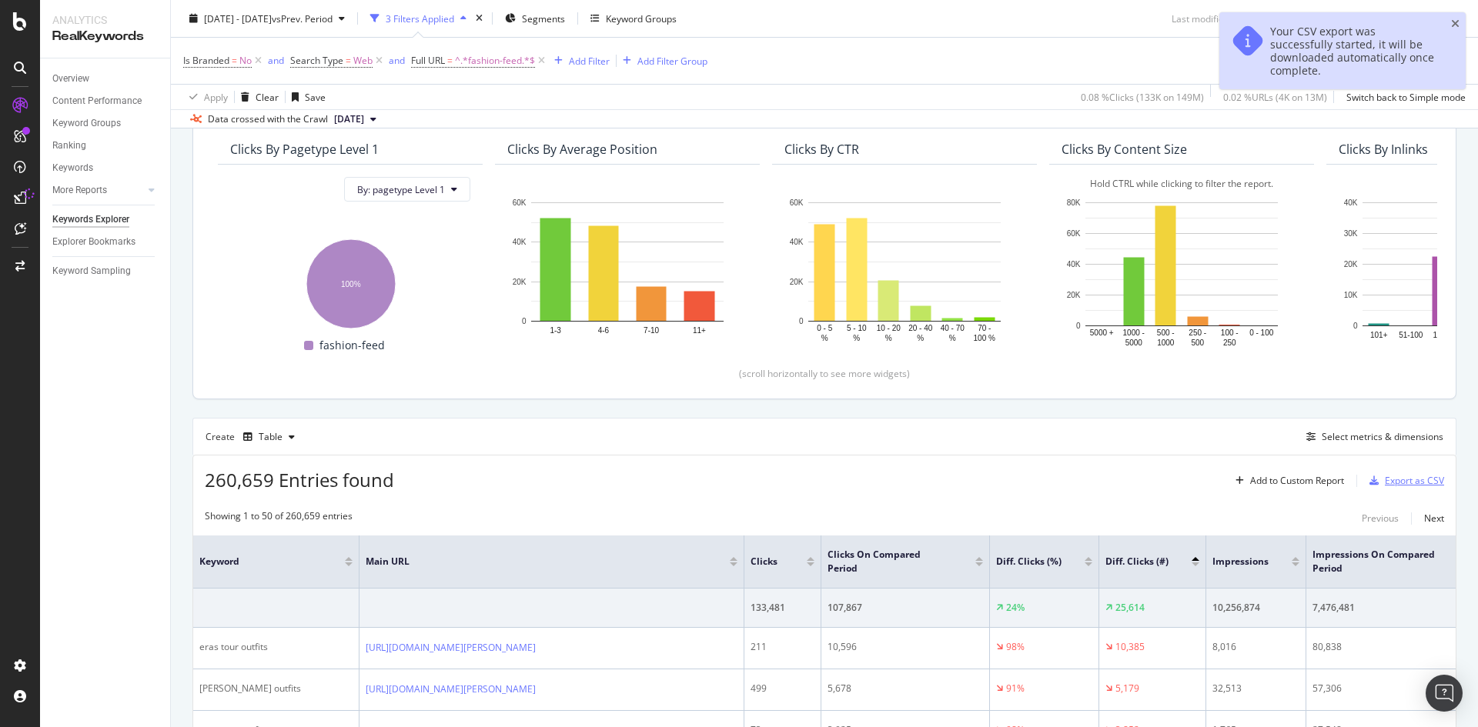
scroll to position [0, 0]
